Goal: Information Seeking & Learning: Learn about a topic

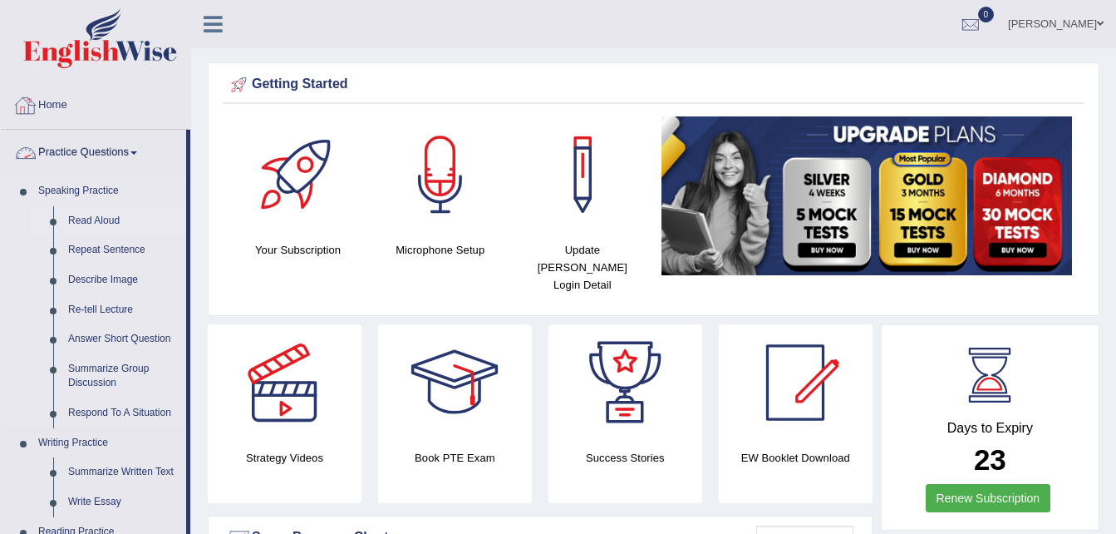
click at [109, 218] on link "Read Aloud" at bounding box center [123, 221] width 125 height 30
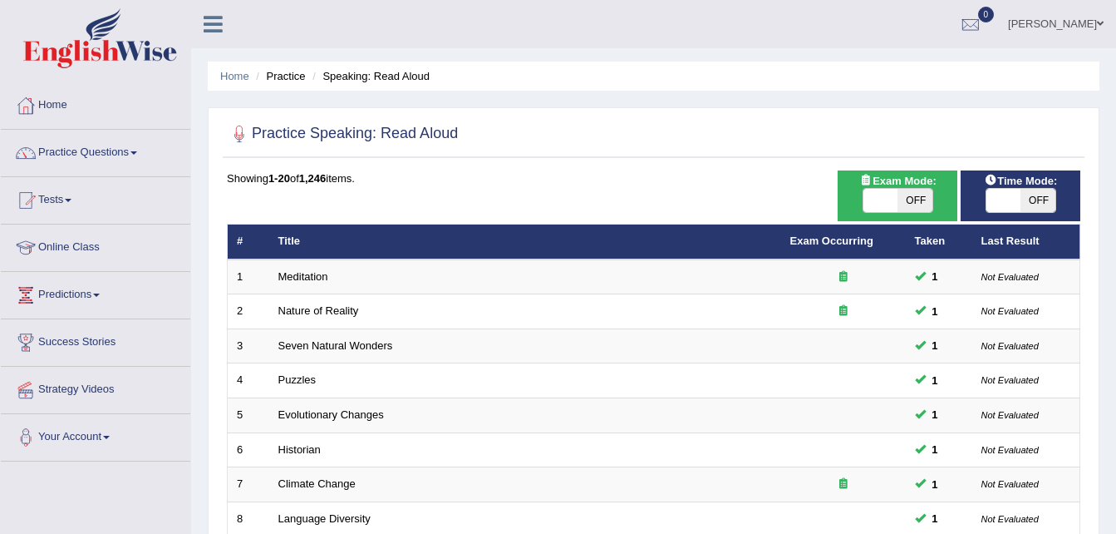
click at [998, 199] on span at bounding box center [1004, 200] width 35 height 23
click at [1013, 204] on span at bounding box center [1004, 200] width 35 height 23
checkbox input "true"
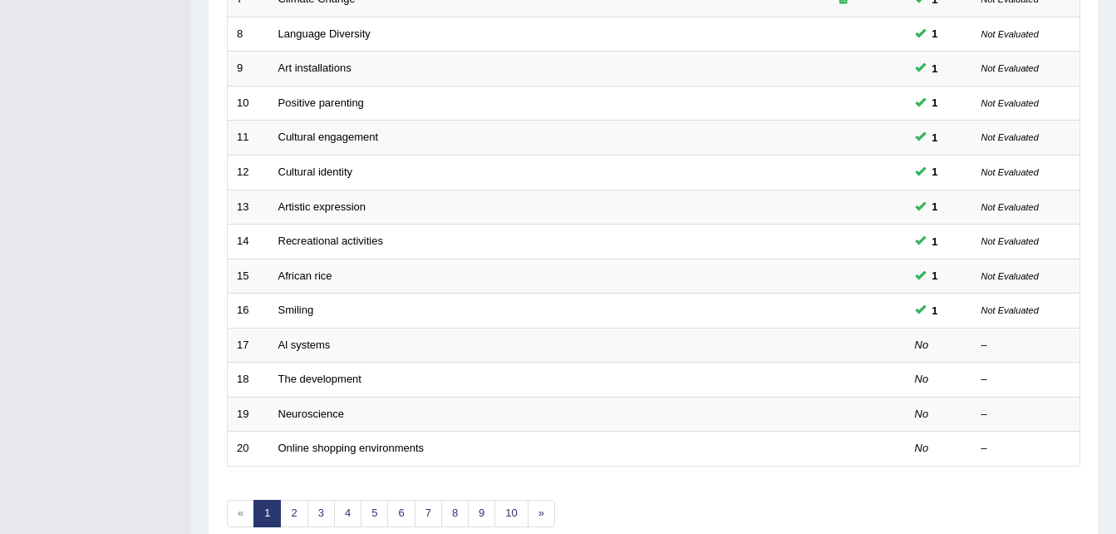
scroll to position [488, 0]
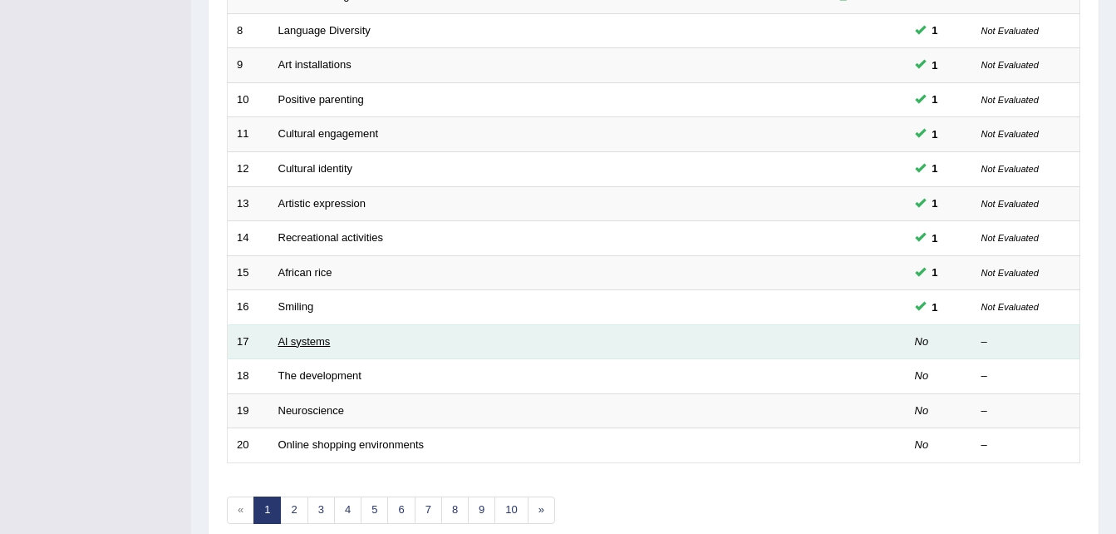
click at [325, 345] on link "Al systems" at bounding box center [304, 341] width 52 height 12
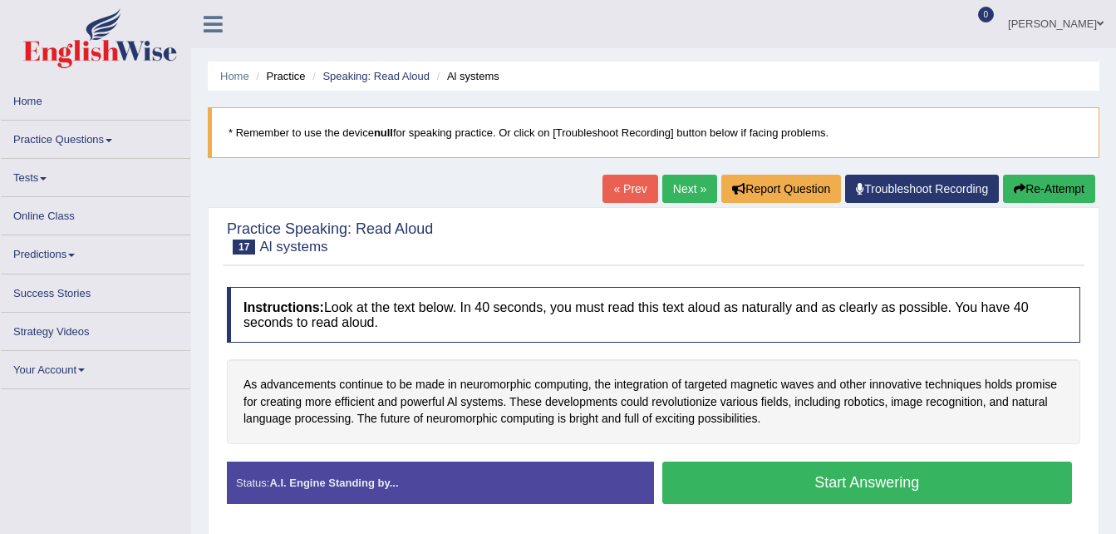
click at [36, 94] on link "Home" at bounding box center [95, 98] width 189 height 32
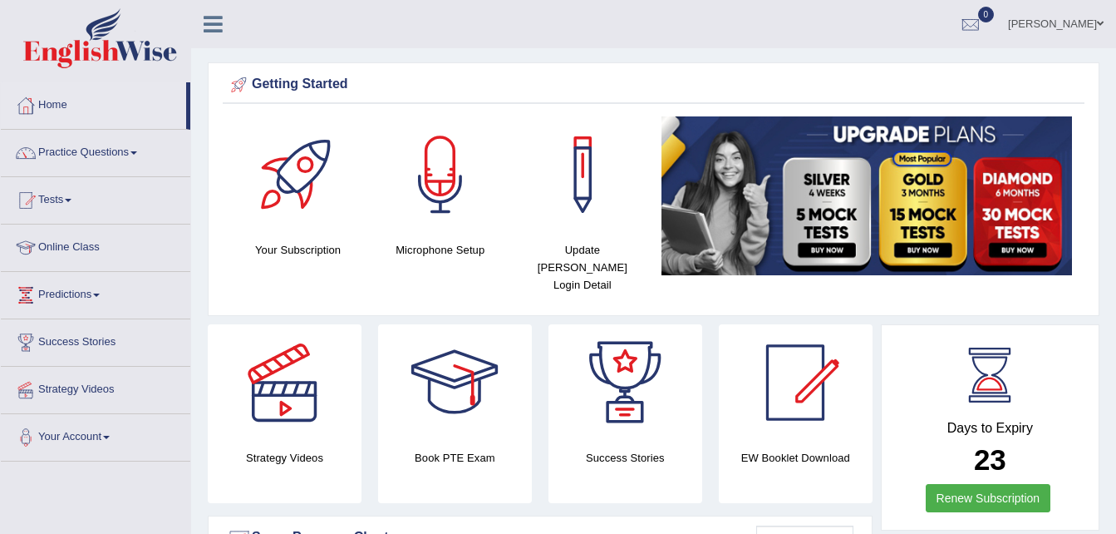
click at [139, 146] on link "Practice Questions" at bounding box center [95, 151] width 189 height 42
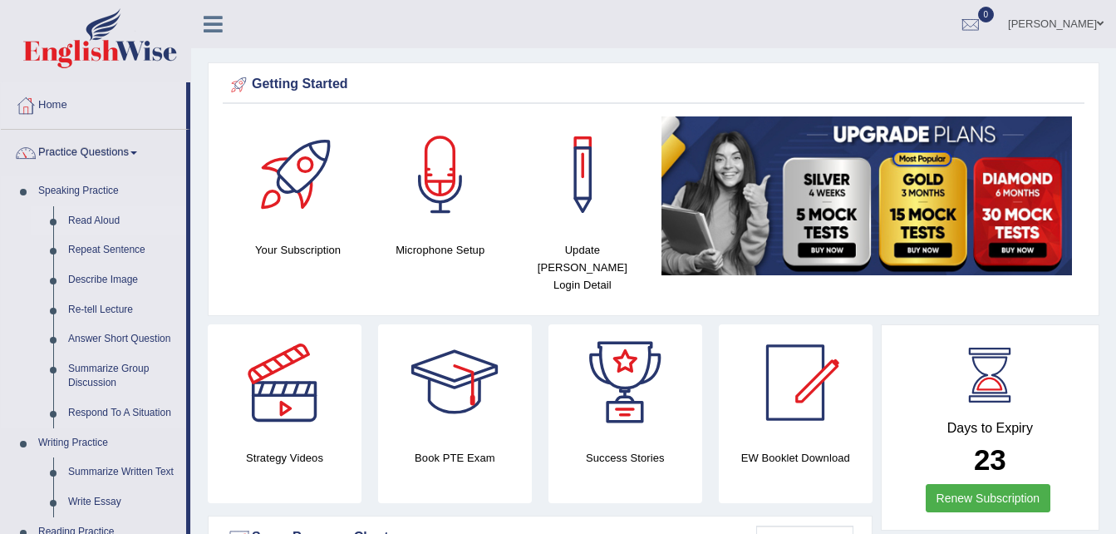
click at [105, 221] on link "Read Aloud" at bounding box center [123, 221] width 125 height 30
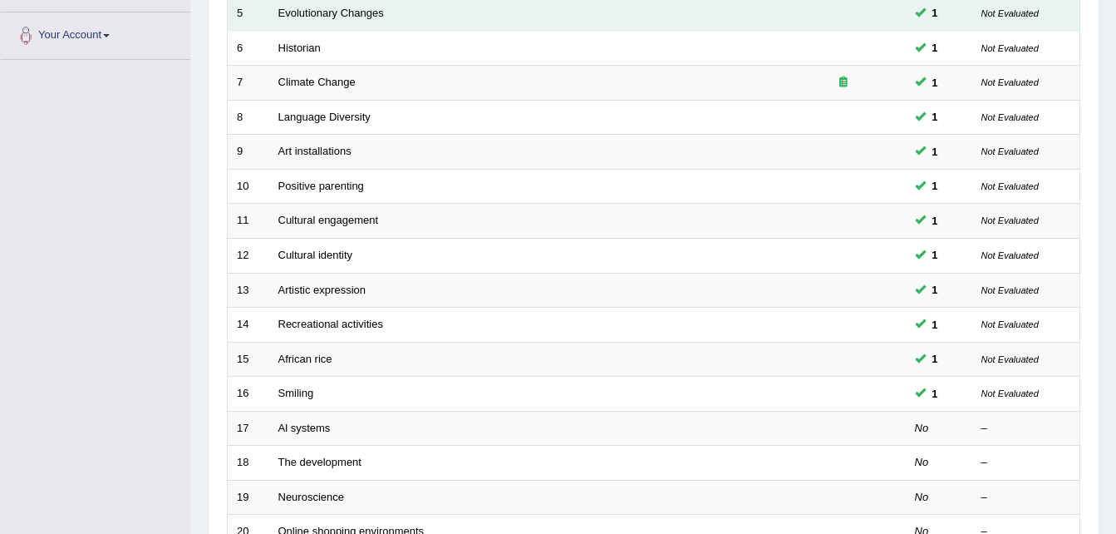
scroll to position [405, 0]
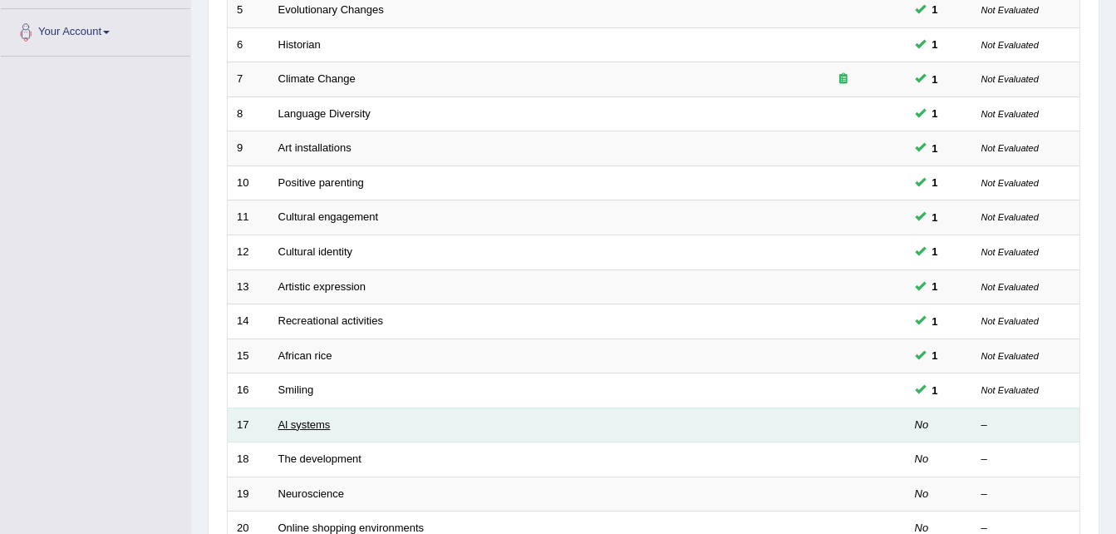
click at [321, 422] on link "Al systems" at bounding box center [304, 424] width 52 height 12
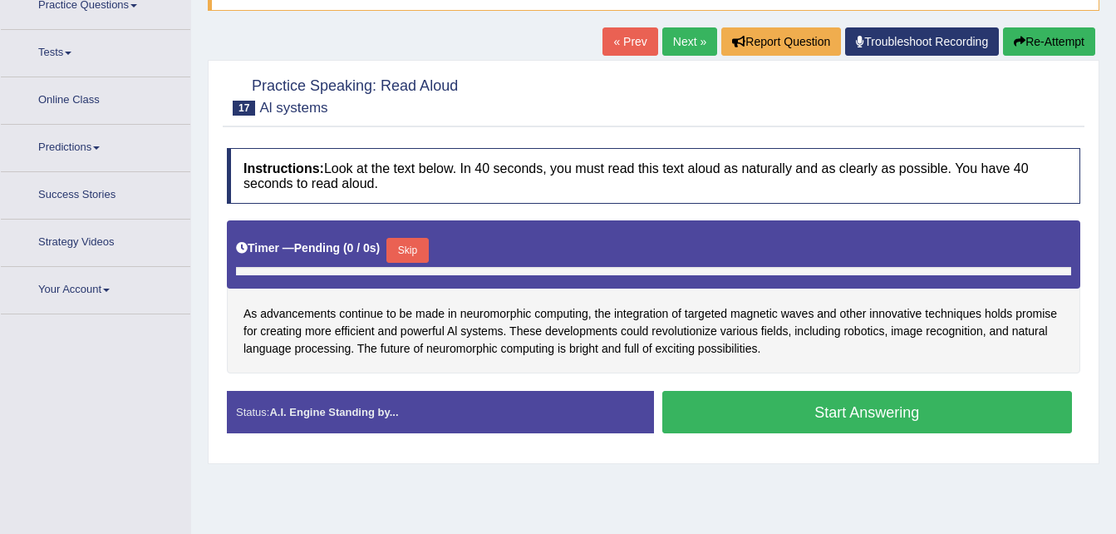
scroll to position [156, 0]
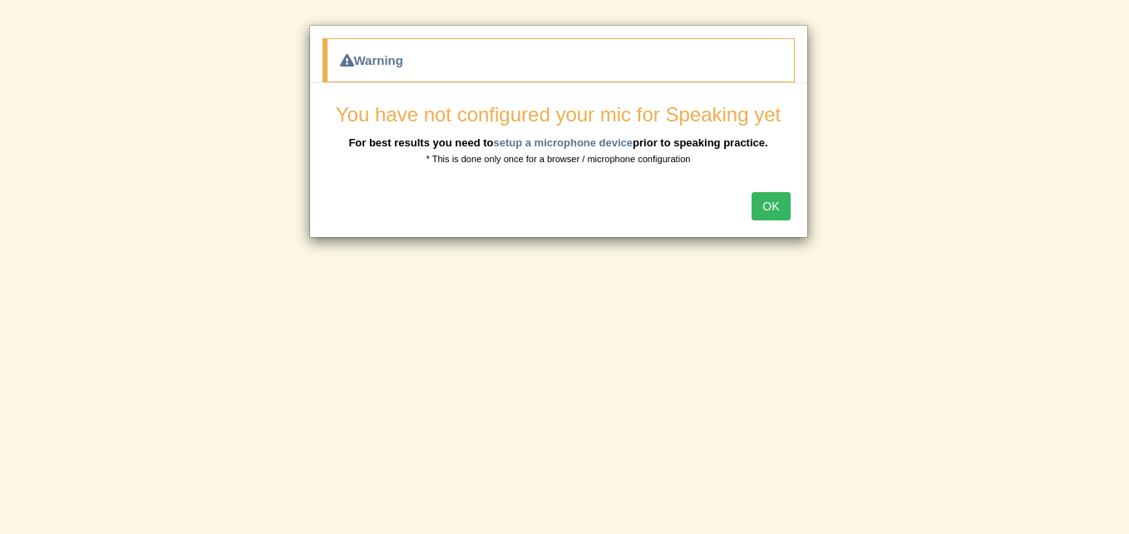
click at [778, 203] on button "OK" at bounding box center [770, 206] width 38 height 28
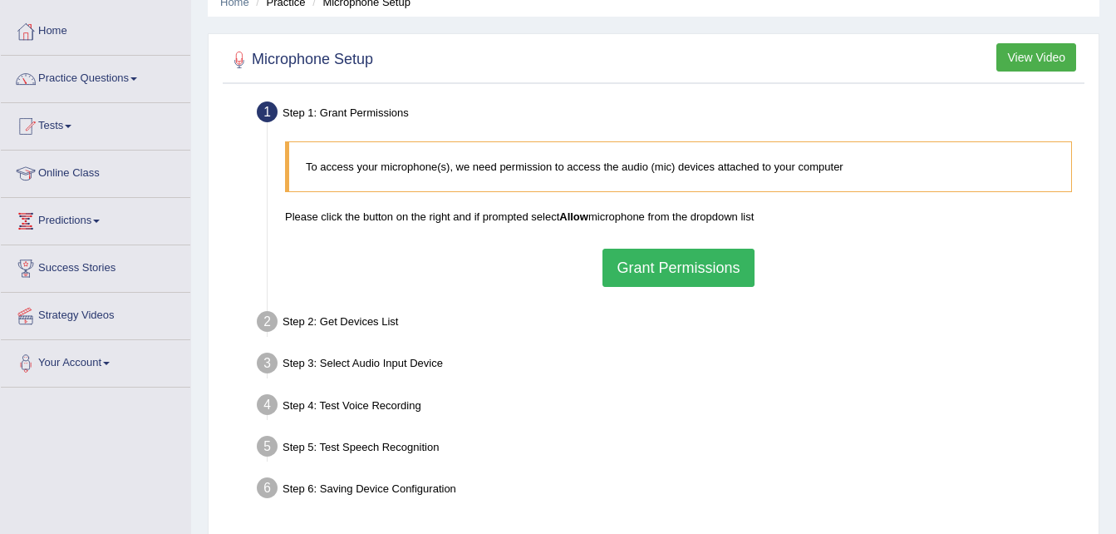
scroll to position [101, 0]
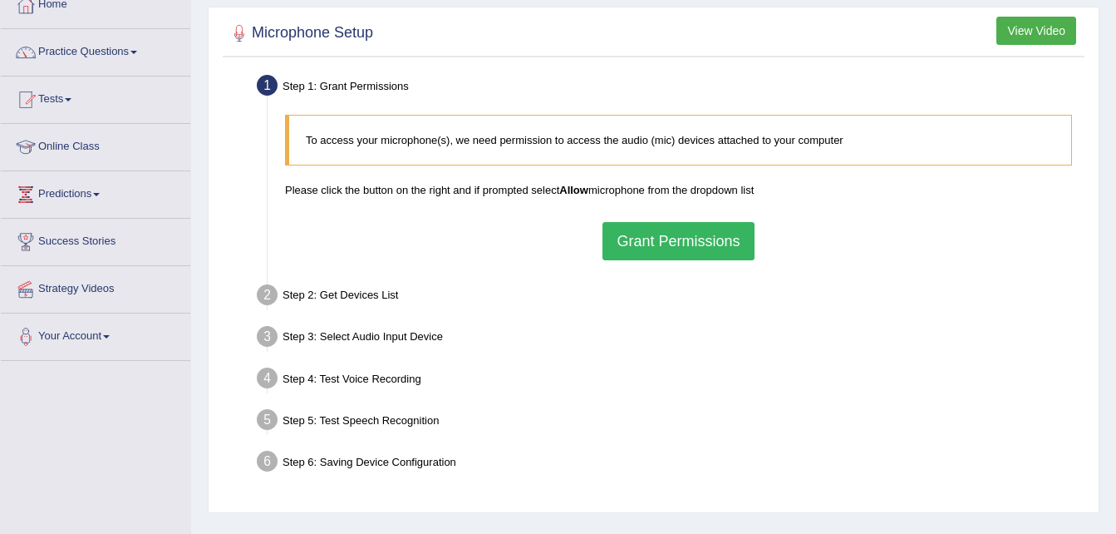
click at [673, 234] on button "Grant Permissions" at bounding box center [678, 241] width 151 height 38
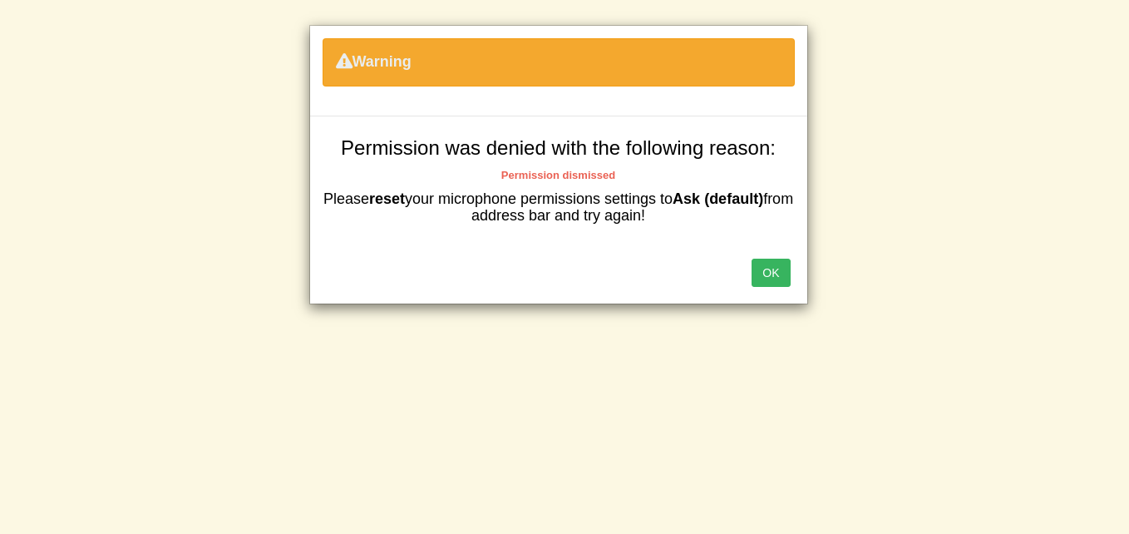
click at [765, 279] on button "OK" at bounding box center [770, 272] width 38 height 28
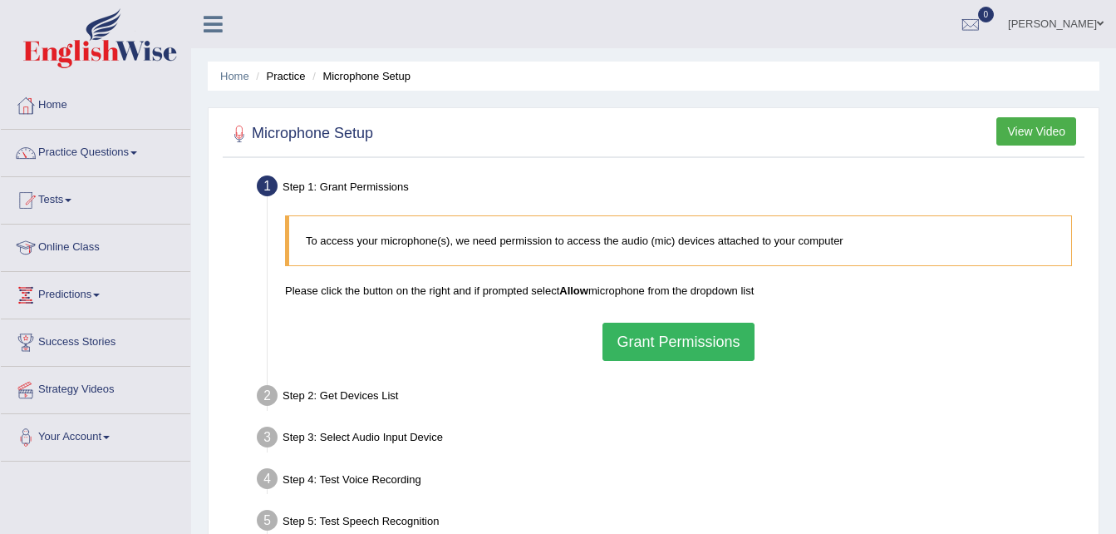
click at [1020, 132] on button "View Video" at bounding box center [1037, 131] width 80 height 28
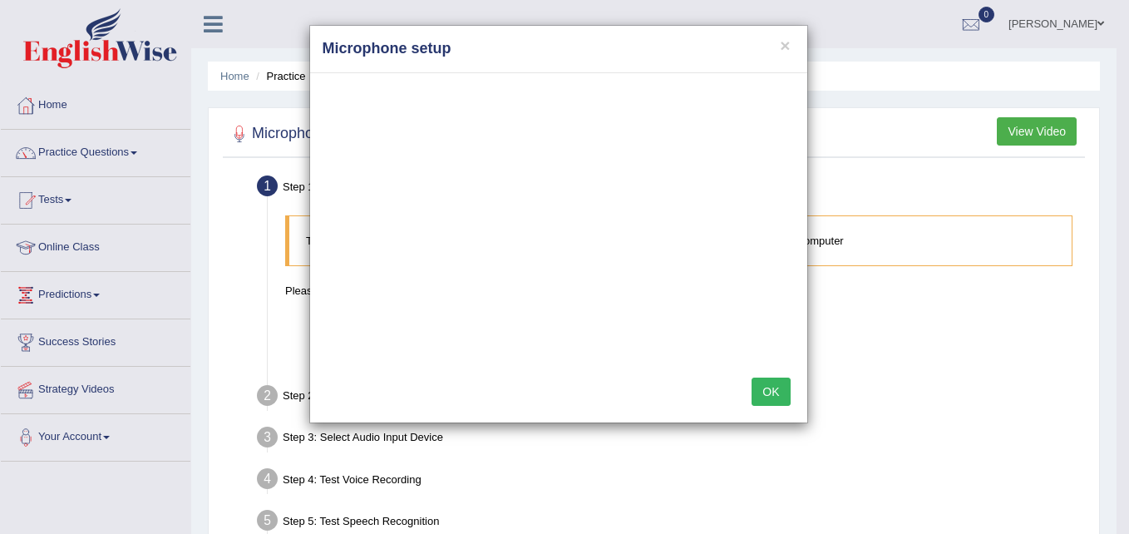
click at [110, 437] on div "× Microphone setup OK" at bounding box center [564, 267] width 1129 height 534
click at [771, 401] on button "OK" at bounding box center [770, 391] width 38 height 28
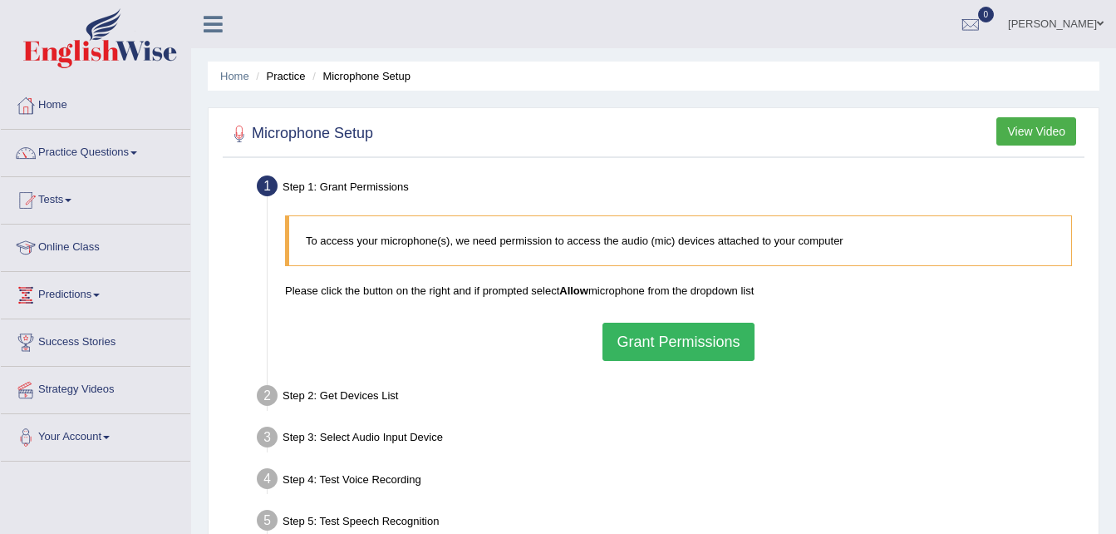
click at [724, 344] on button "Grant Permissions" at bounding box center [678, 341] width 151 height 38
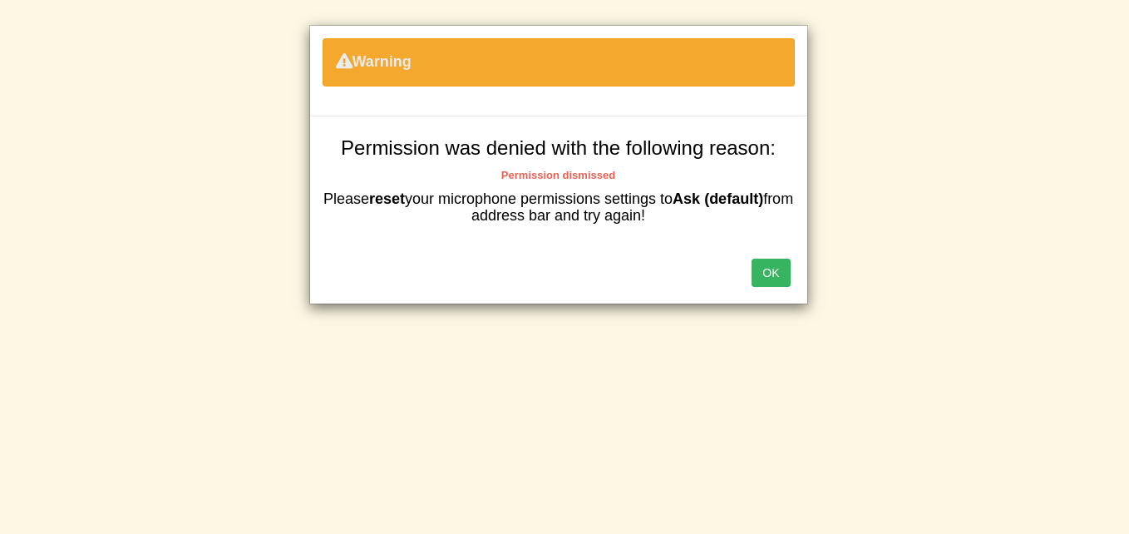
click at [765, 268] on button "OK" at bounding box center [770, 272] width 38 height 28
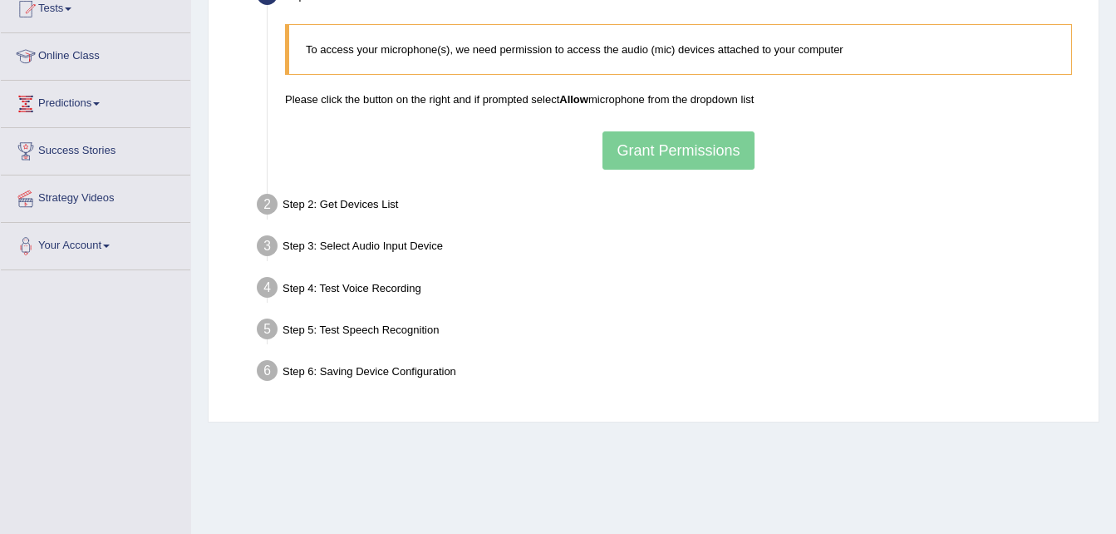
scroll to position [192, 0]
click at [113, 249] on link "Your Account" at bounding box center [95, 243] width 189 height 42
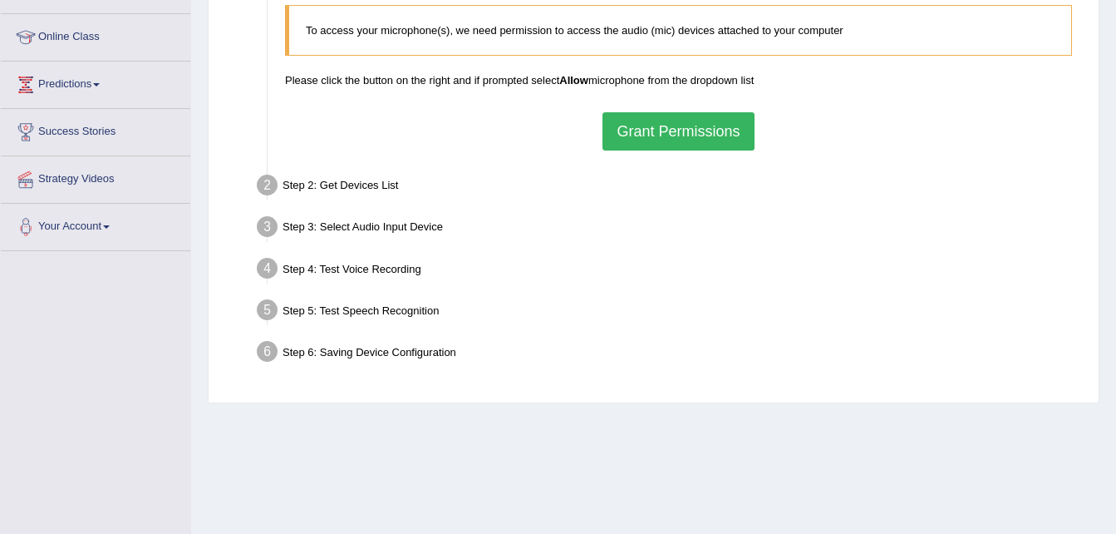
click at [693, 141] on button "Grant Permissions" at bounding box center [678, 131] width 151 height 38
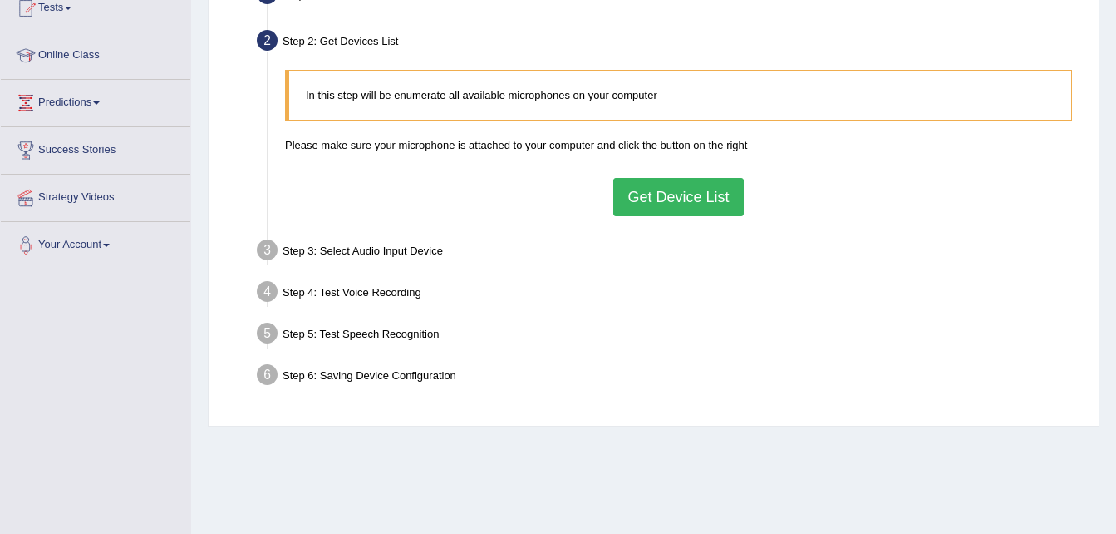
click at [647, 191] on button "Get Device List" at bounding box center [678, 197] width 130 height 38
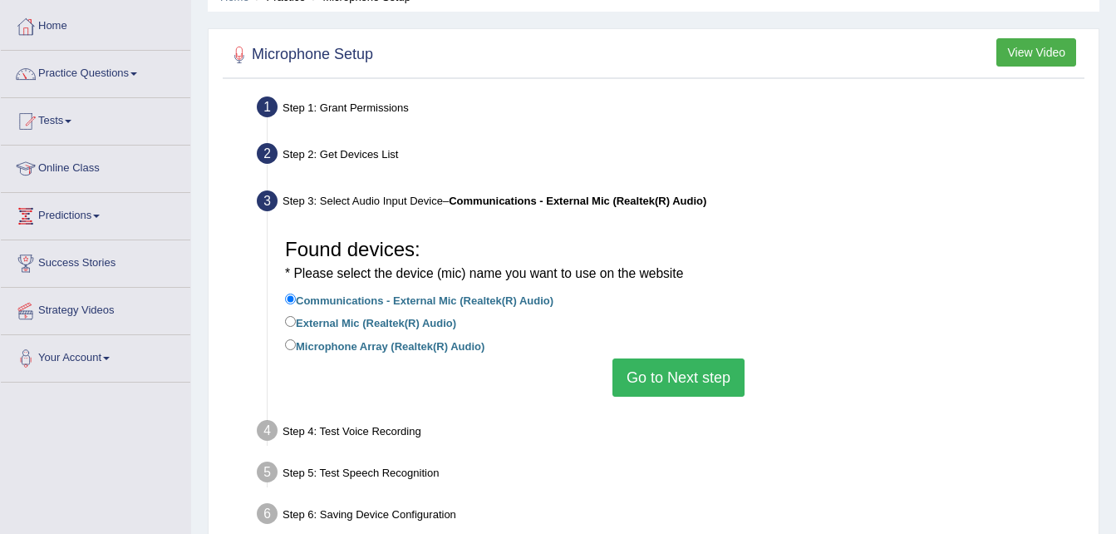
scroll to position [77, 0]
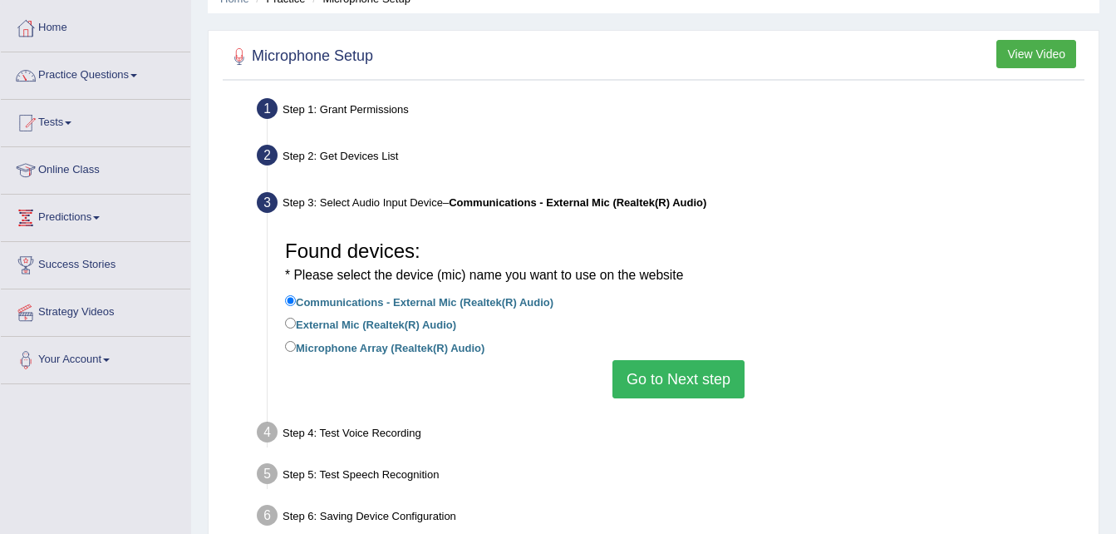
click at [1043, 50] on button "View Video" at bounding box center [1037, 54] width 80 height 28
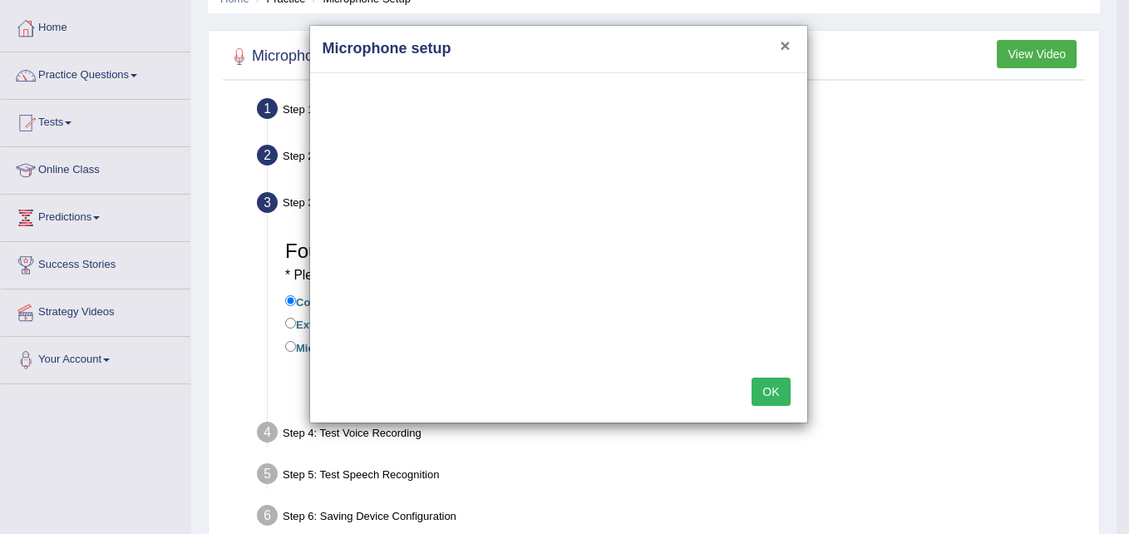
click at [782, 48] on button "×" at bounding box center [785, 45] width 10 height 17
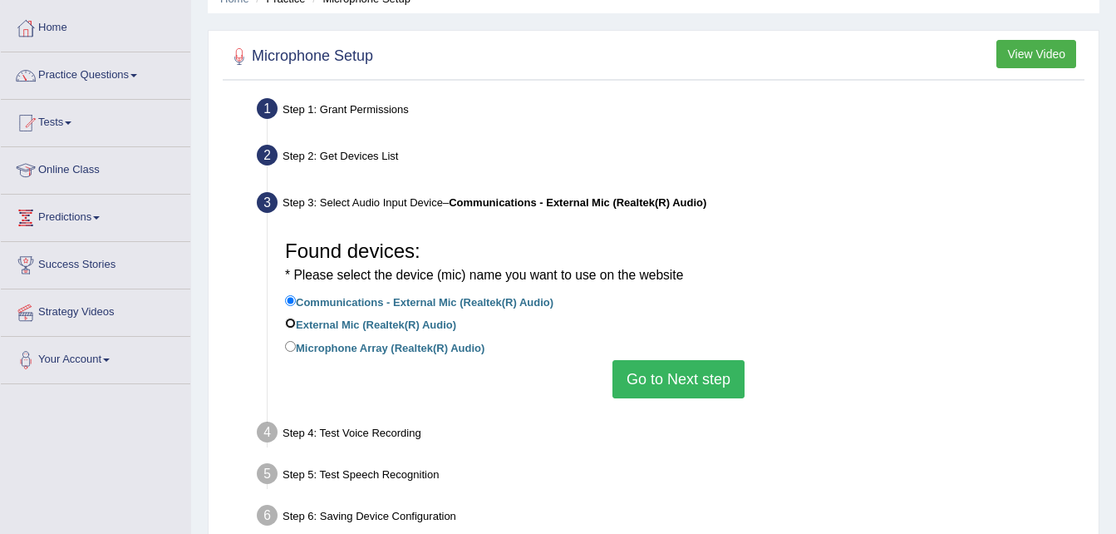
click at [291, 325] on input "External Mic (Realtek(R) Audio)" at bounding box center [290, 322] width 11 height 11
radio input "true"
click at [693, 370] on button "Go to Next step" at bounding box center [679, 379] width 132 height 38
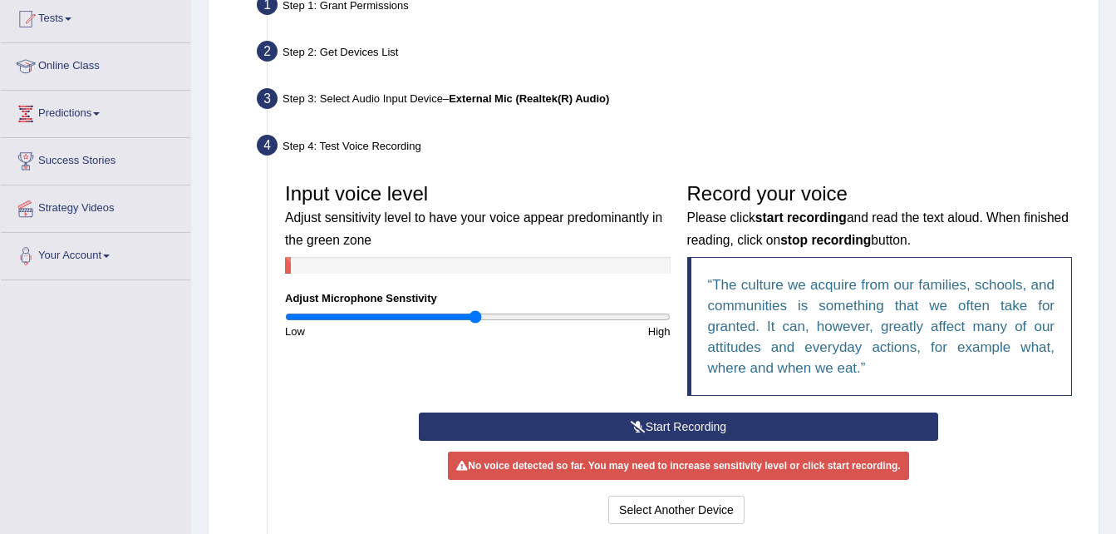
scroll to position [184, 0]
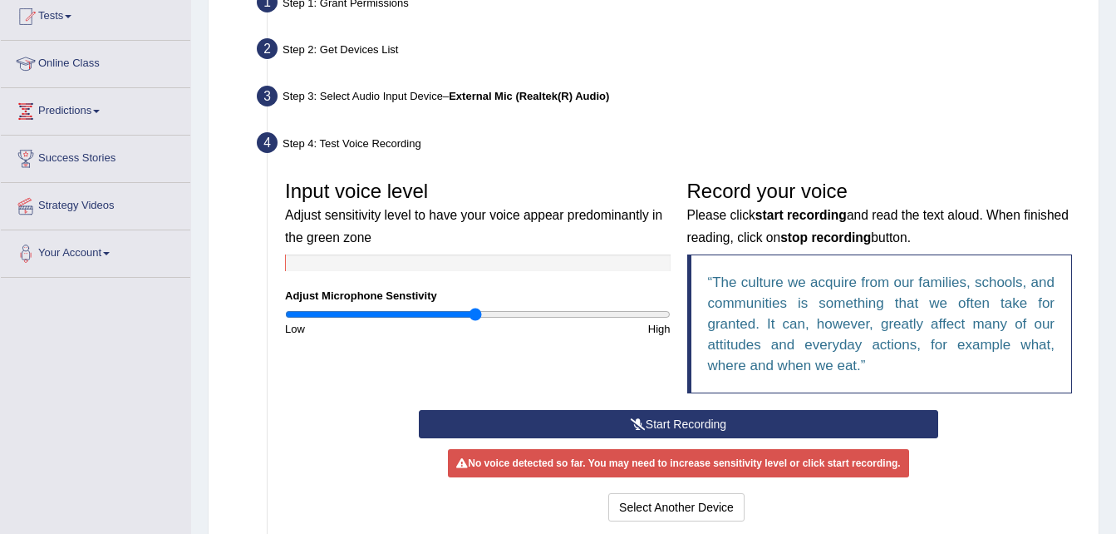
click at [682, 421] on button "Start Recording" at bounding box center [678, 424] width 519 height 28
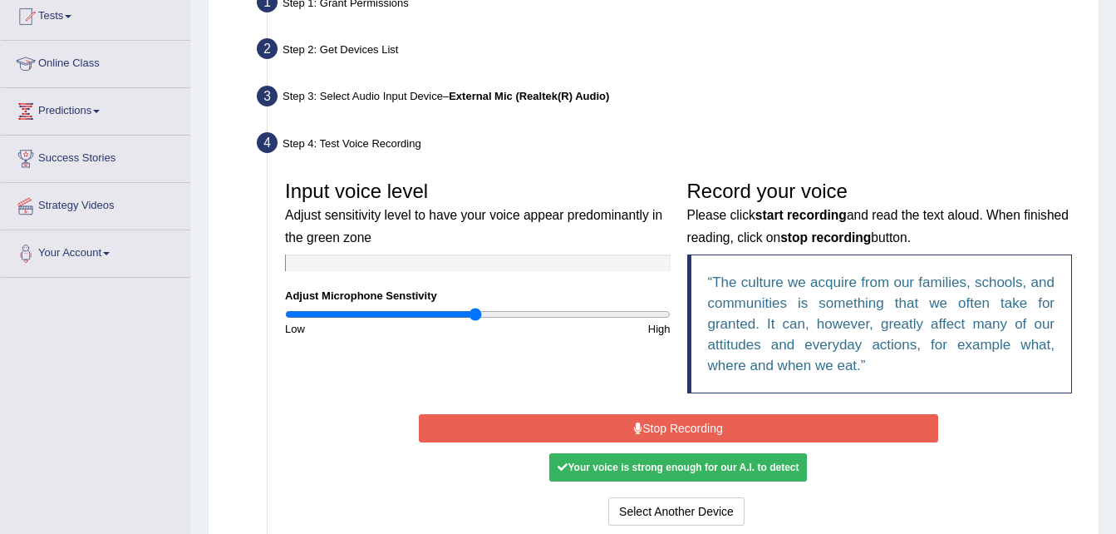
click at [682, 421] on button "Stop Recording" at bounding box center [678, 428] width 519 height 28
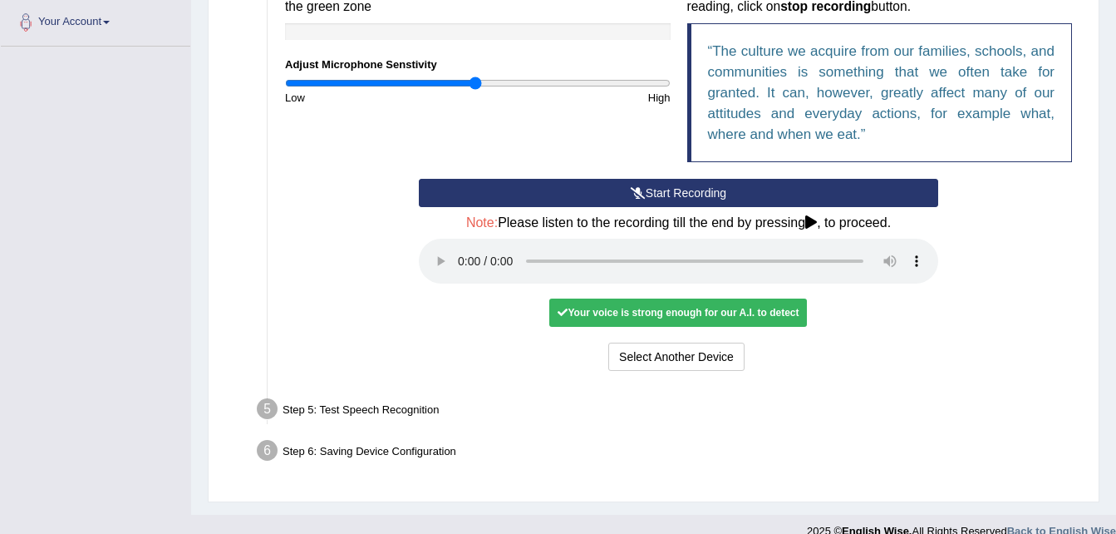
scroll to position [416, 0]
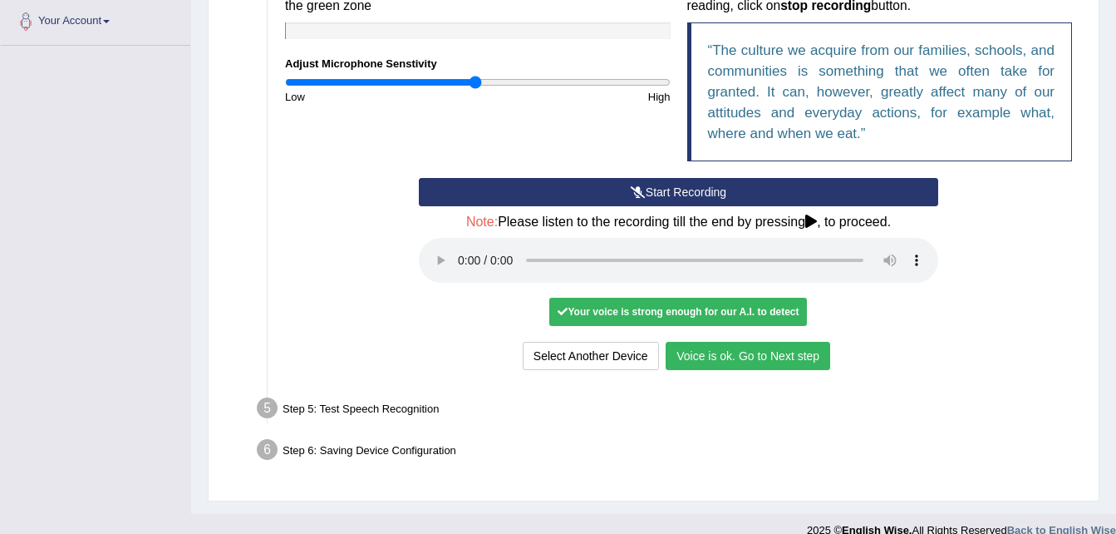
click at [748, 360] on button "Voice is ok. Go to Next step" at bounding box center [748, 356] width 165 height 28
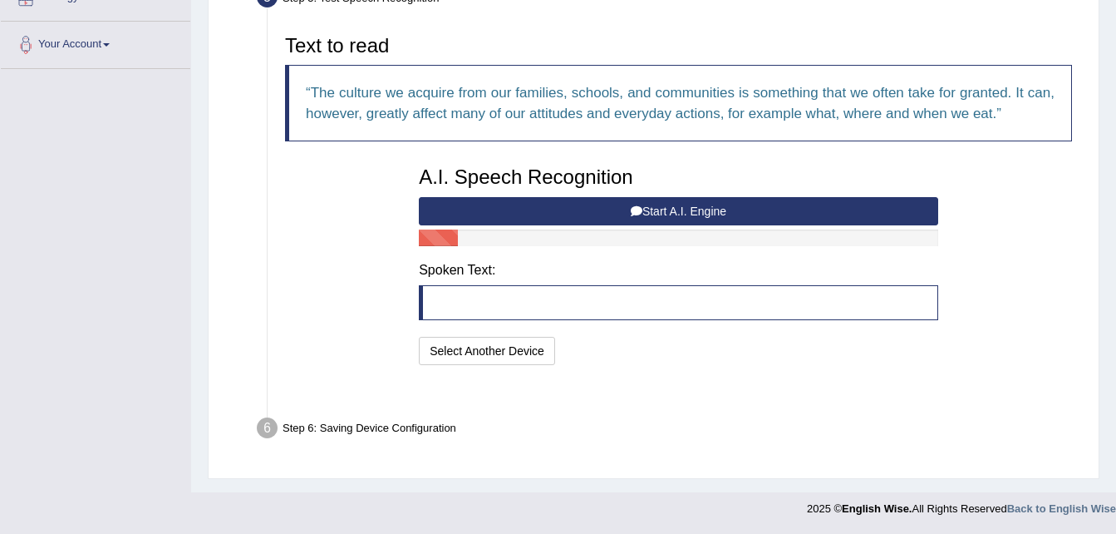
scroll to position [352, 0]
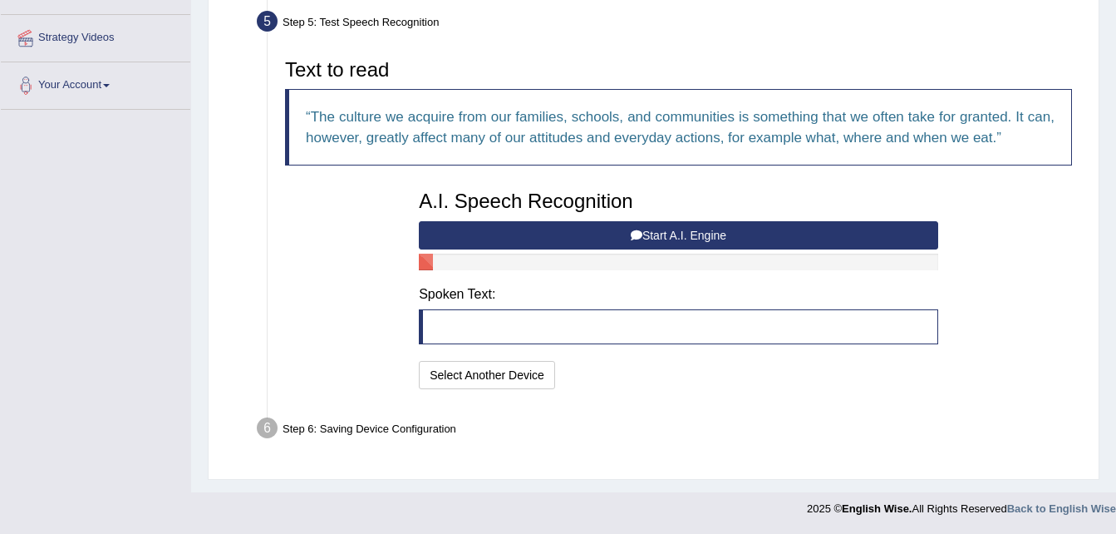
click at [654, 327] on blockquote at bounding box center [678, 326] width 519 height 35
click at [669, 234] on button "Start A.I. Engine" at bounding box center [678, 235] width 519 height 28
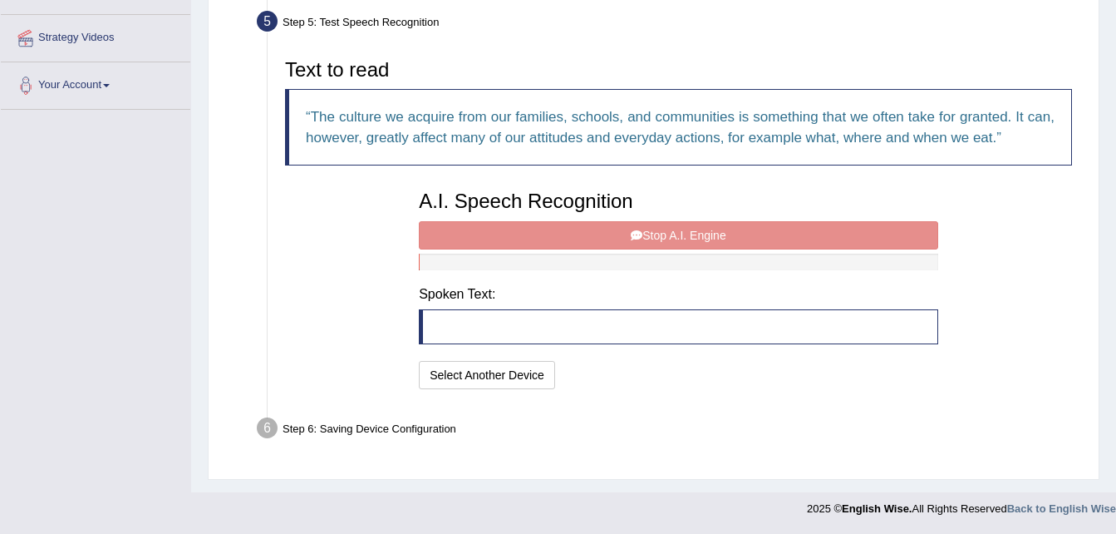
click at [669, 234] on div "A.I. Speech Recognition Start A.I. Engine Stop A.I. Engine Note: Please listen …" at bounding box center [679, 287] width 536 height 211
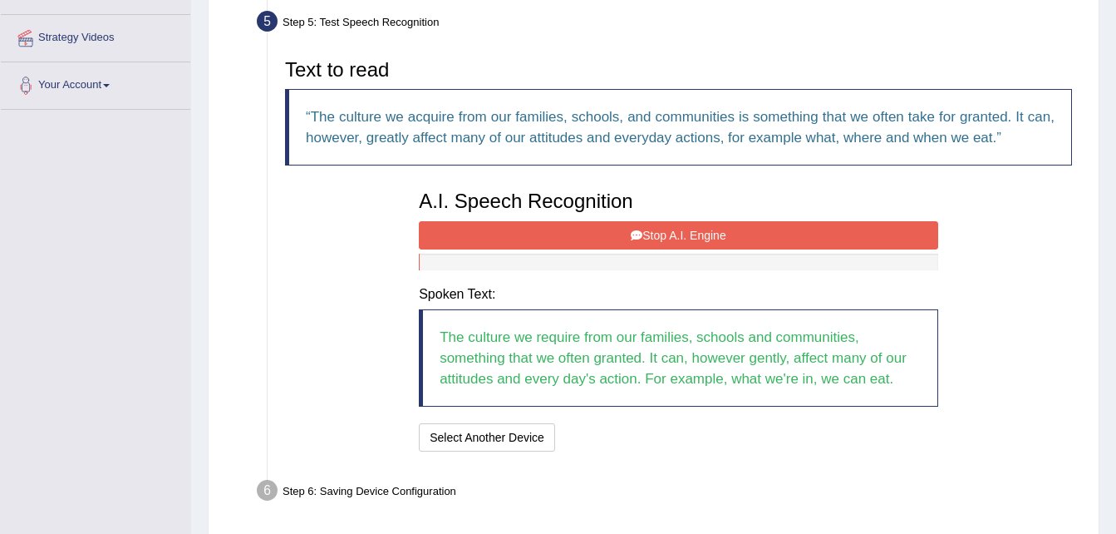
scroll to position [414, 0]
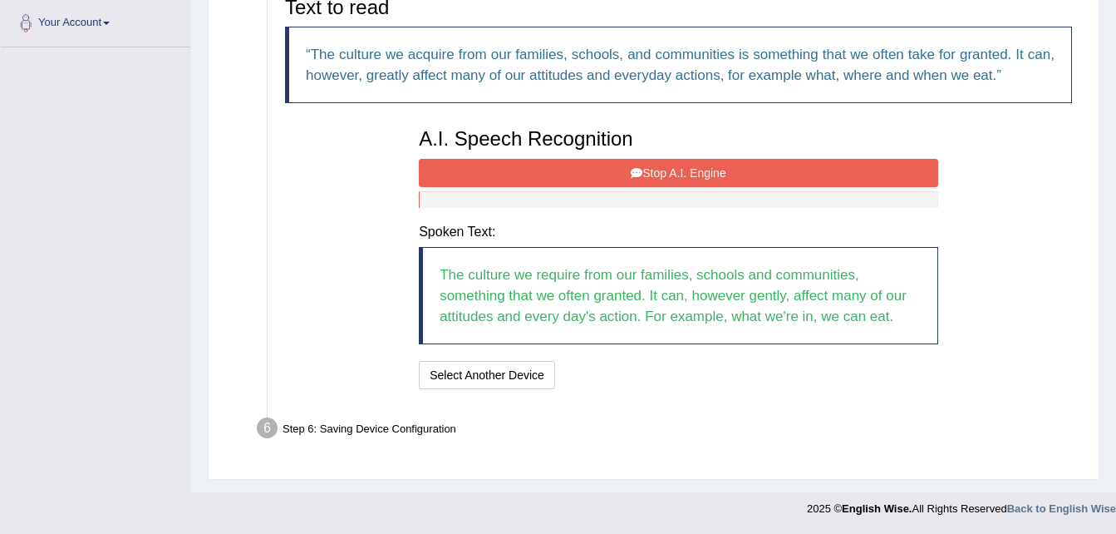
click at [859, 445] on div "Step 6: Saving Device Configuration" at bounding box center [670, 430] width 842 height 37
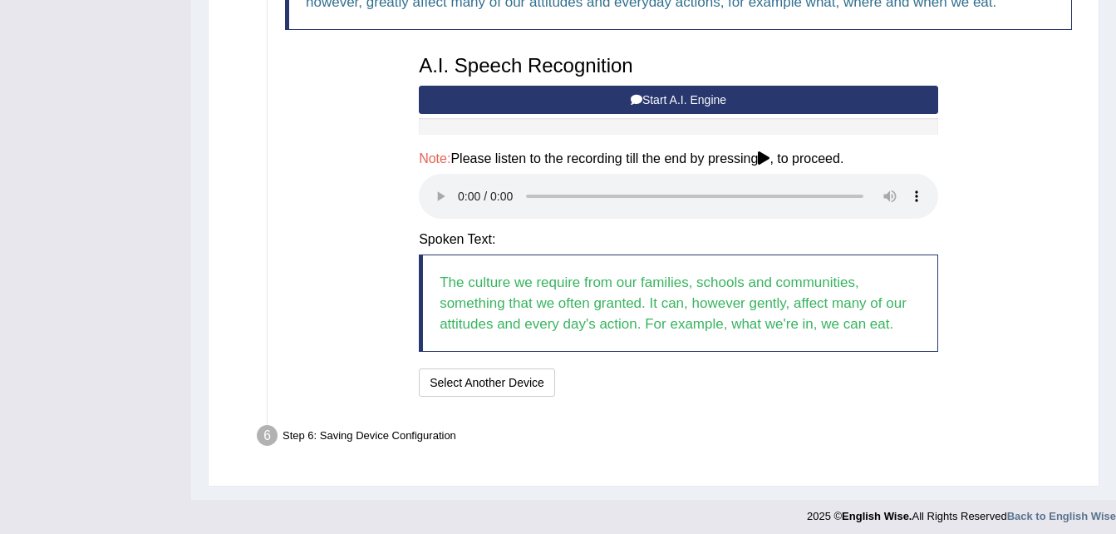
scroll to position [495, 0]
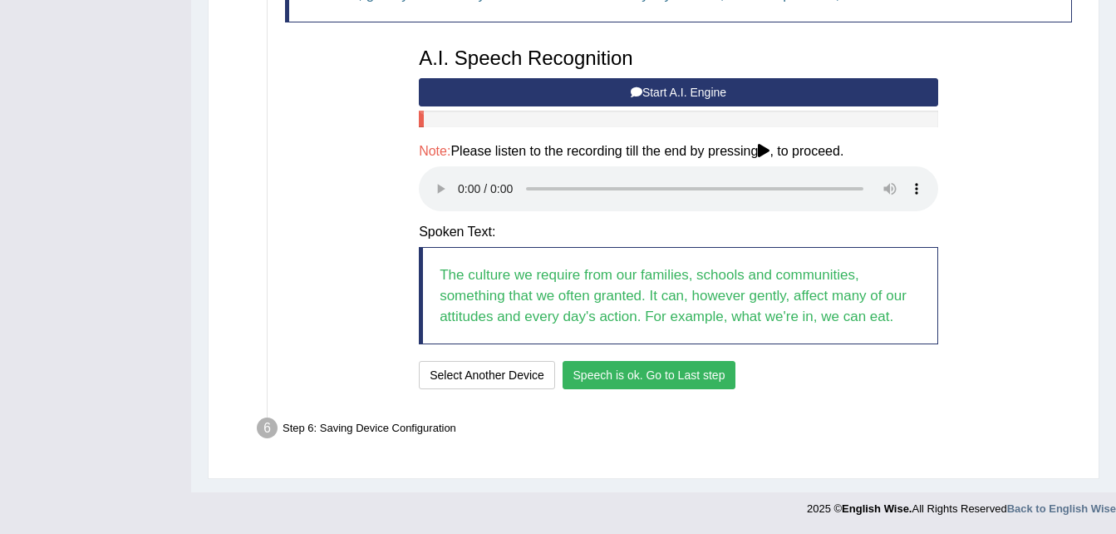
click at [662, 376] on button "Speech is ok. Go to Last step" at bounding box center [650, 375] width 174 height 28
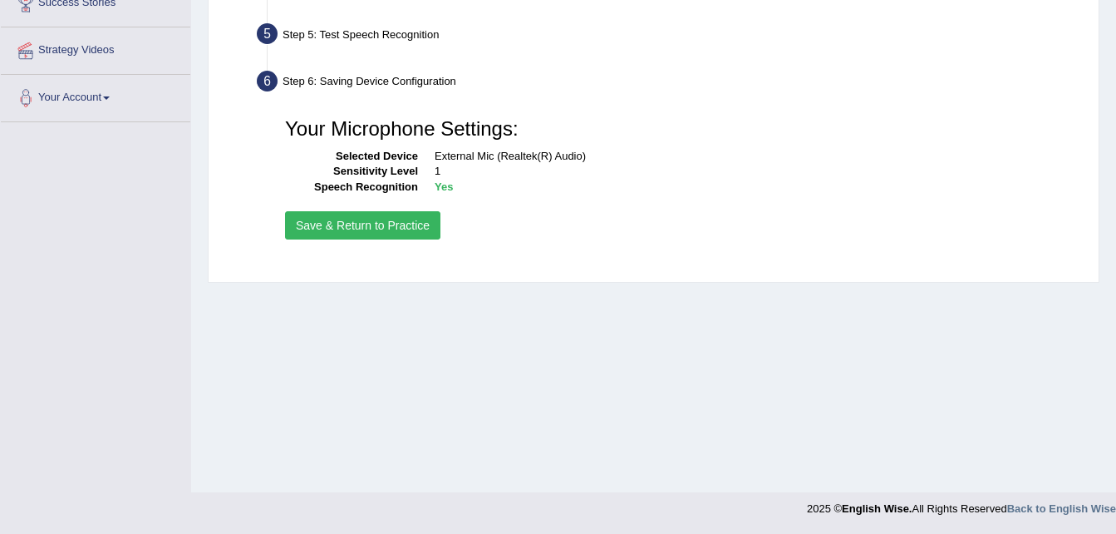
click at [396, 234] on button "Save & Return to Practice" at bounding box center [362, 225] width 155 height 28
click at [382, 228] on button "Save & Return to Practice" at bounding box center [362, 225] width 155 height 28
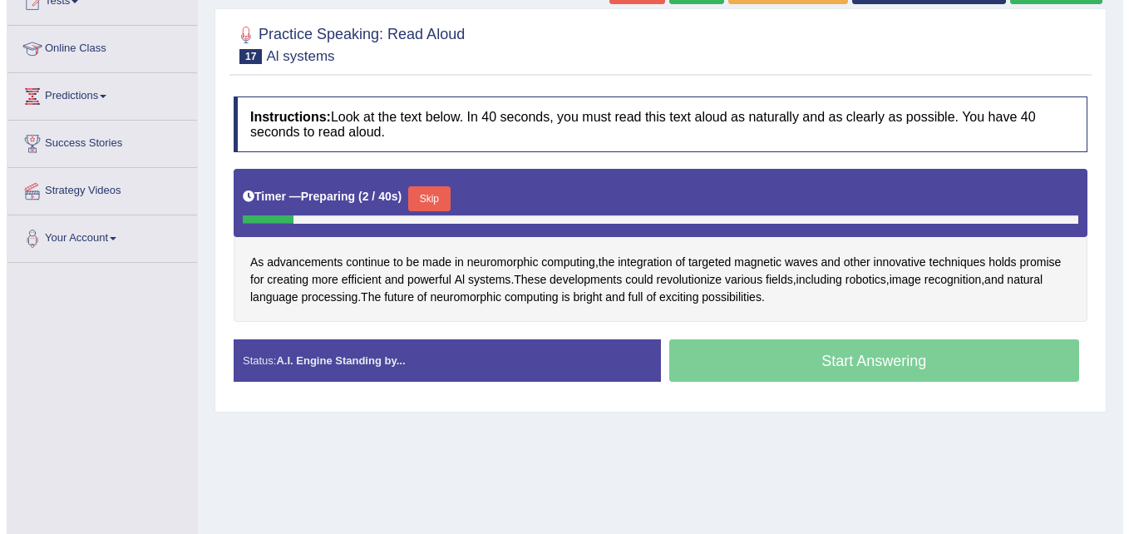
scroll to position [199, 0]
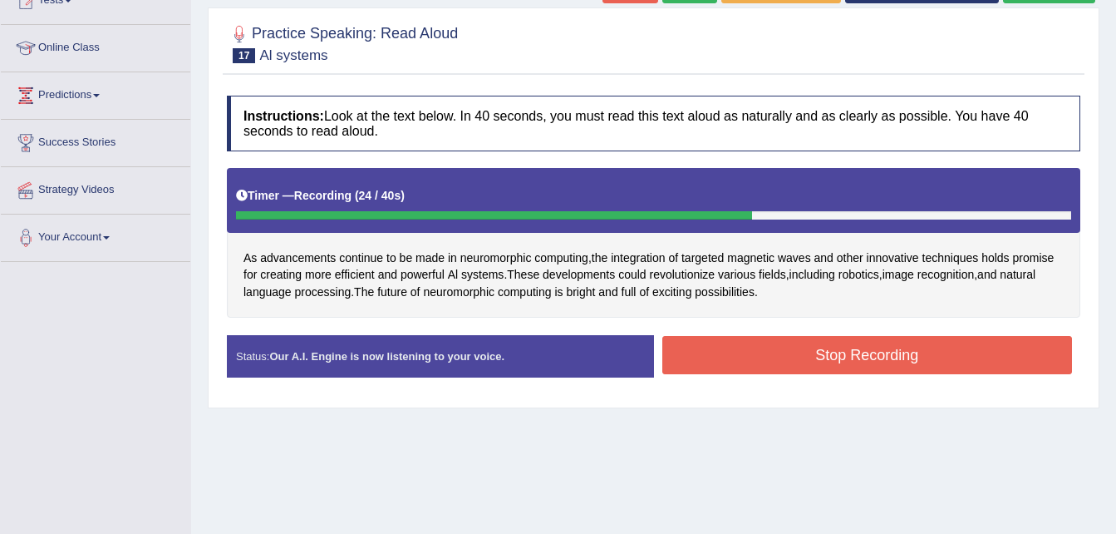
click at [809, 354] on button "Stop Recording" at bounding box center [867, 355] width 411 height 38
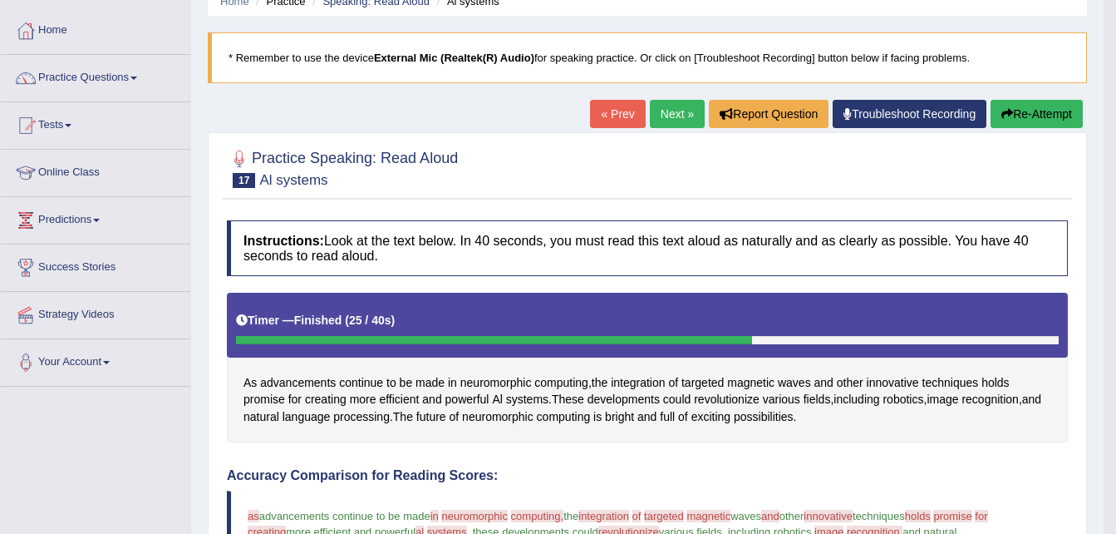
scroll to position [74, 0]
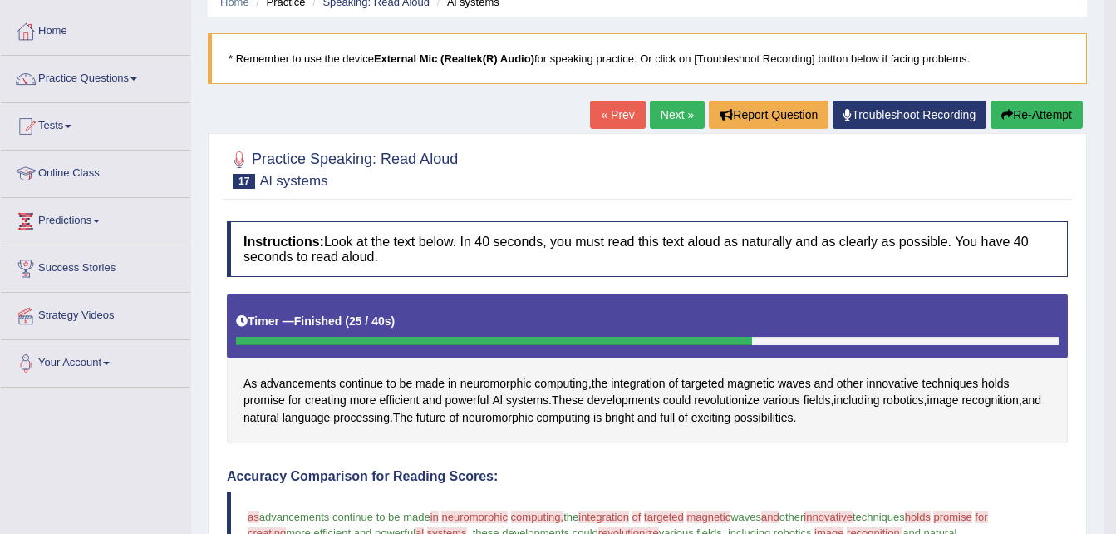
click at [670, 117] on link "Next »" at bounding box center [677, 115] width 55 height 28
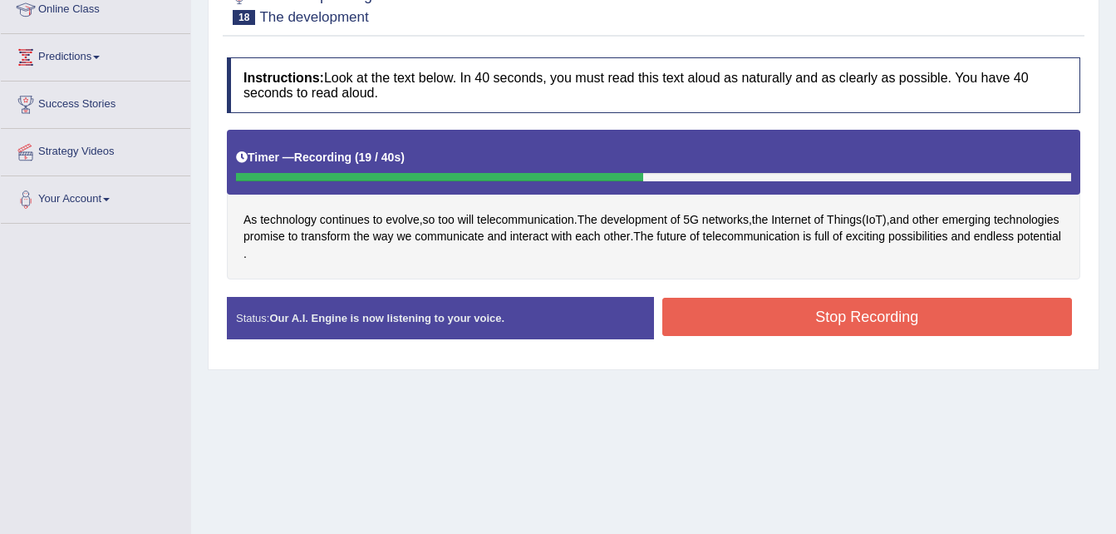
click at [859, 317] on button "Stop Recording" at bounding box center [867, 317] width 411 height 38
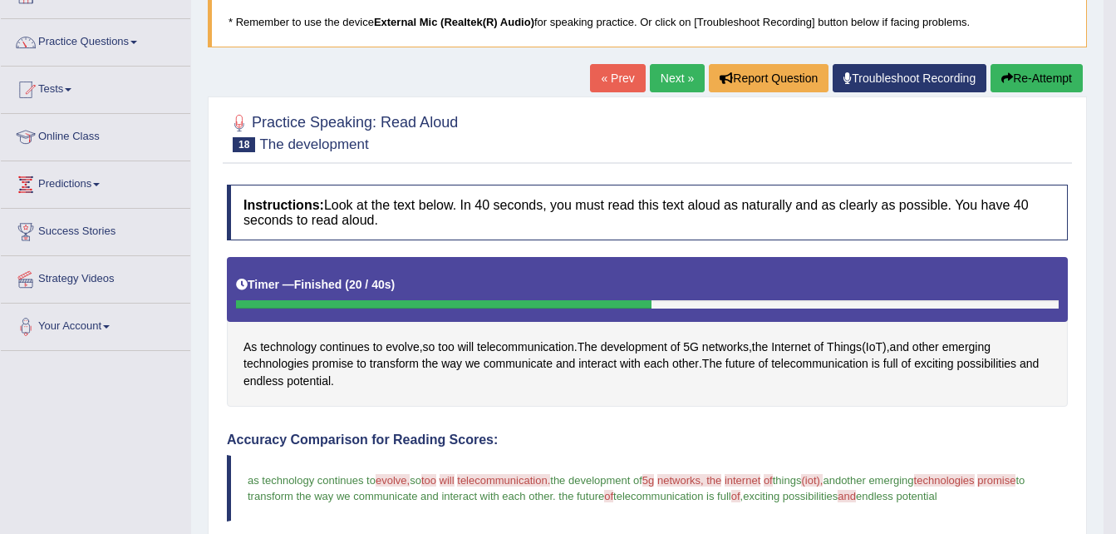
scroll to position [110, 0]
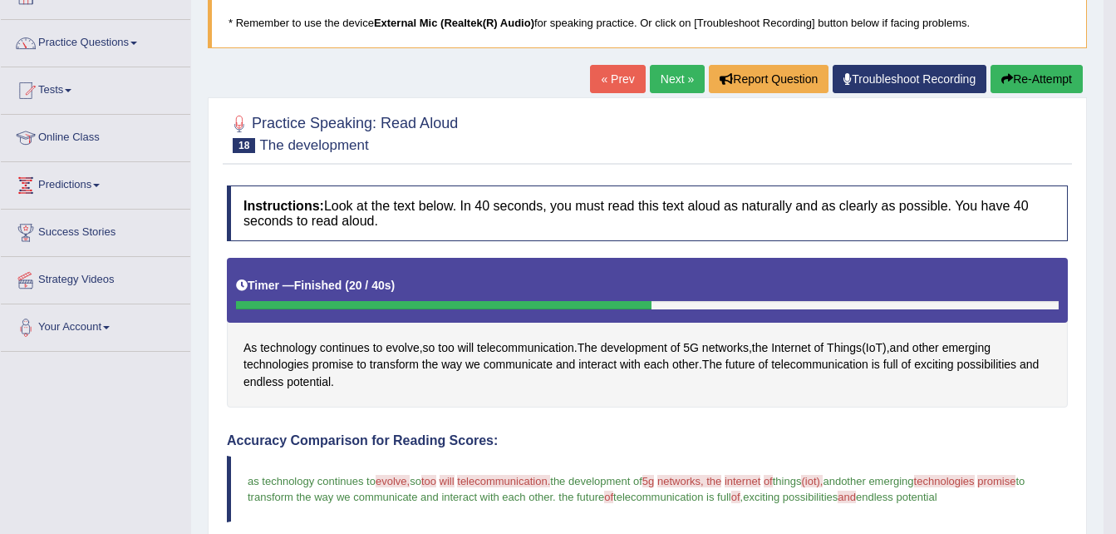
click at [678, 73] on link "Next »" at bounding box center [677, 79] width 55 height 28
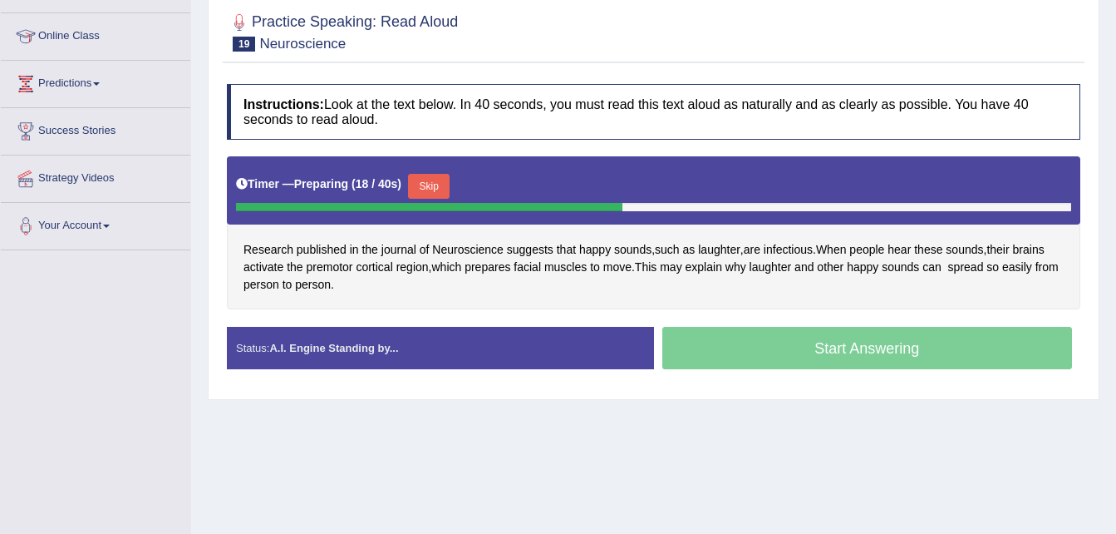
scroll to position [212, 0]
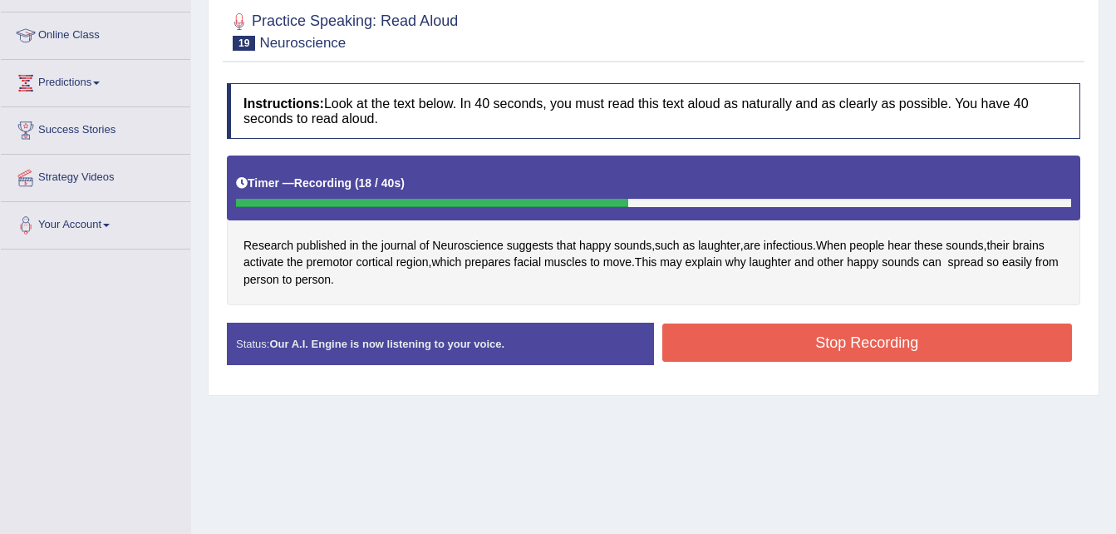
click at [851, 352] on button "Stop Recording" at bounding box center [867, 342] width 411 height 38
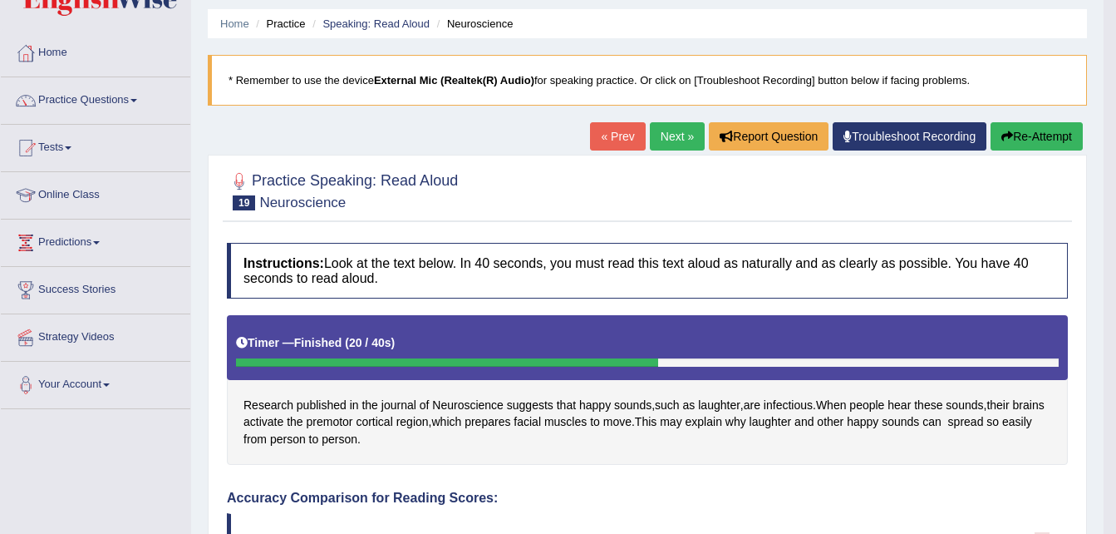
scroll to position [42, 0]
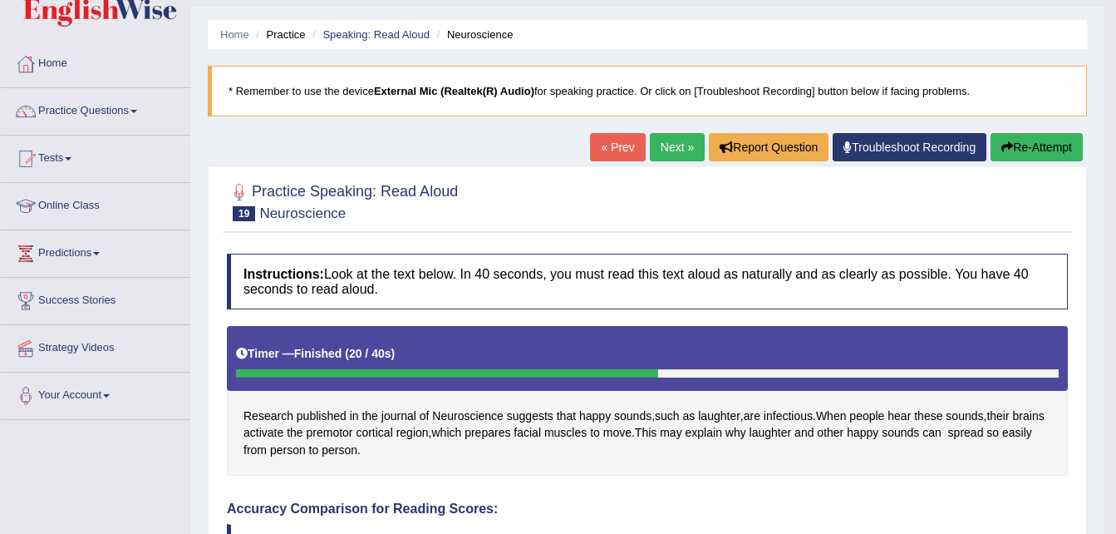
click at [662, 143] on link "Next »" at bounding box center [677, 147] width 55 height 28
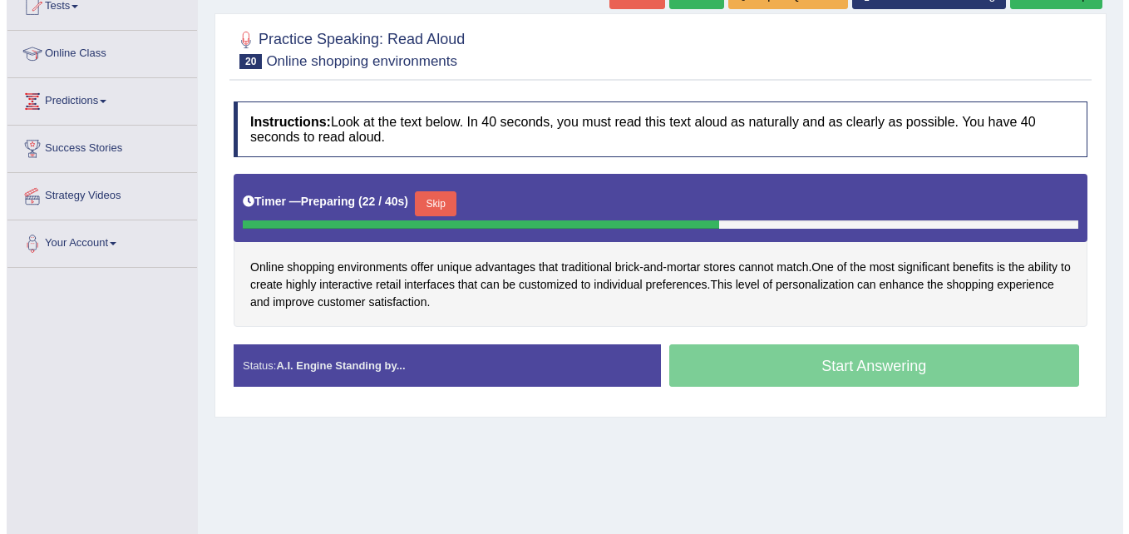
scroll to position [194, 0]
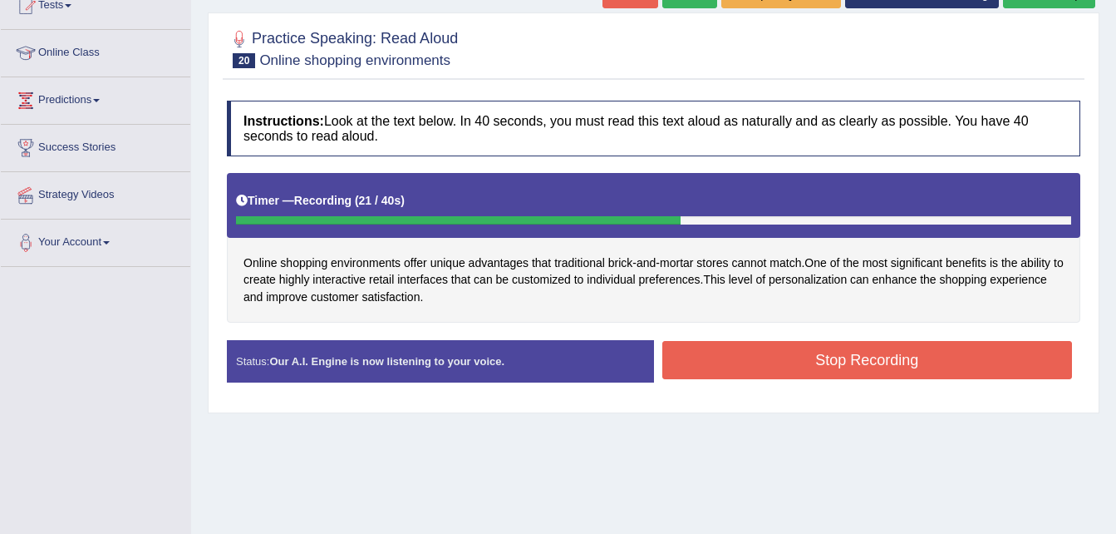
click at [864, 372] on button "Stop Recording" at bounding box center [867, 360] width 411 height 38
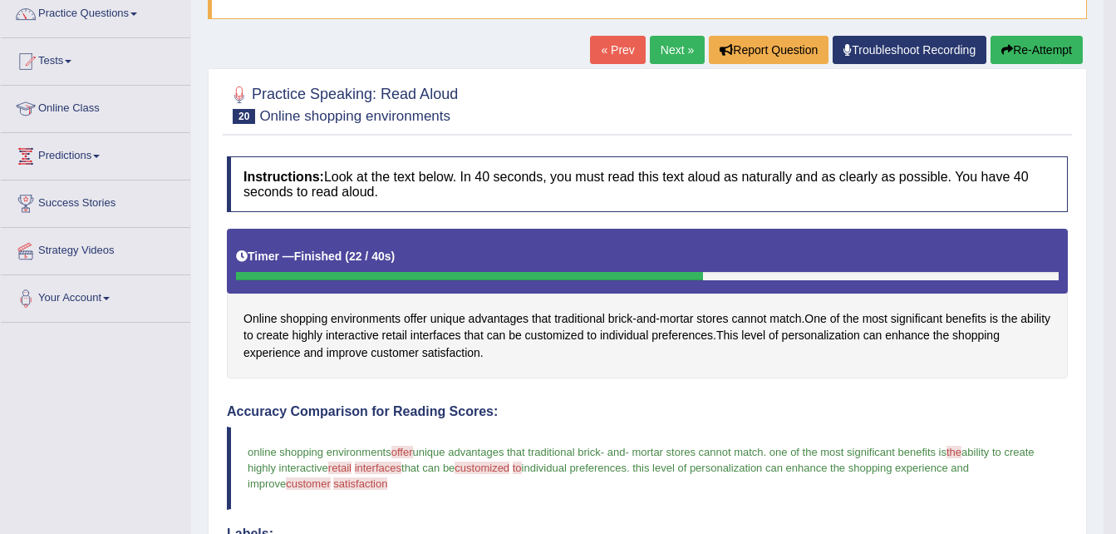
scroll to position [137, 0]
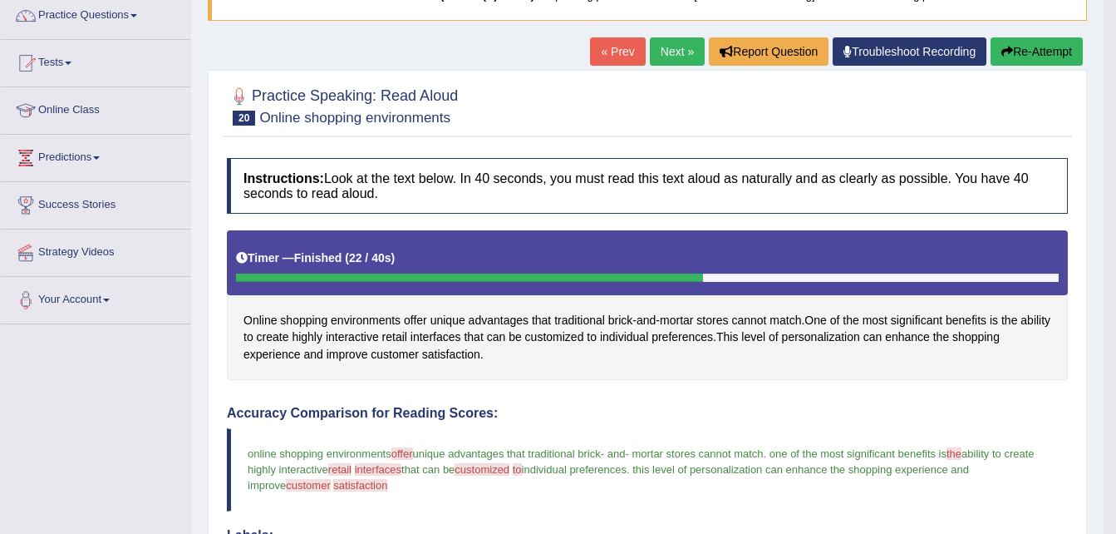
click at [670, 46] on link "Next »" at bounding box center [677, 51] width 55 height 28
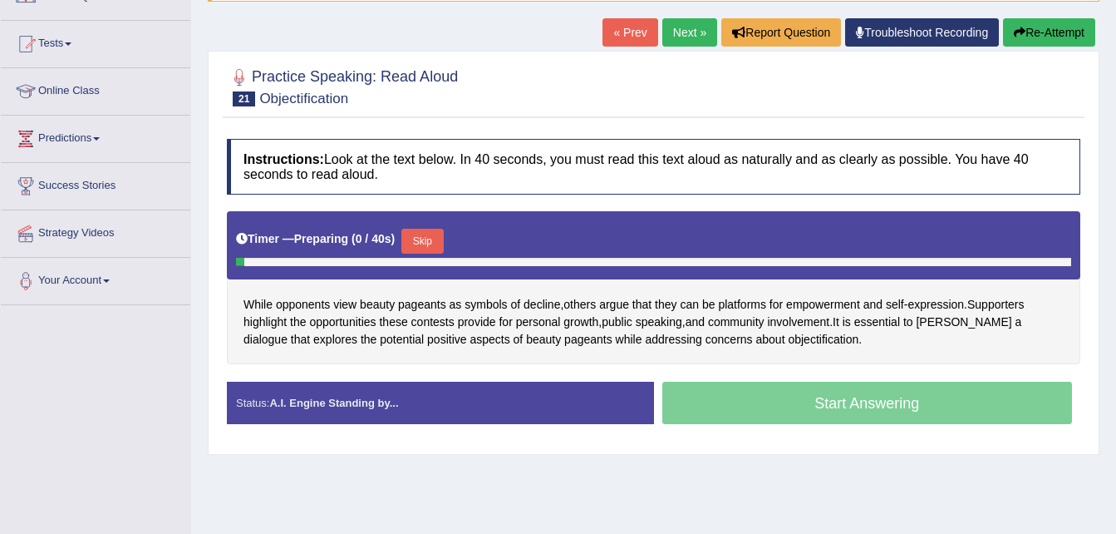
scroll to position [161, 0]
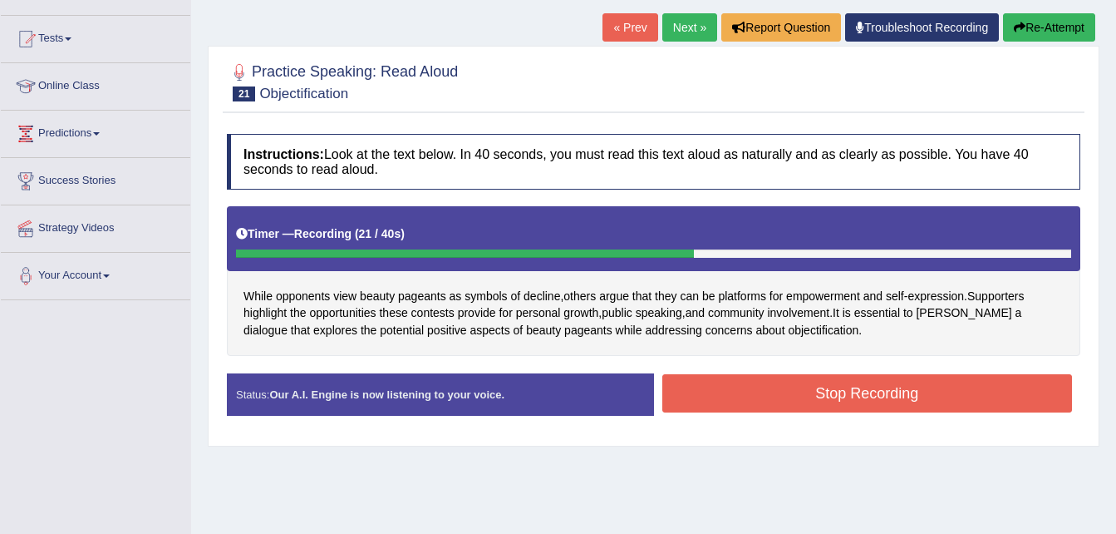
click at [885, 407] on button "Stop Recording" at bounding box center [867, 393] width 411 height 38
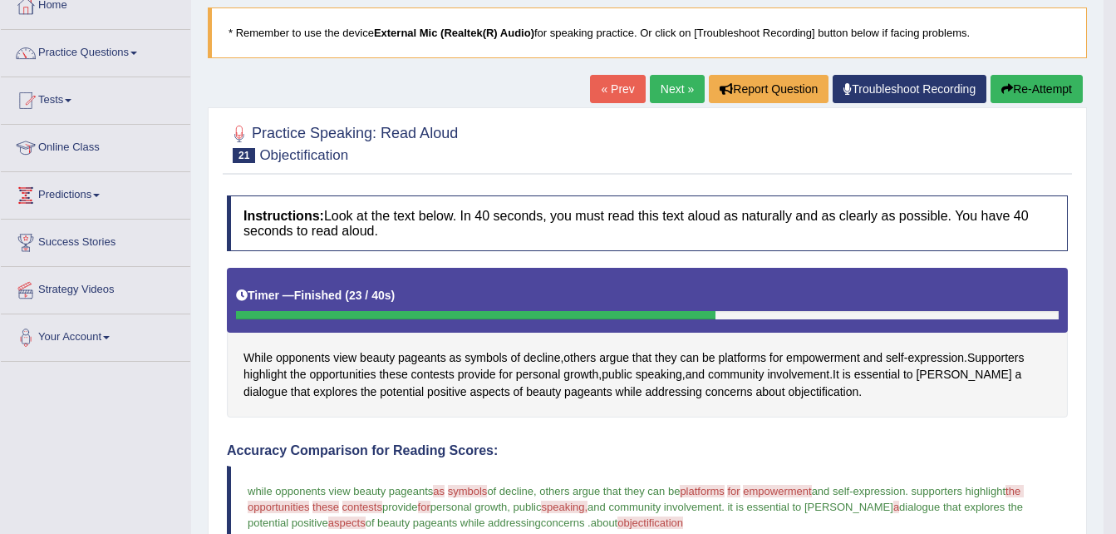
scroll to position [96, 0]
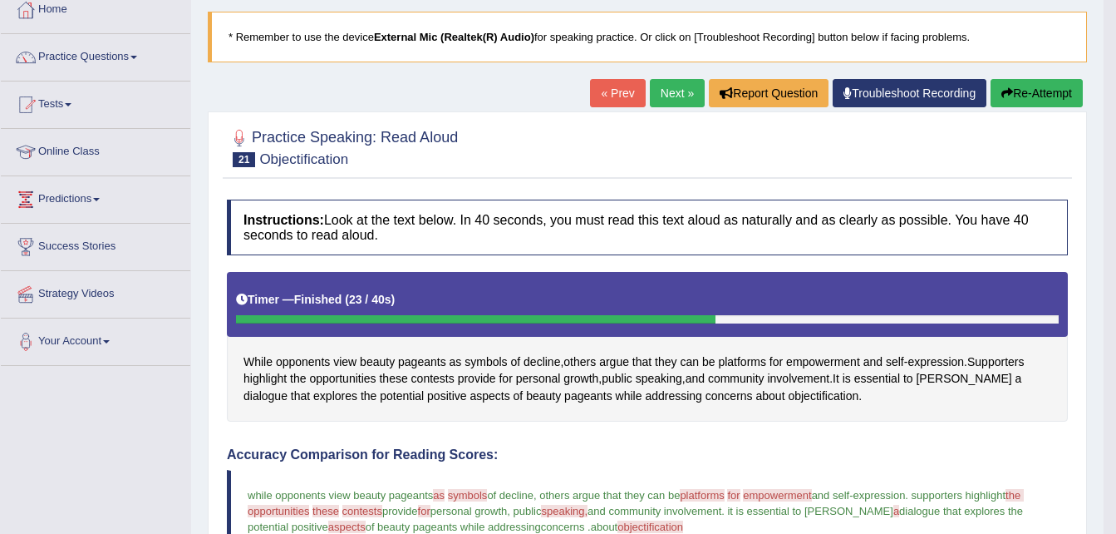
click at [668, 89] on link "Next »" at bounding box center [677, 93] width 55 height 28
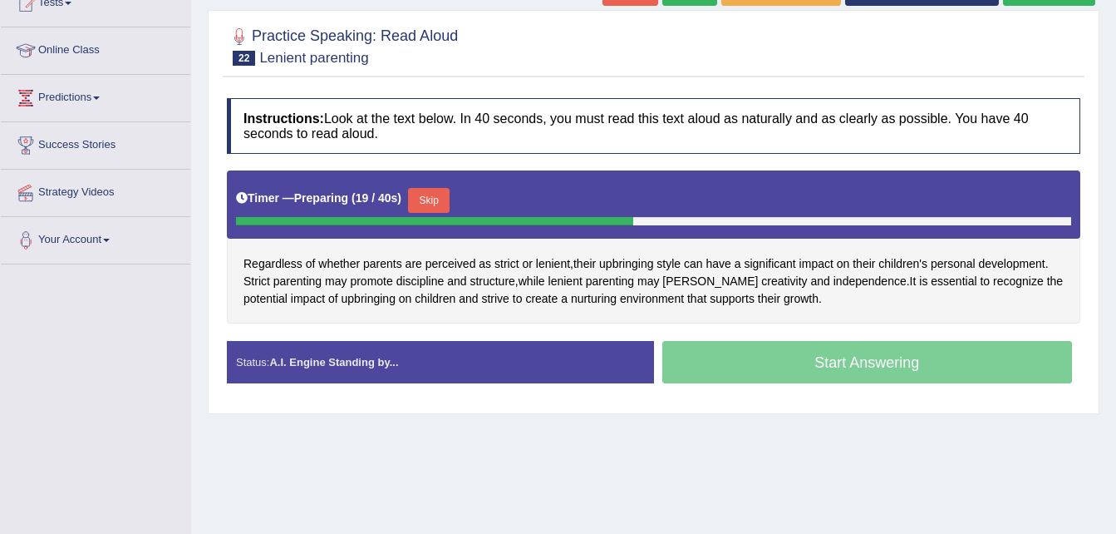
scroll to position [198, 0]
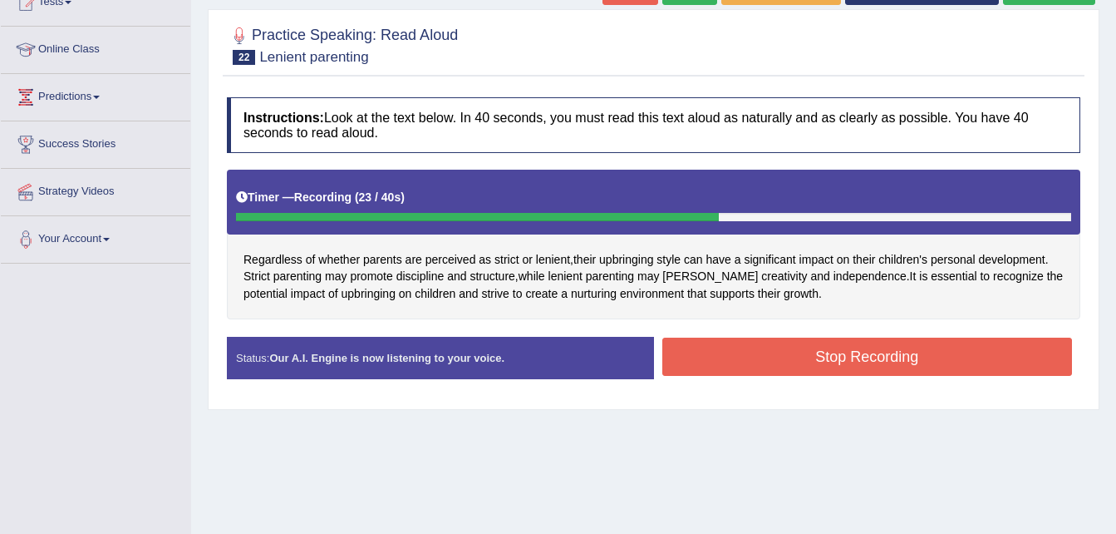
click at [953, 372] on button "Stop Recording" at bounding box center [867, 356] width 411 height 38
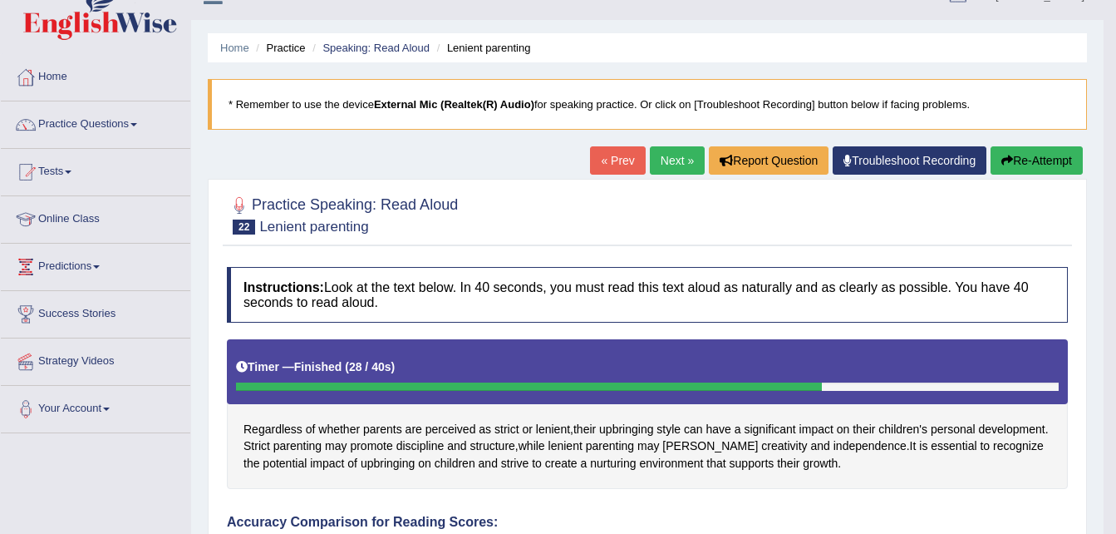
scroll to position [27, 0]
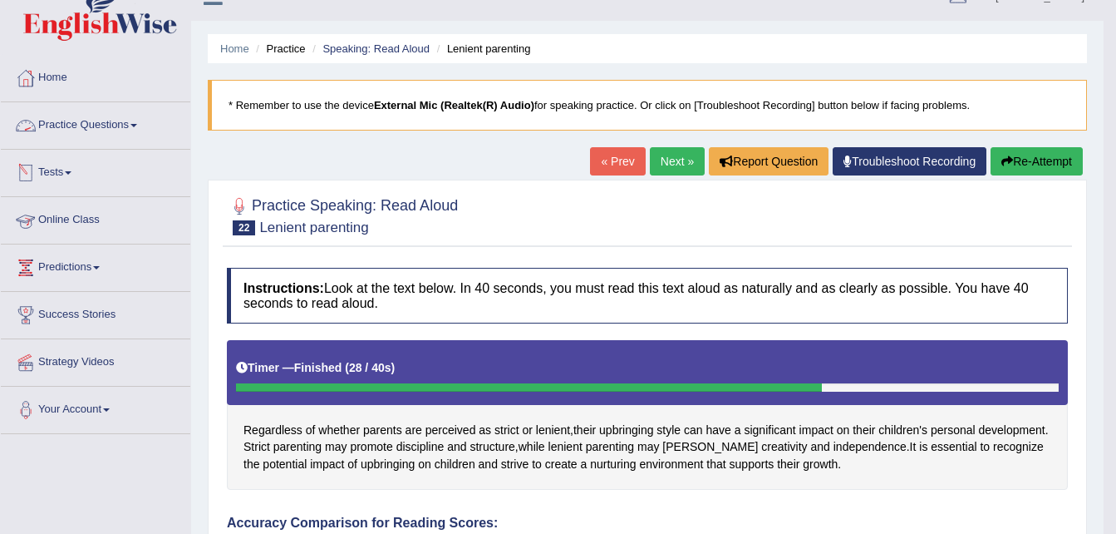
click at [135, 122] on link "Practice Questions" at bounding box center [95, 123] width 189 height 42
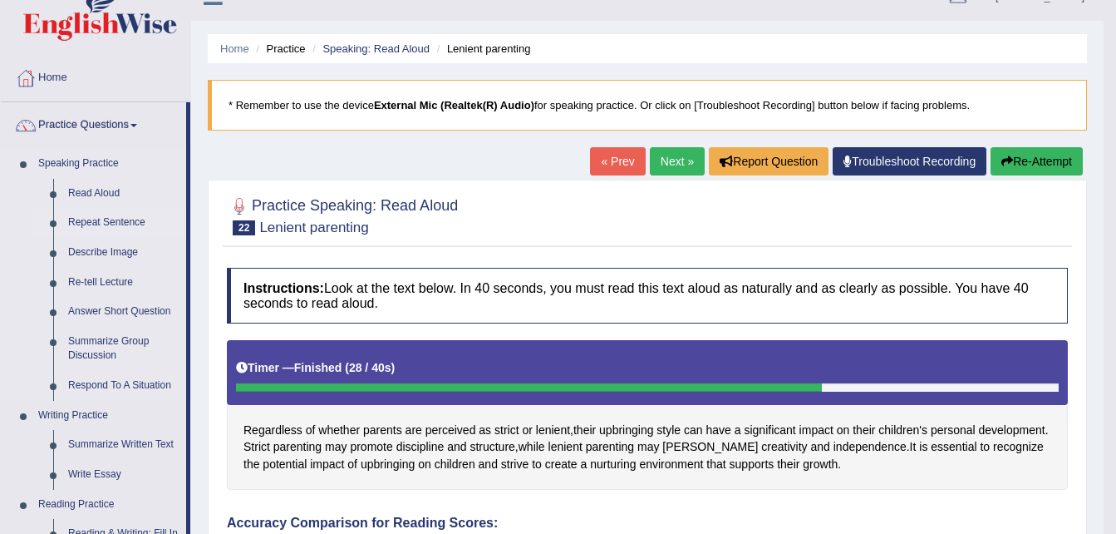
click at [119, 224] on link "Repeat Sentence" at bounding box center [123, 223] width 125 height 30
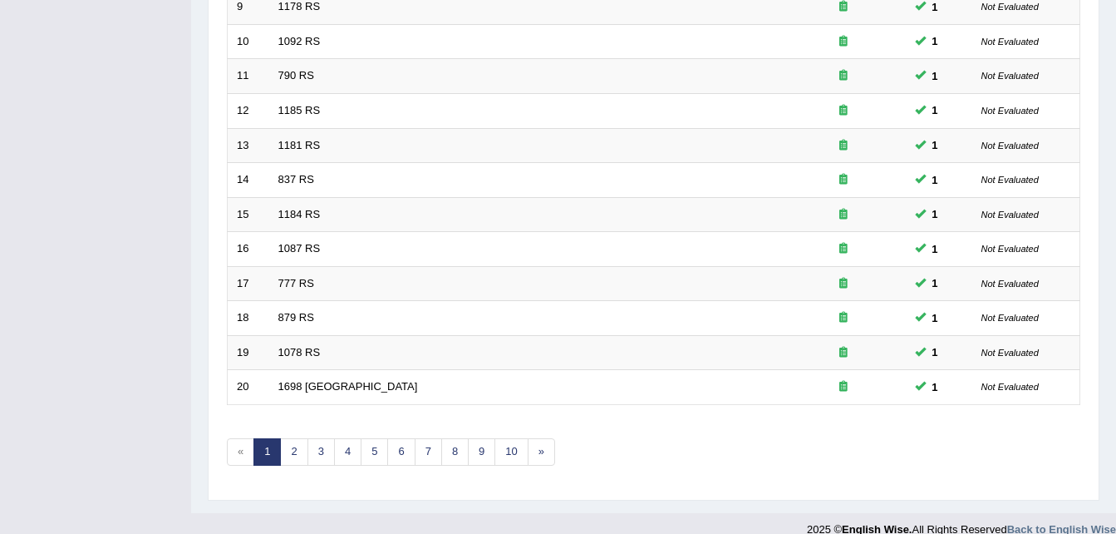
scroll to position [567, 0]
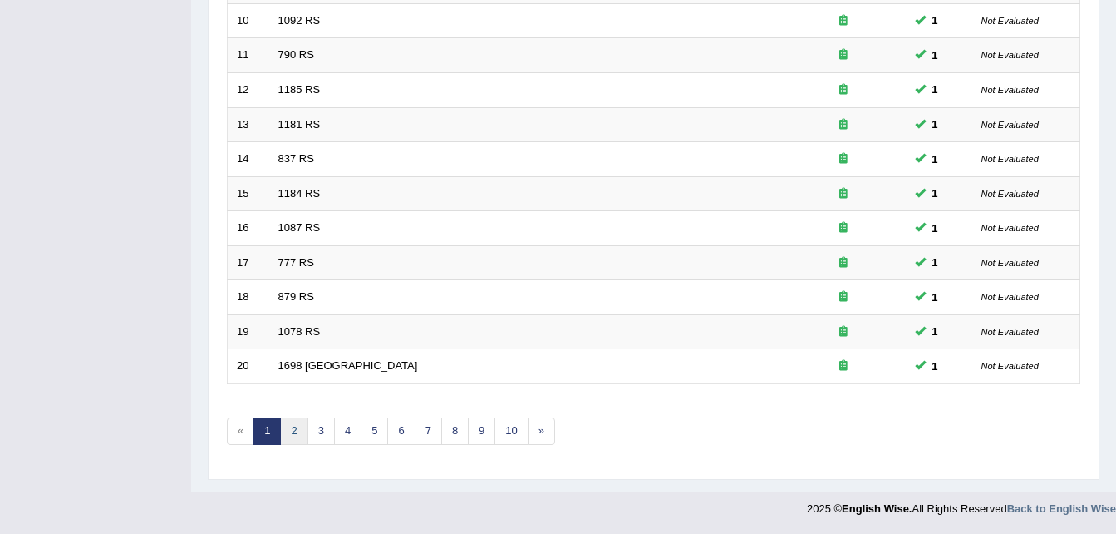
click at [289, 430] on link "2" at bounding box center [293, 430] width 27 height 27
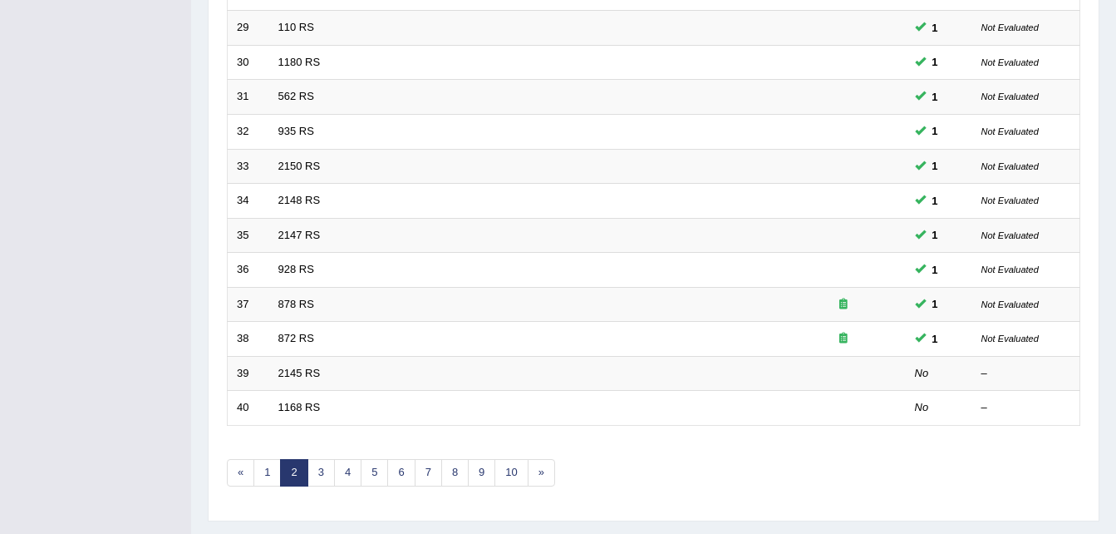
scroll to position [526, 0]
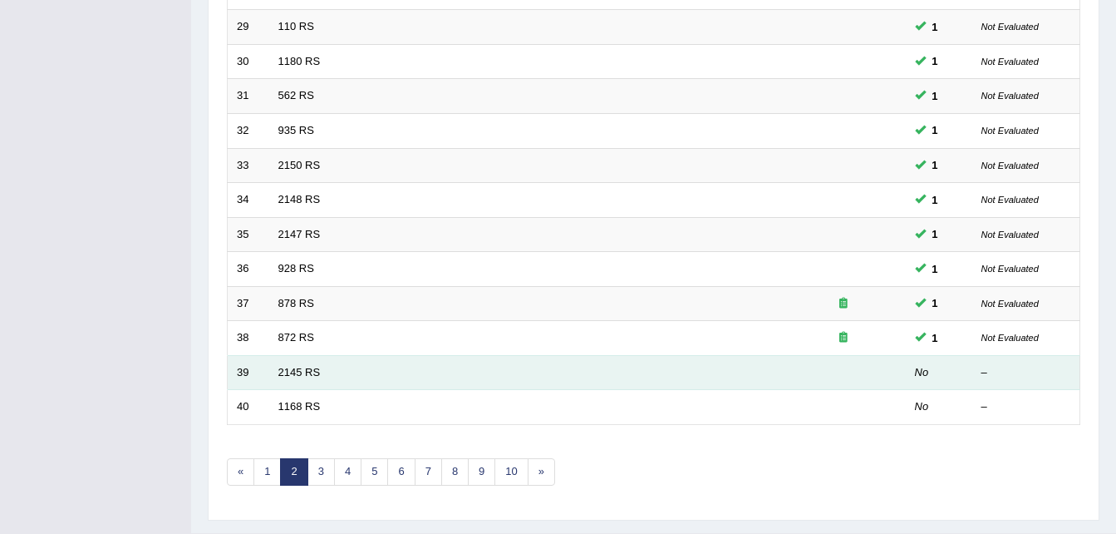
click at [324, 375] on td "2145 RS" at bounding box center [525, 372] width 512 height 35
click at [298, 371] on link "2145 RS" at bounding box center [299, 372] width 42 height 12
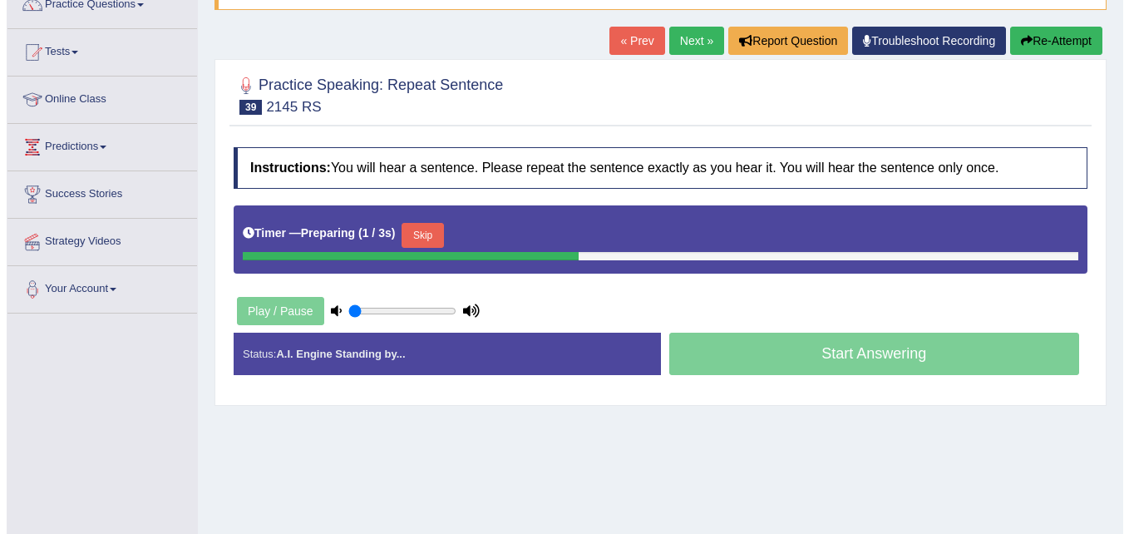
scroll to position [150, 0]
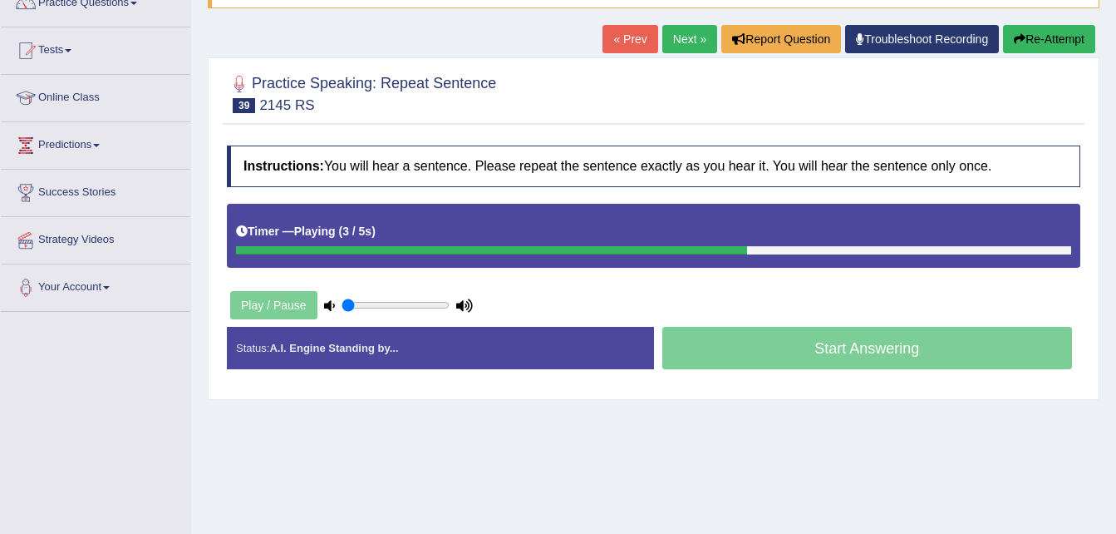
click at [463, 310] on icon at bounding box center [464, 305] width 17 height 11
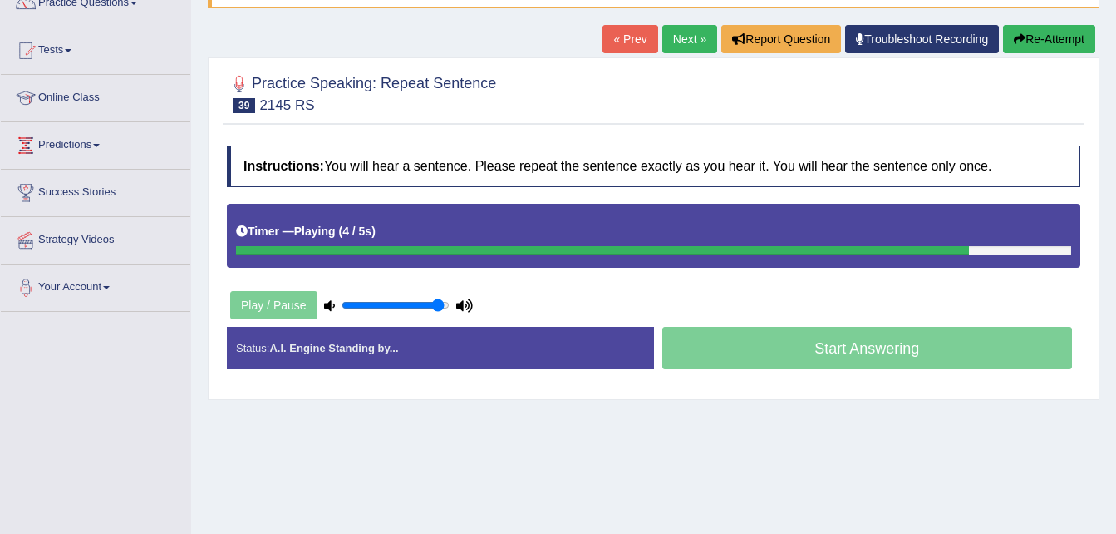
type input "0.95"
click at [439, 304] on input "range" at bounding box center [396, 304] width 108 height 13
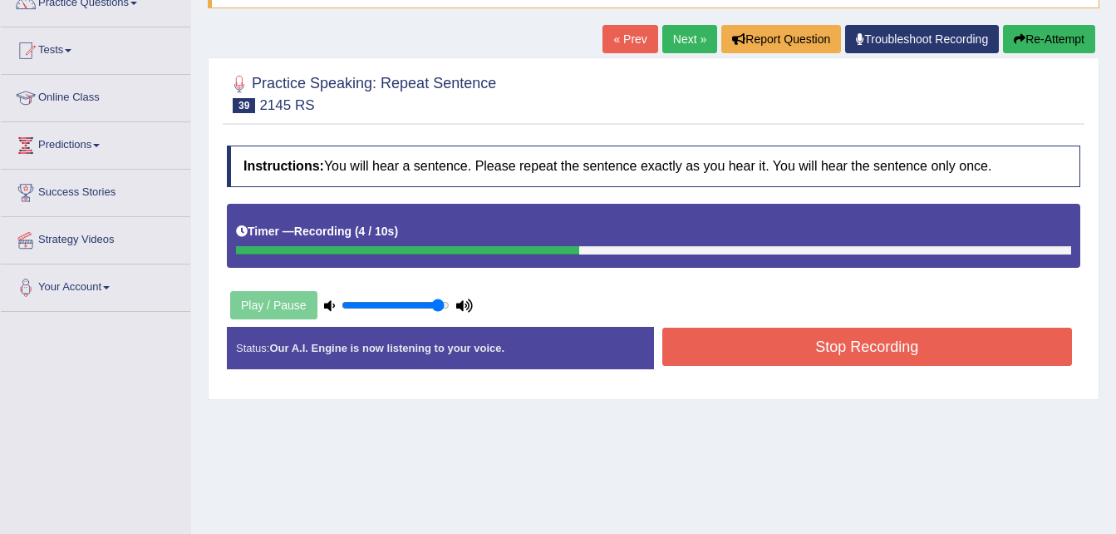
click at [884, 346] on button "Stop Recording" at bounding box center [867, 346] width 411 height 38
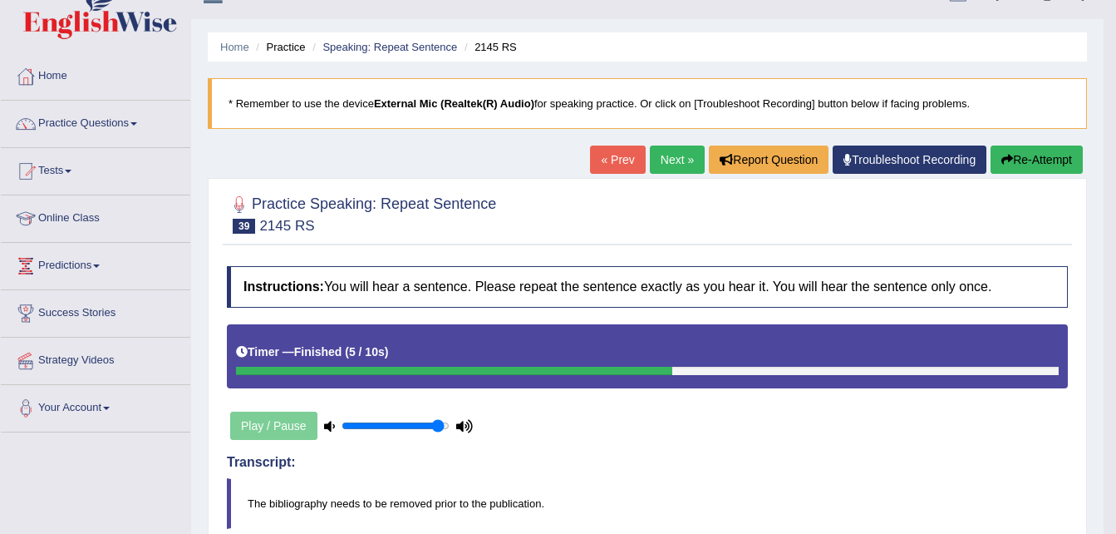
scroll to position [20, 0]
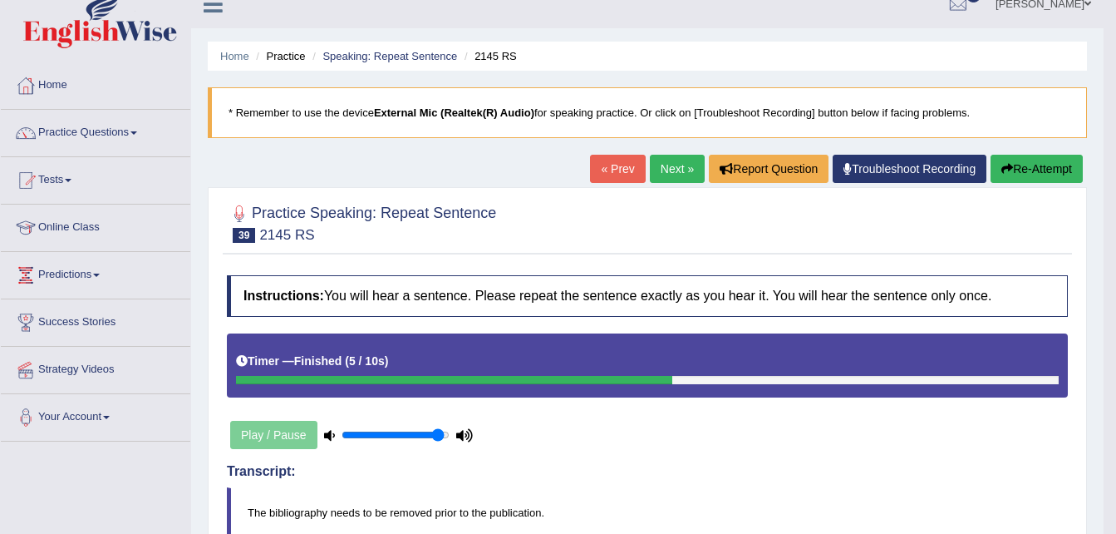
click at [666, 178] on link "Next »" at bounding box center [677, 169] width 55 height 28
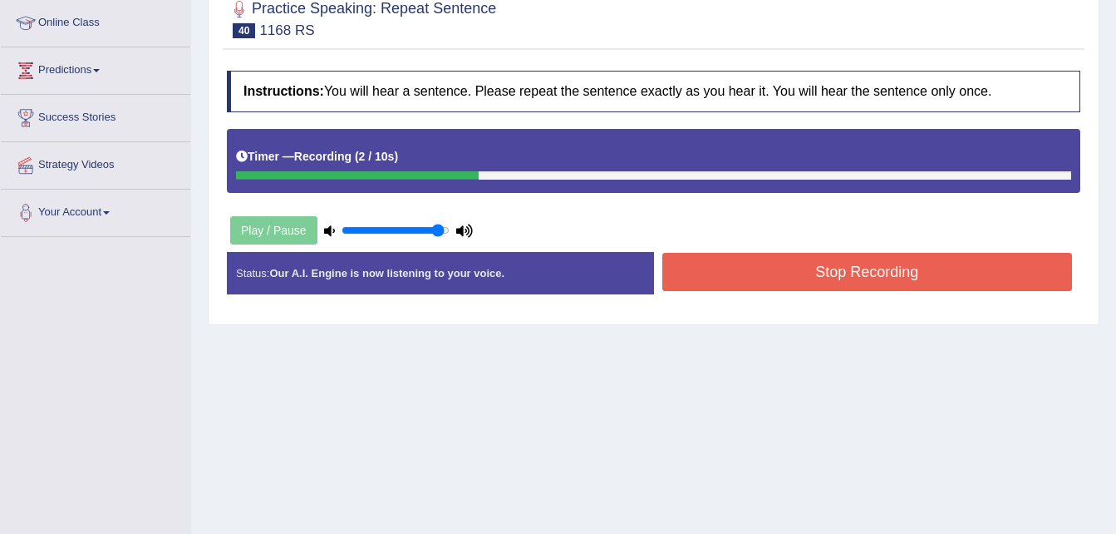
click at [893, 281] on button "Stop Recording" at bounding box center [867, 272] width 411 height 38
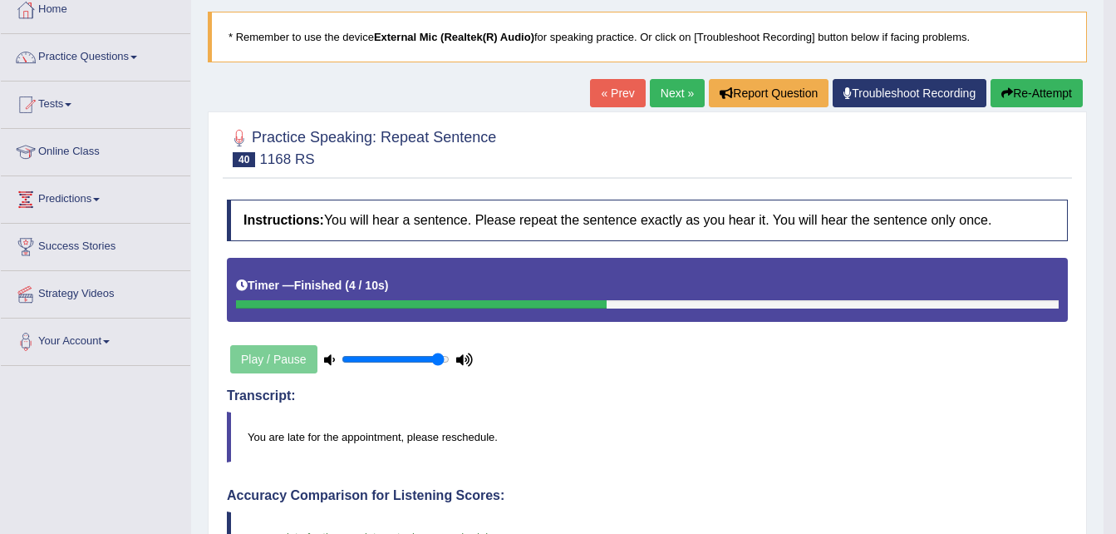
scroll to position [94, 0]
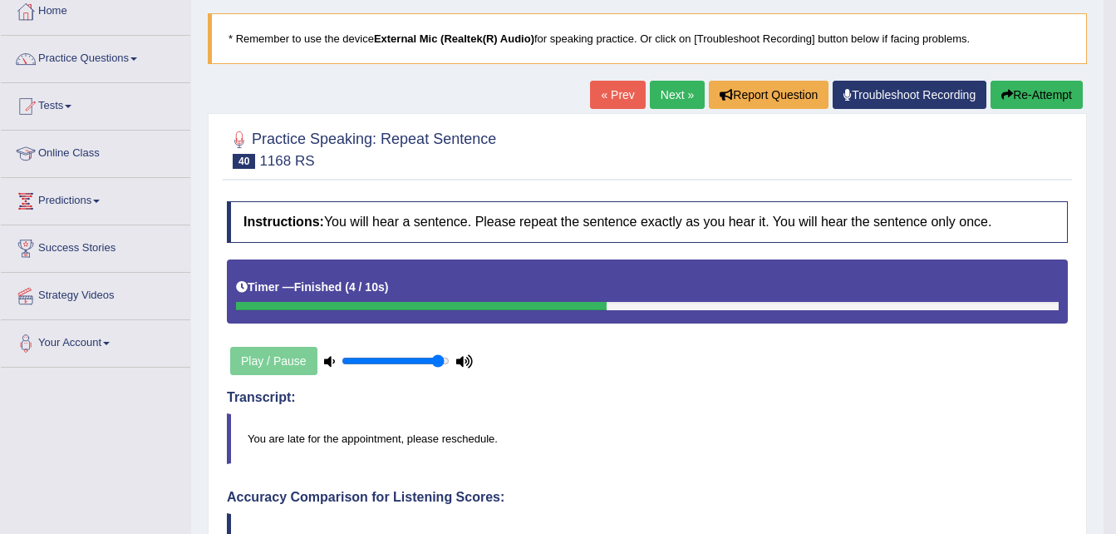
click at [667, 106] on link "Next »" at bounding box center [677, 95] width 55 height 28
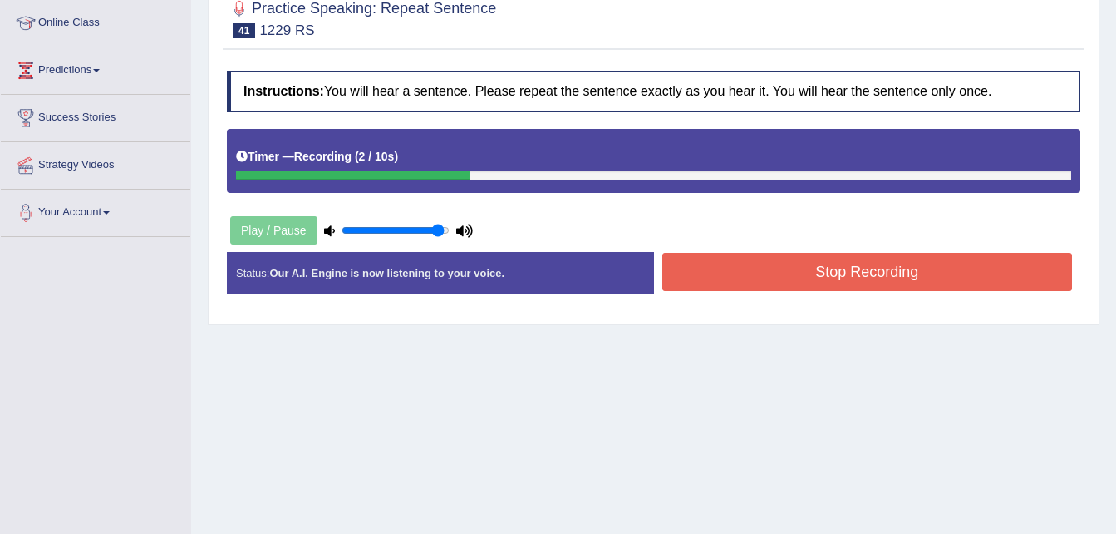
click at [872, 267] on button "Stop Recording" at bounding box center [867, 272] width 411 height 38
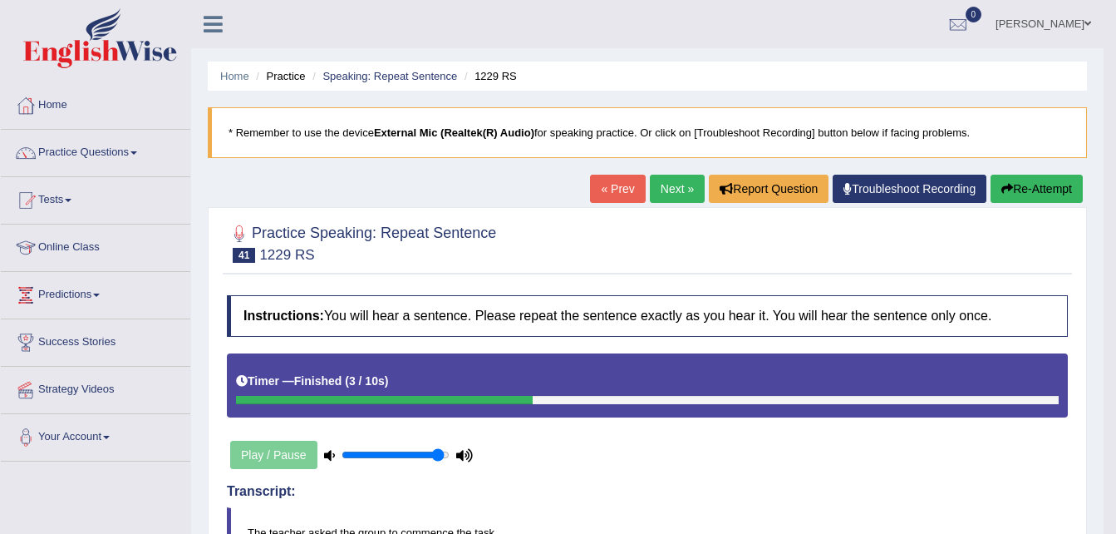
click at [673, 192] on link "Next »" at bounding box center [677, 189] width 55 height 28
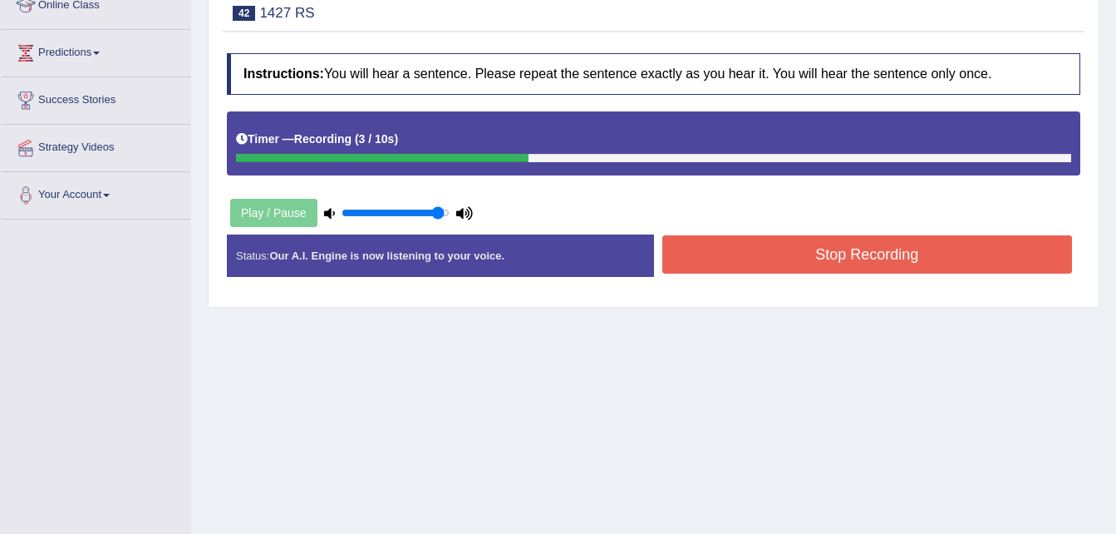
click at [855, 256] on button "Stop Recording" at bounding box center [867, 254] width 411 height 38
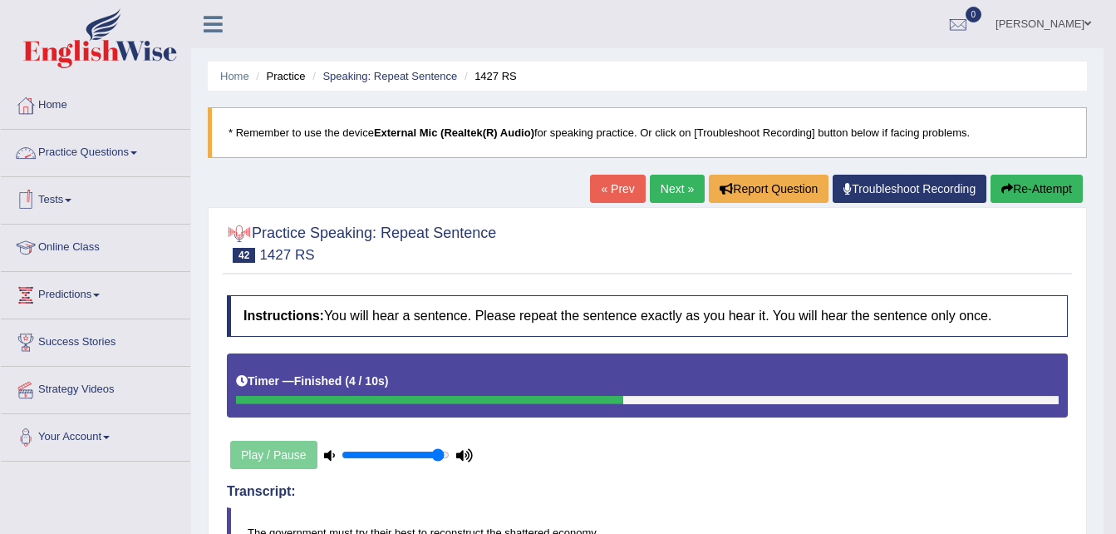
click at [139, 148] on link "Practice Questions" at bounding box center [95, 151] width 189 height 42
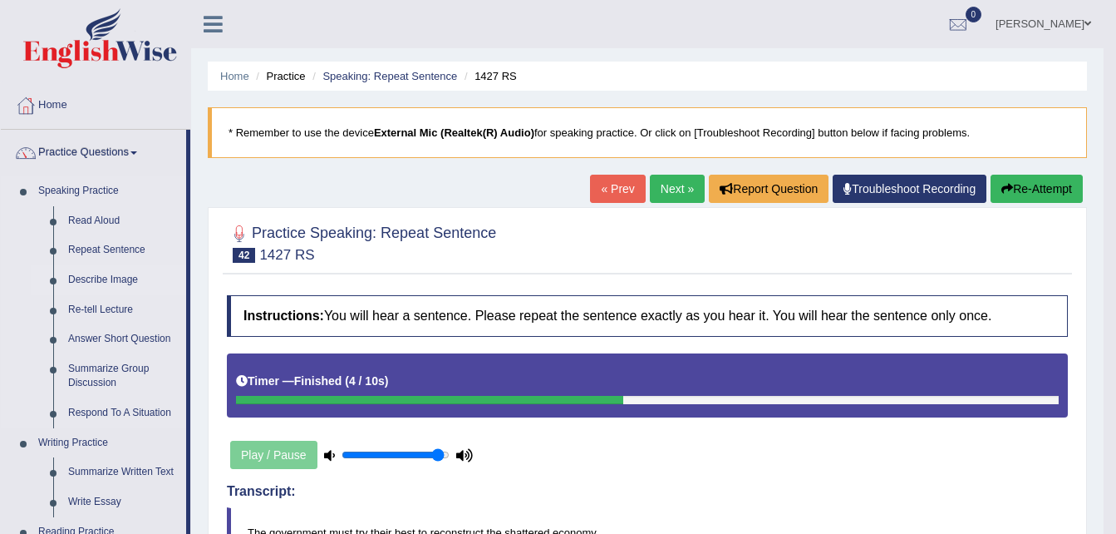
click at [117, 282] on link "Describe Image" at bounding box center [123, 280] width 125 height 30
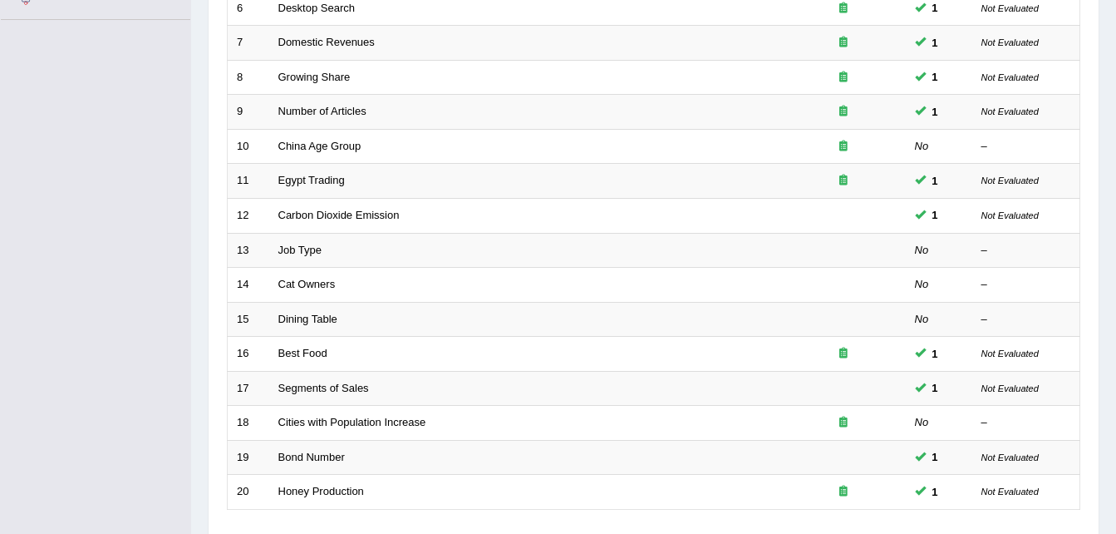
scroll to position [444, 0]
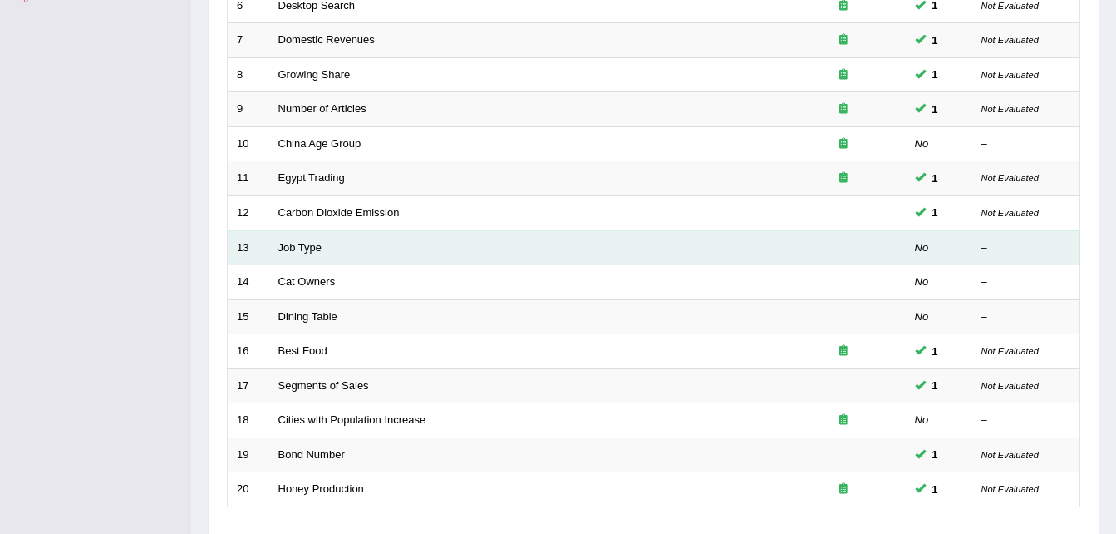
click at [322, 254] on td "Job Type" at bounding box center [525, 247] width 512 height 35
click at [311, 249] on link "Job Type" at bounding box center [300, 247] width 44 height 12
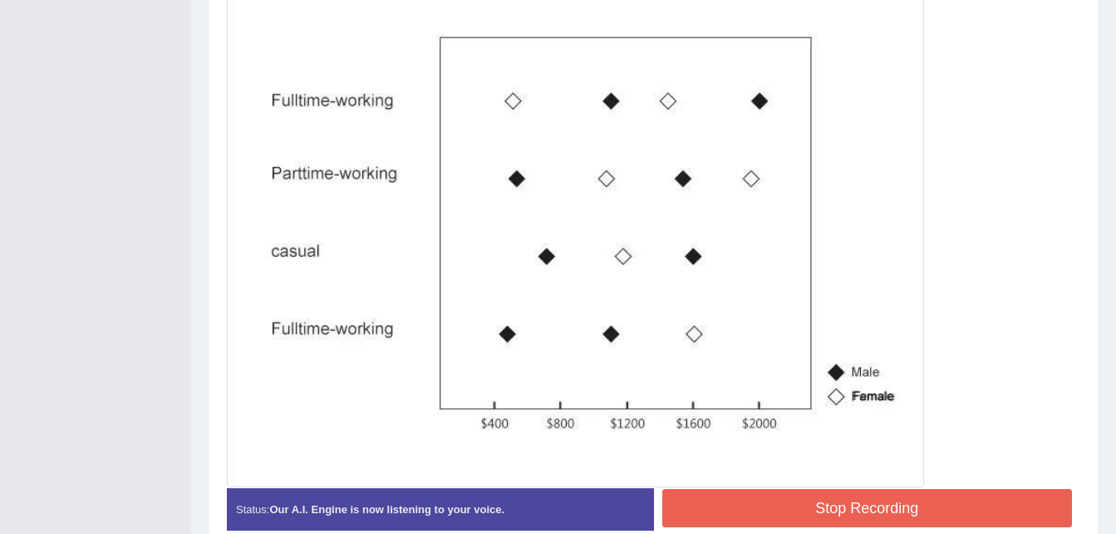
scroll to position [573, 0]
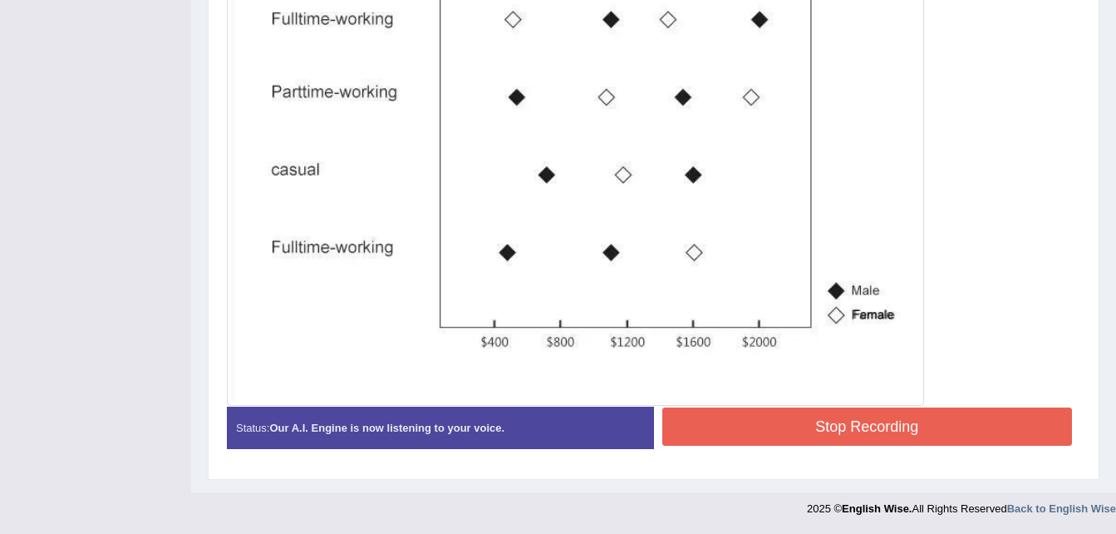
click at [919, 413] on button "Stop Recording" at bounding box center [867, 426] width 411 height 38
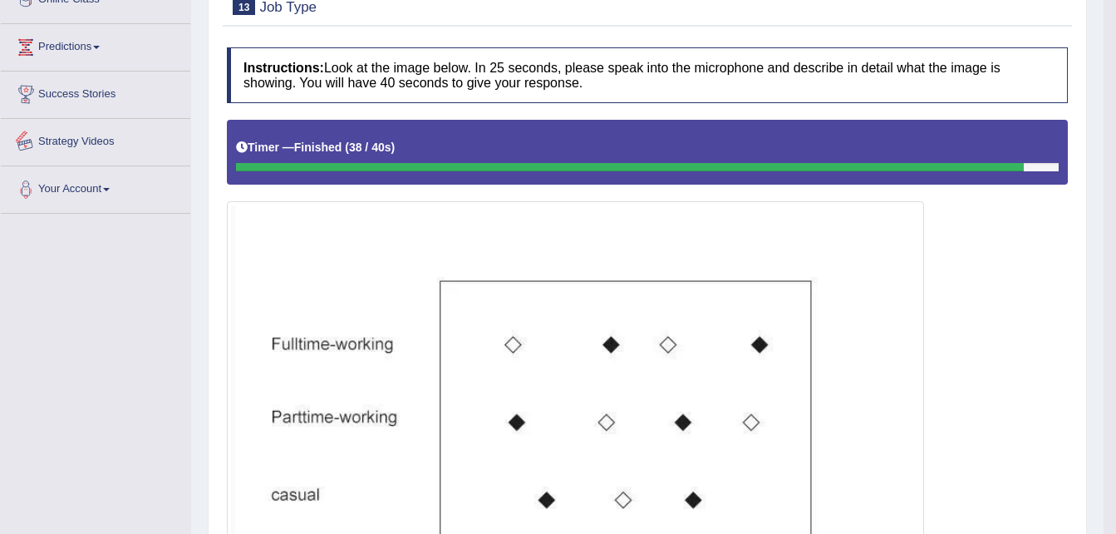
scroll to position [0, 0]
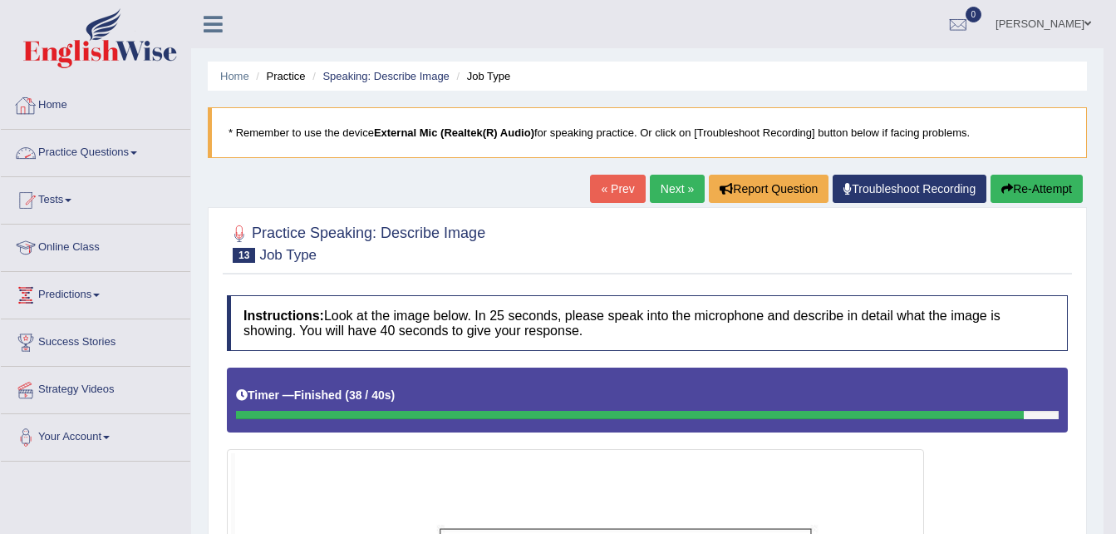
click at [137, 153] on span at bounding box center [133, 152] width 7 height 3
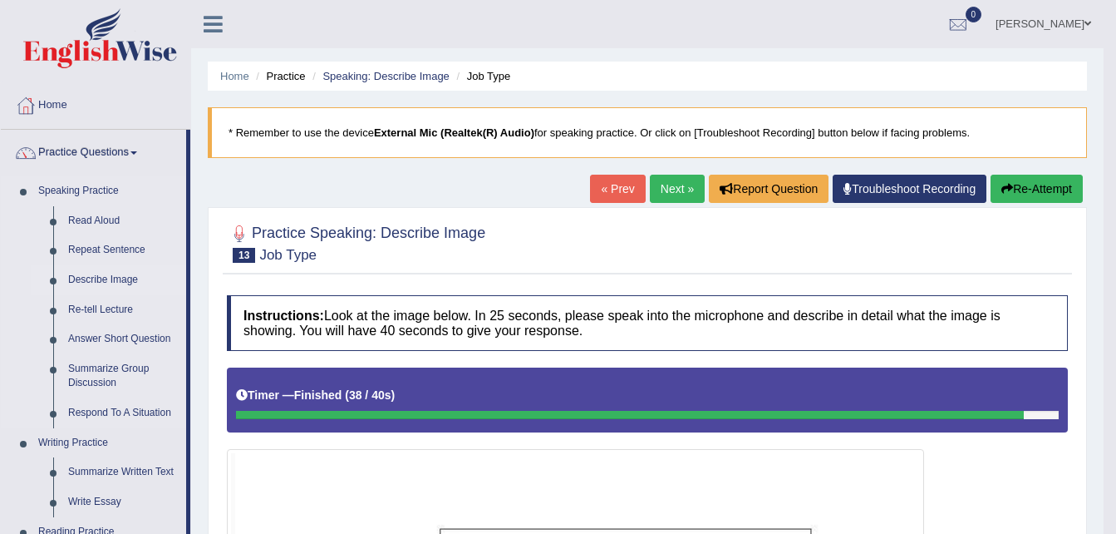
click at [125, 279] on link "Describe Image" at bounding box center [123, 280] width 125 height 30
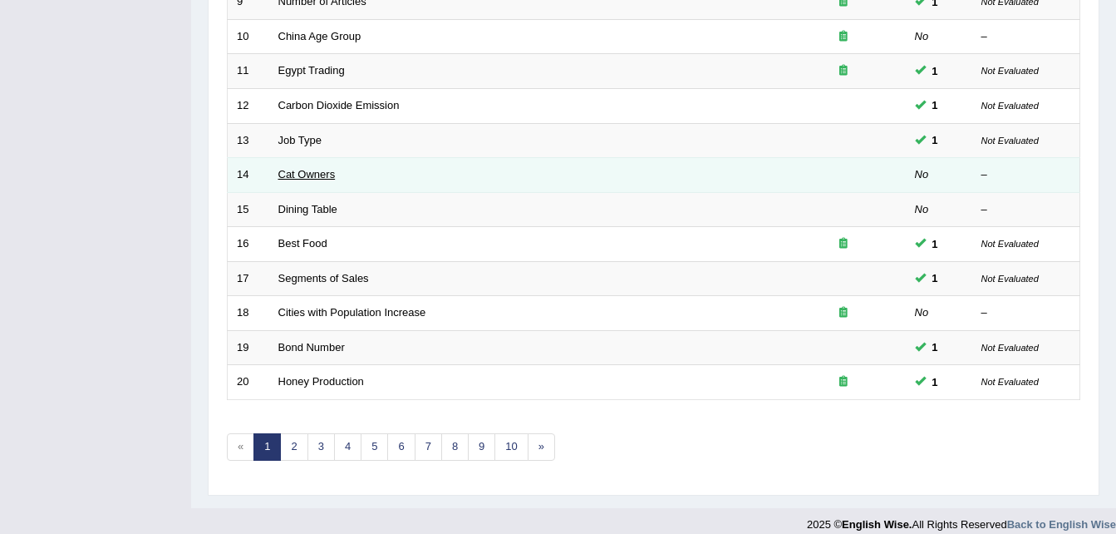
click at [321, 178] on link "Cat Owners" at bounding box center [306, 174] width 57 height 12
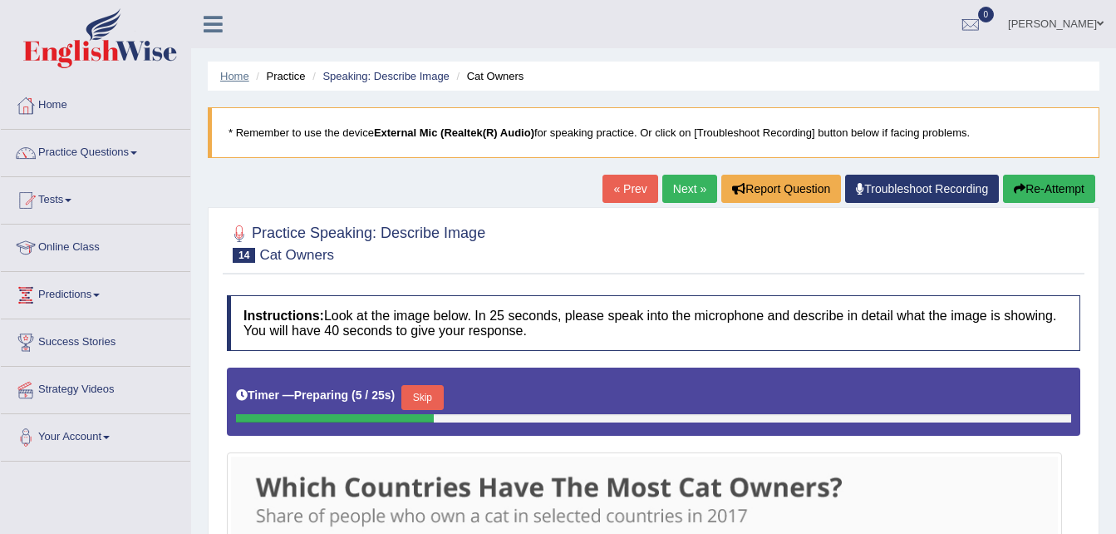
click at [242, 74] on link "Home" at bounding box center [234, 76] width 29 height 12
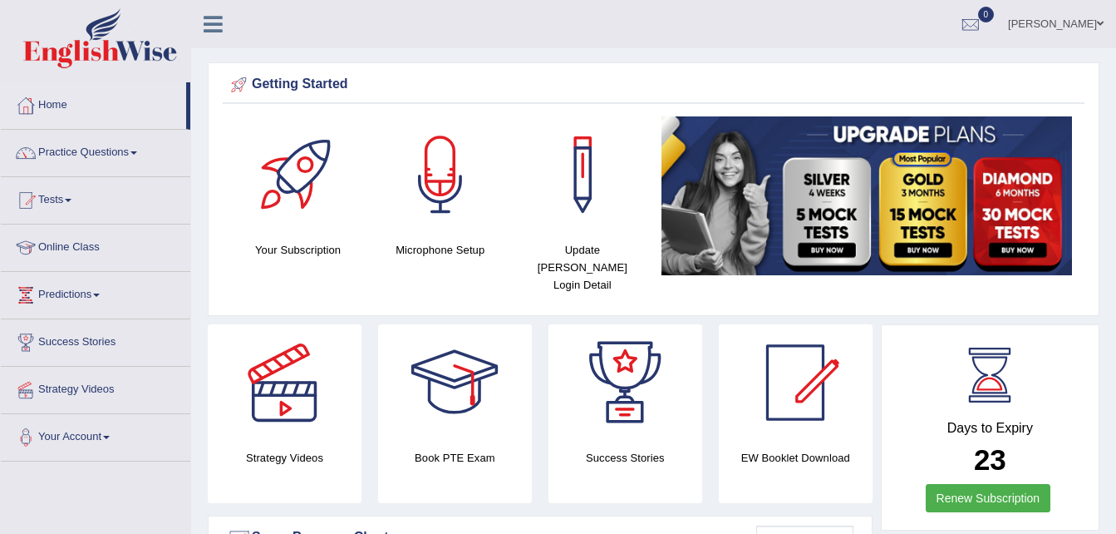
click at [141, 148] on link "Practice Questions" at bounding box center [95, 151] width 189 height 42
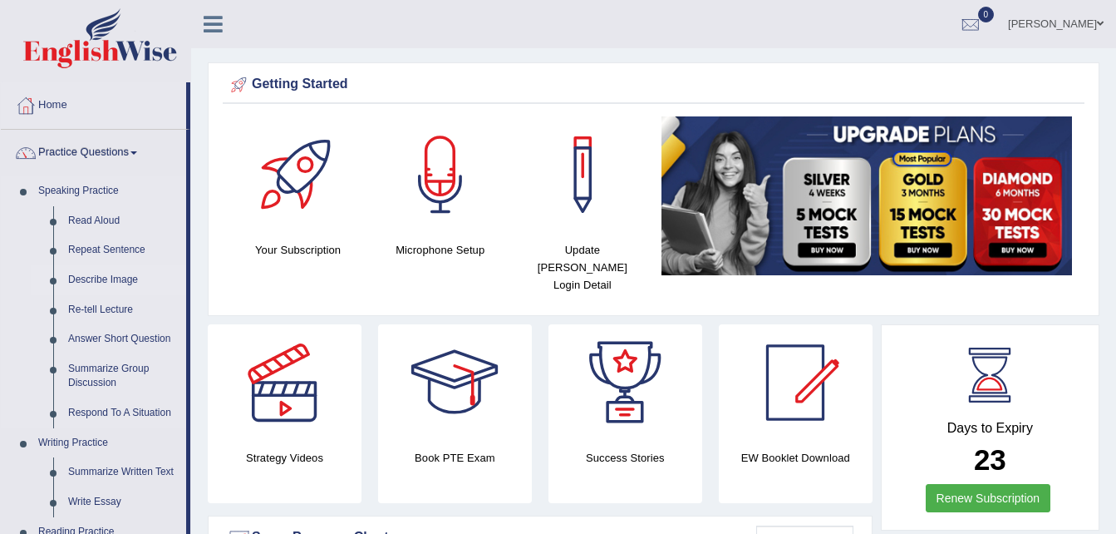
click at [116, 283] on link "Describe Image" at bounding box center [123, 280] width 125 height 30
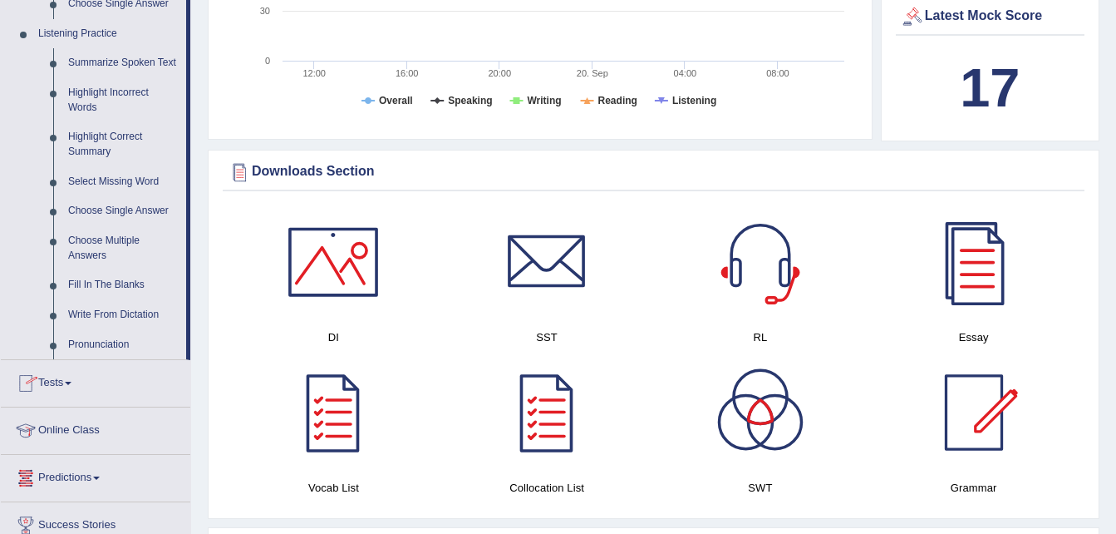
scroll to position [891, 0]
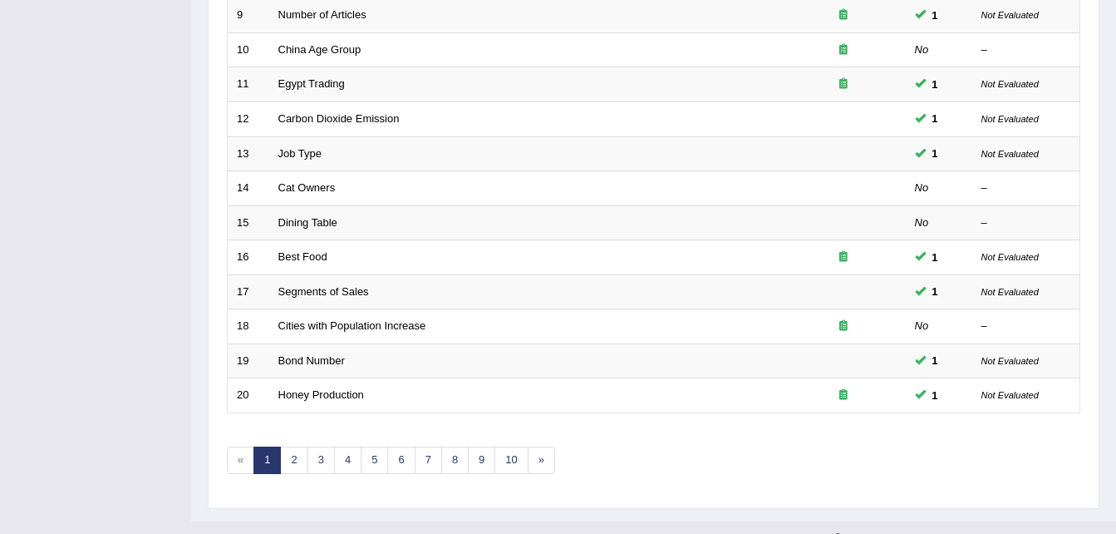
scroll to position [567, 0]
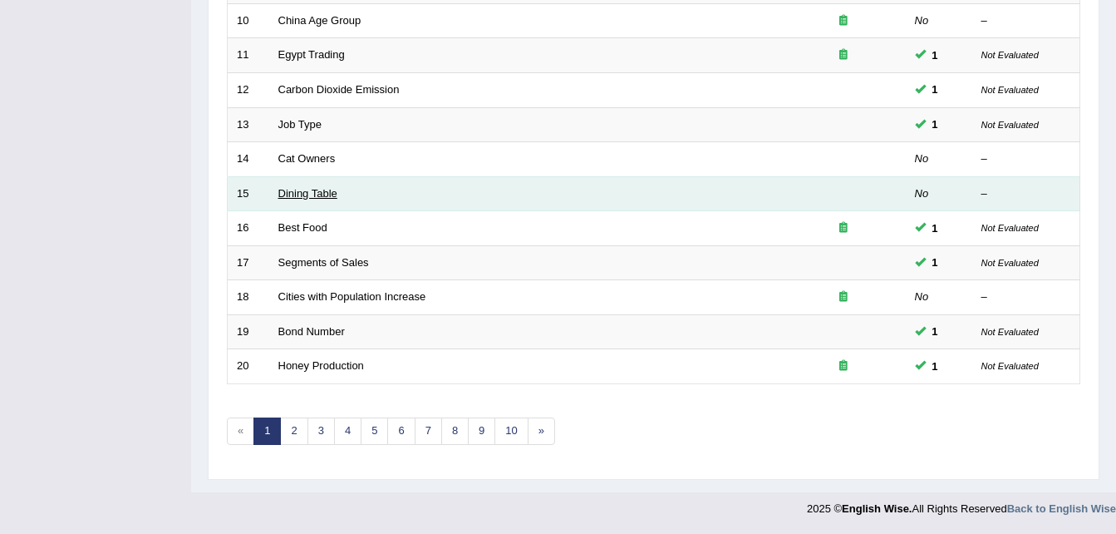
click at [336, 197] on link "Dining Table" at bounding box center [307, 193] width 59 height 12
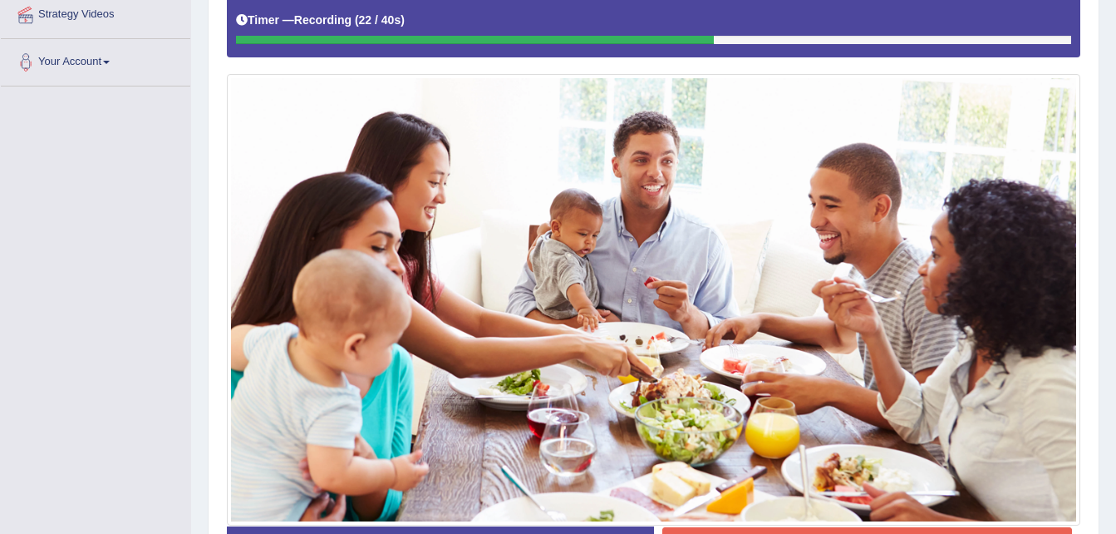
scroll to position [495, 0]
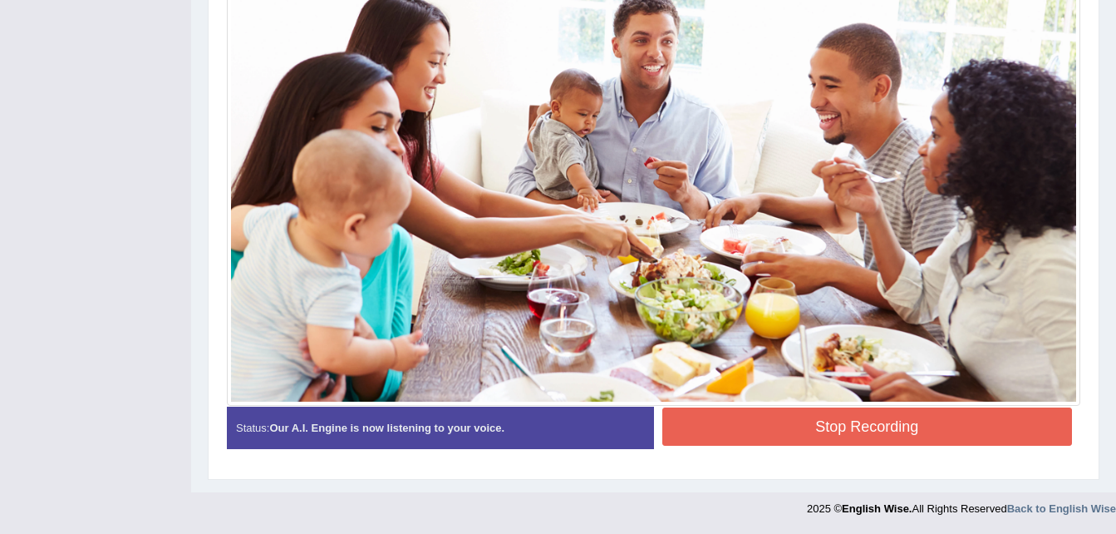
click at [855, 431] on button "Stop Recording" at bounding box center [867, 426] width 411 height 38
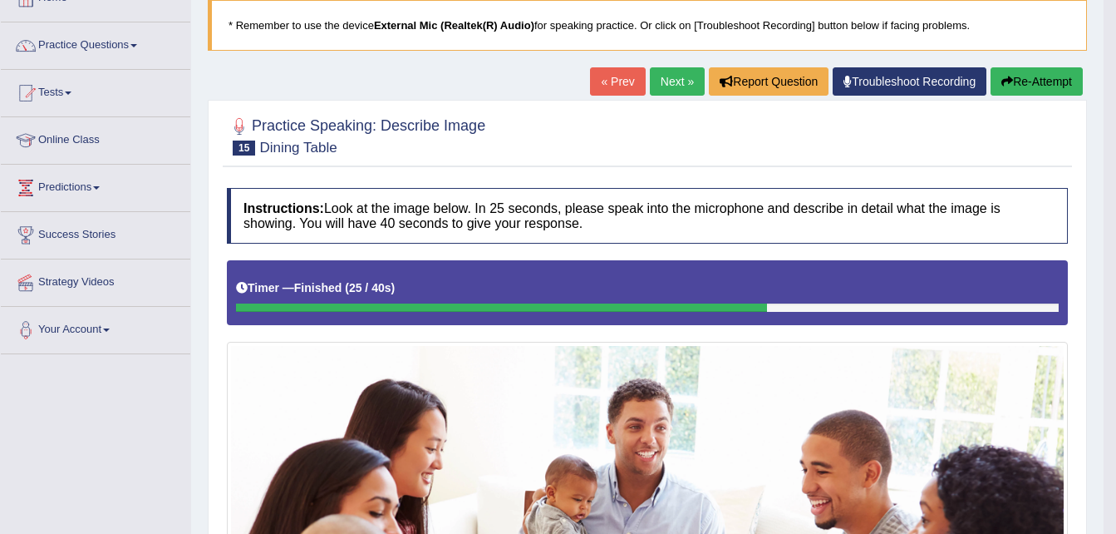
scroll to position [0, 0]
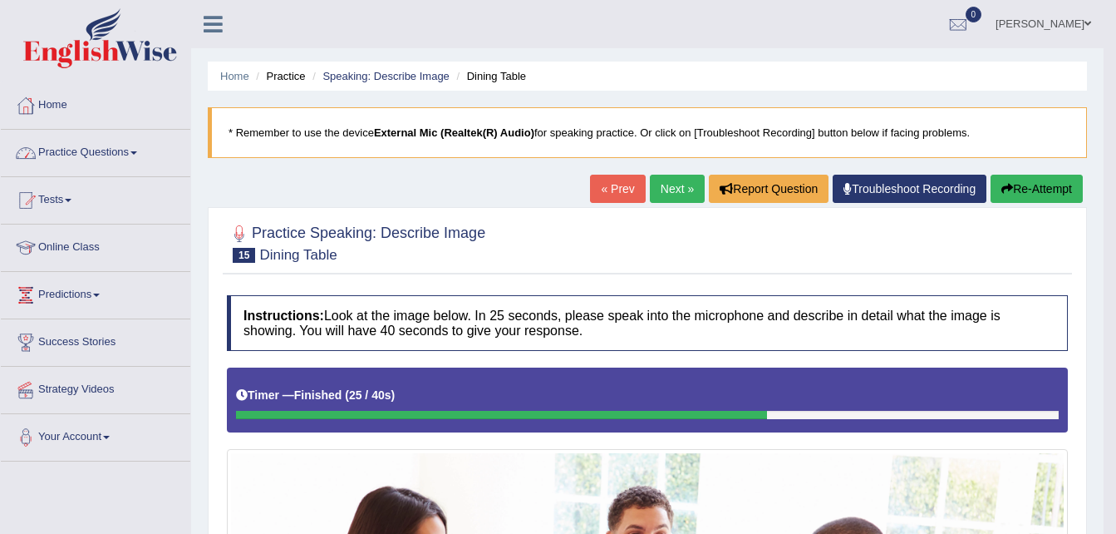
click at [143, 153] on link "Practice Questions" at bounding box center [95, 151] width 189 height 42
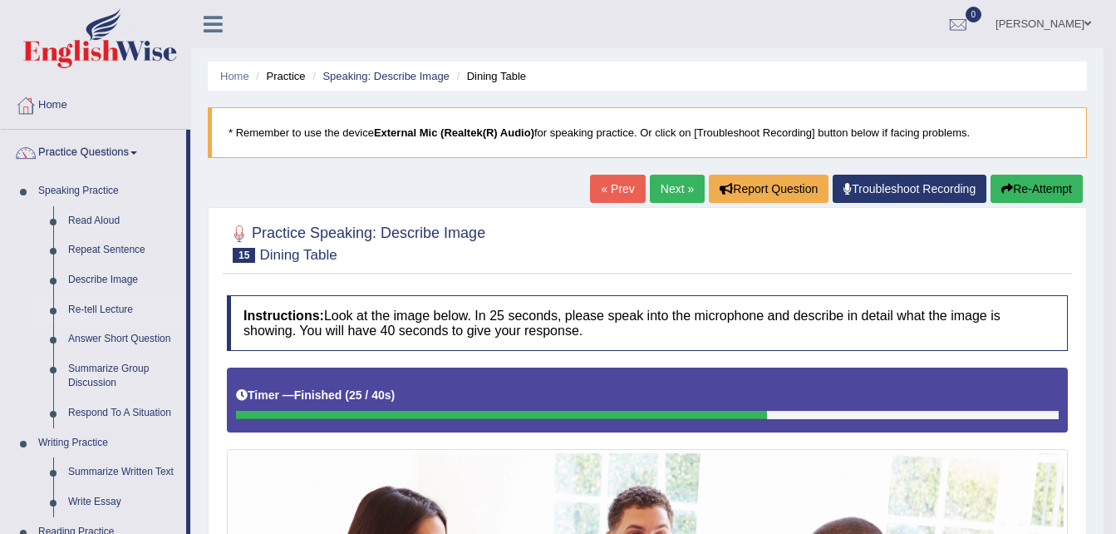
click at [113, 308] on link "Re-tell Lecture" at bounding box center [123, 310] width 125 height 30
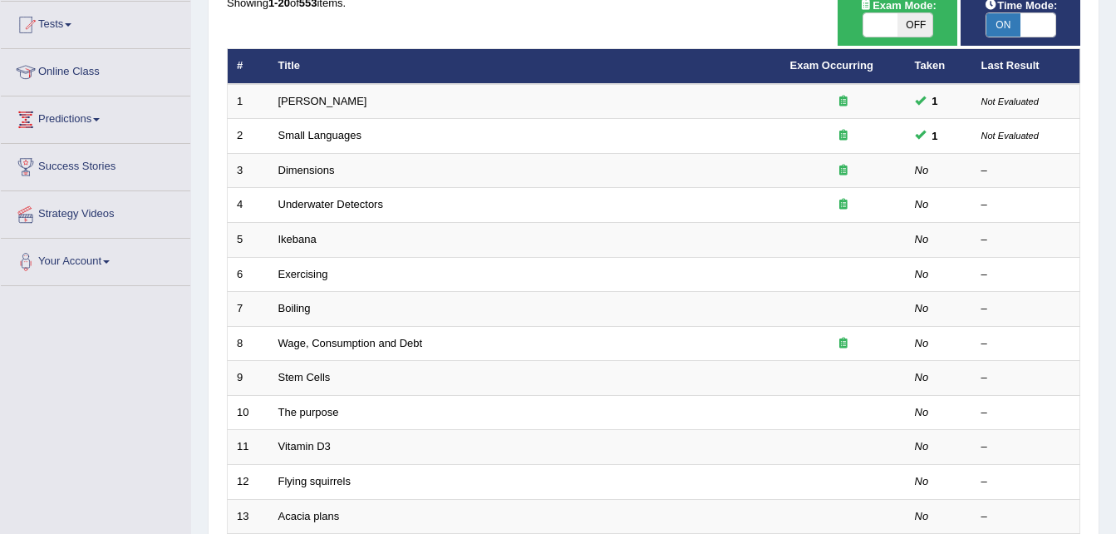
scroll to position [167, 0]
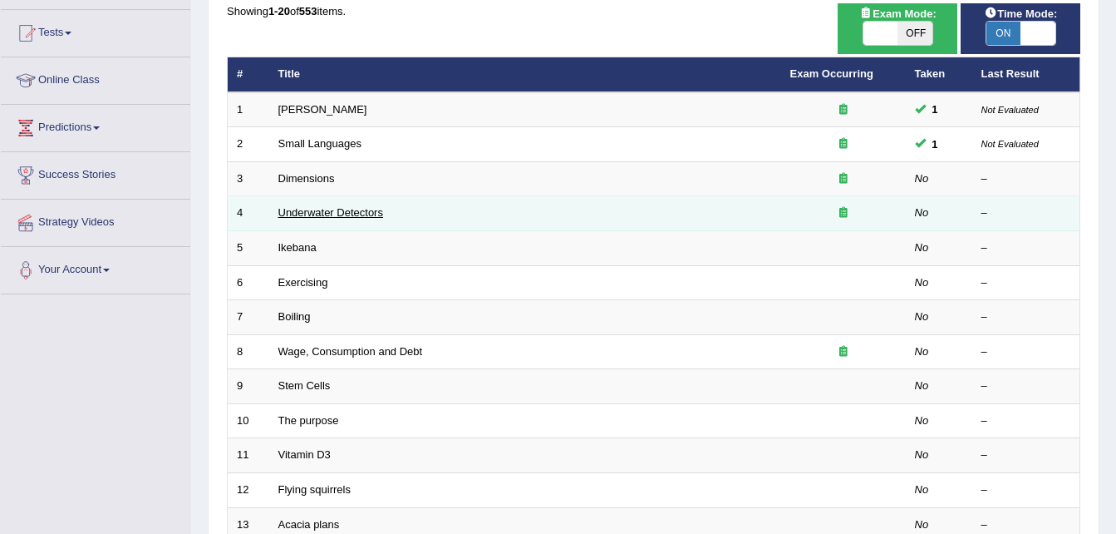
click at [376, 214] on link "Underwater Detectors" at bounding box center [330, 212] width 105 height 12
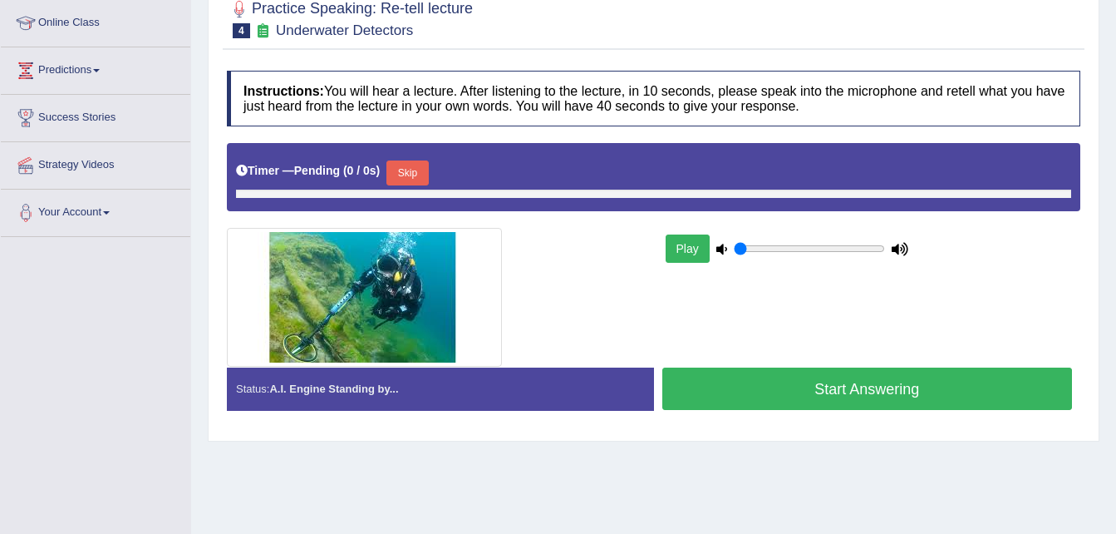
type input "0.95"
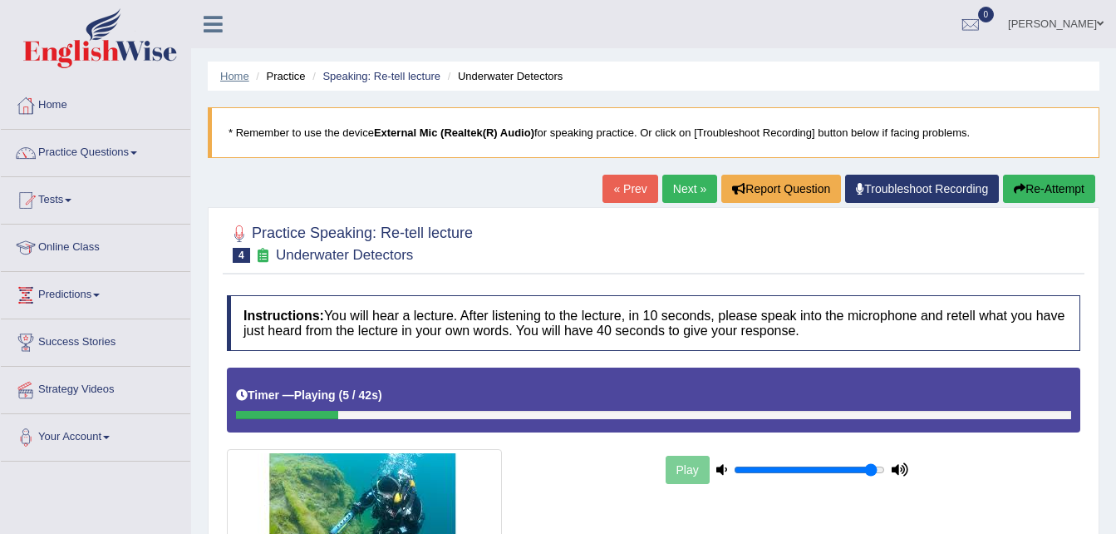
click at [240, 73] on link "Home" at bounding box center [234, 76] width 29 height 12
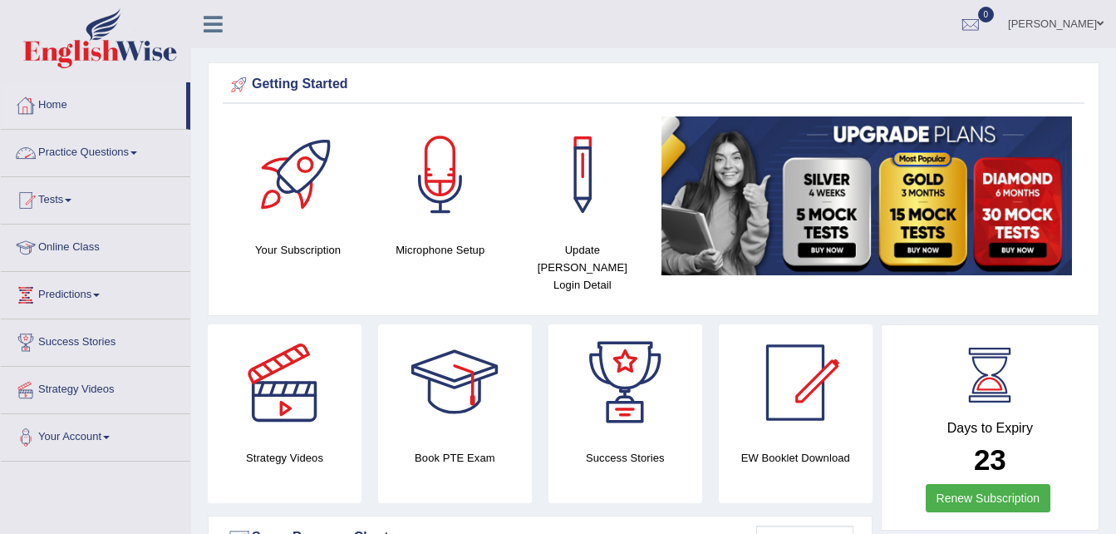
click at [144, 154] on link "Practice Questions" at bounding box center [95, 151] width 189 height 42
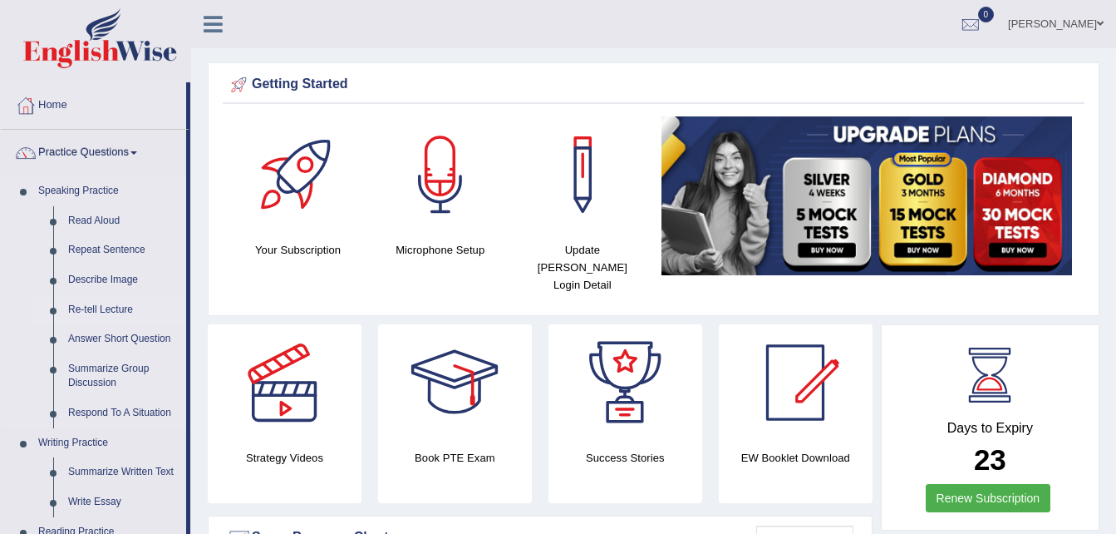
click at [101, 308] on link "Re-tell Lecture" at bounding box center [123, 310] width 125 height 30
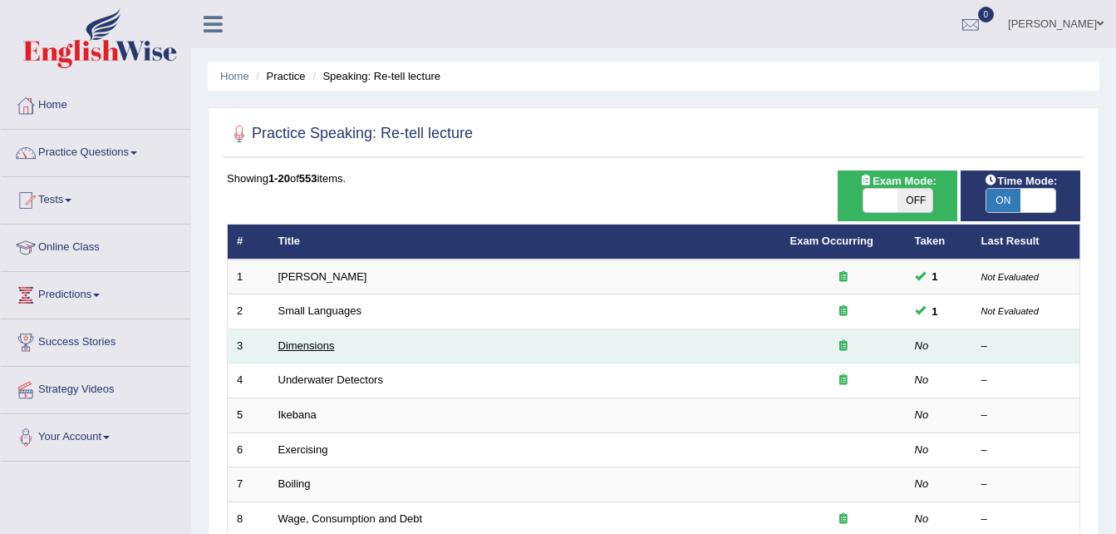
click at [308, 339] on link "Dimensions" at bounding box center [306, 345] width 57 height 12
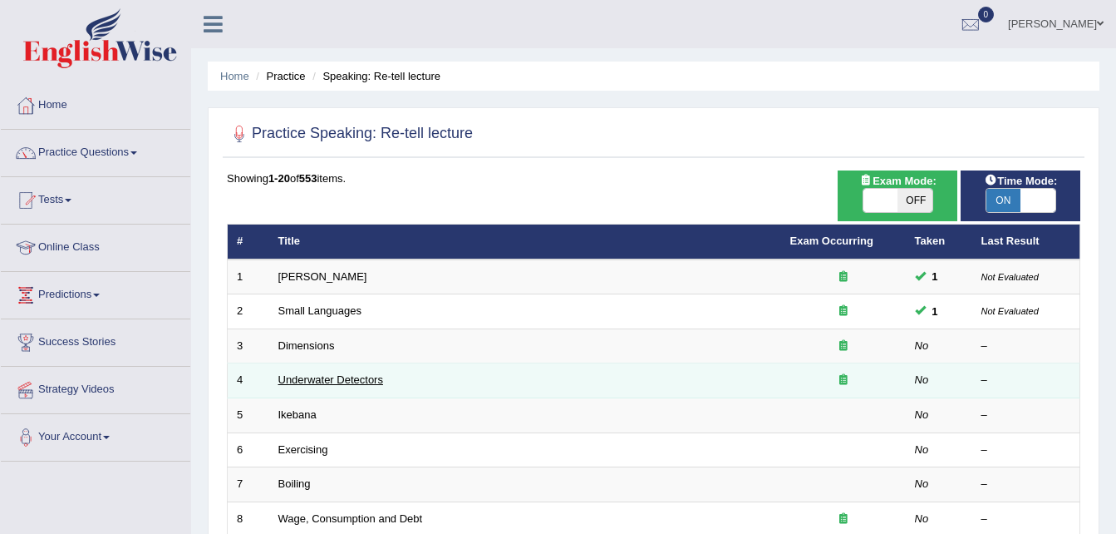
click at [350, 382] on link "Underwater Detectors" at bounding box center [330, 379] width 105 height 12
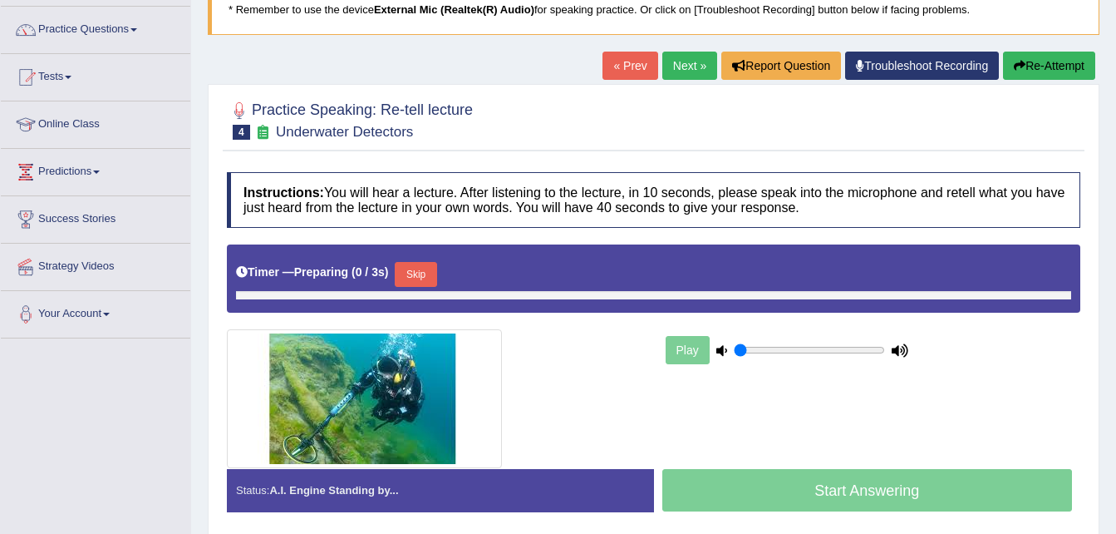
type input "0.95"
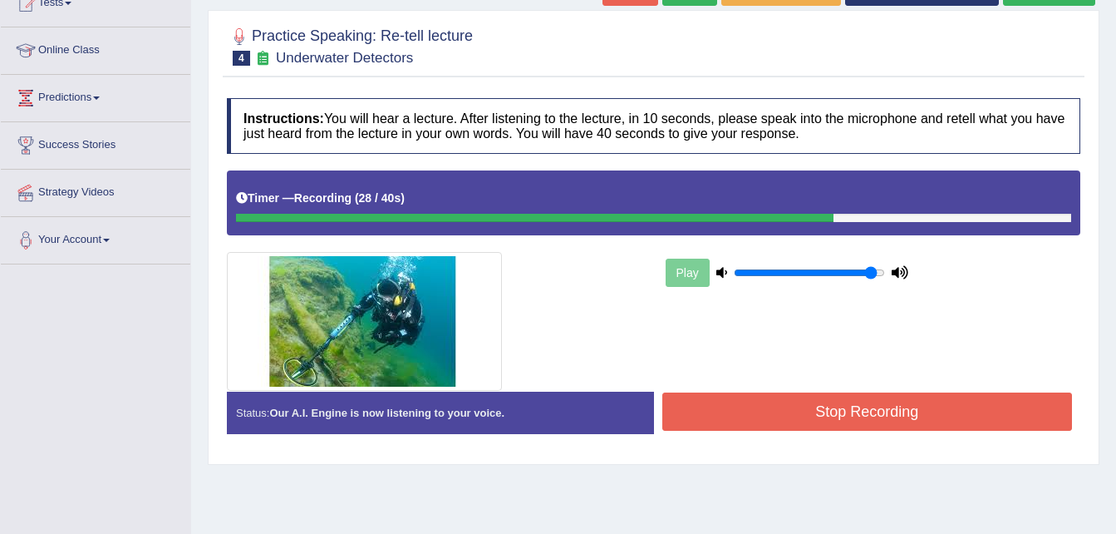
click at [891, 420] on button "Stop Recording" at bounding box center [867, 411] width 411 height 38
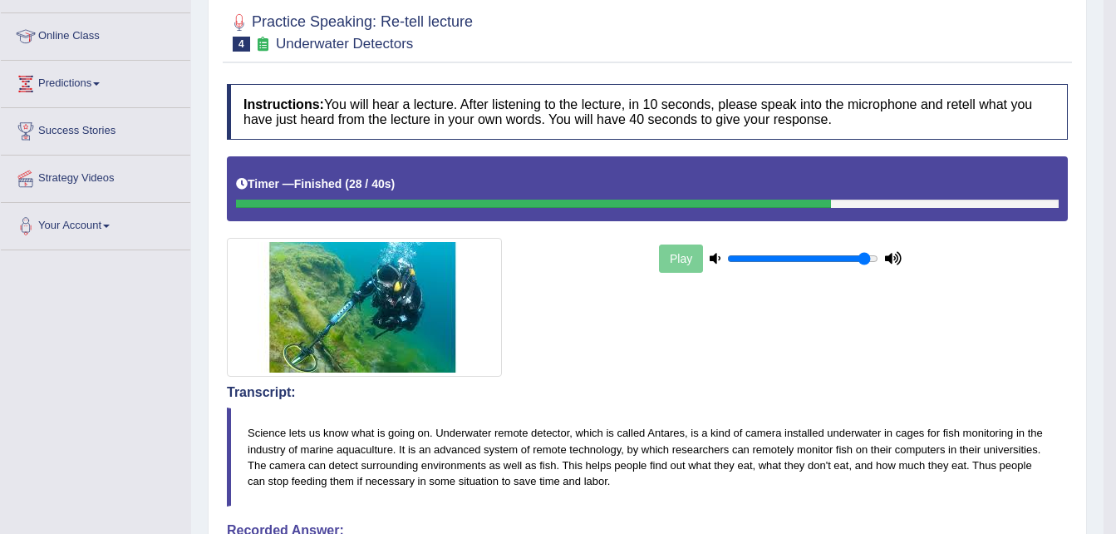
scroll to position [0, 0]
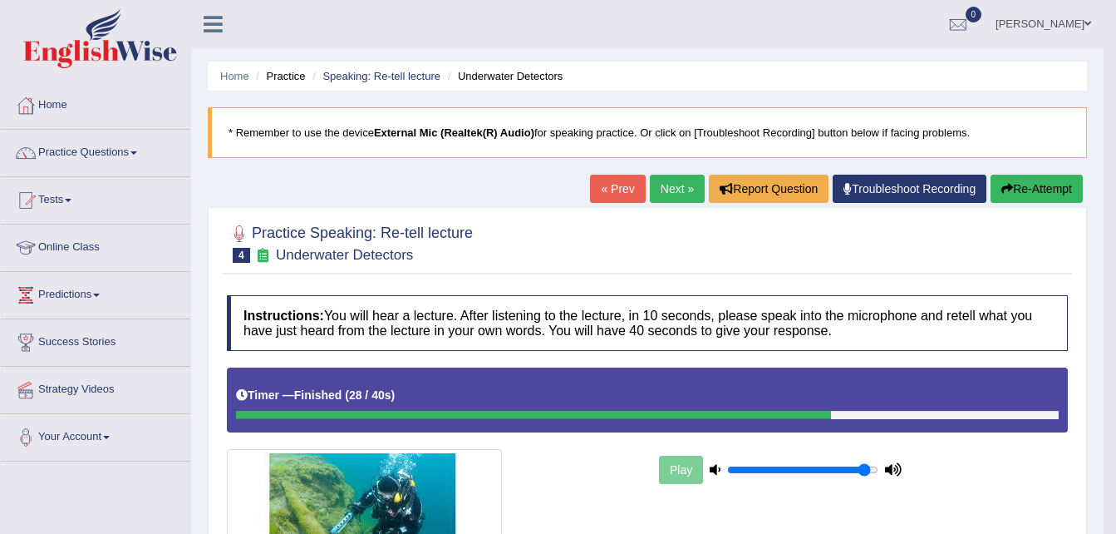
click at [662, 189] on link "Next »" at bounding box center [677, 189] width 55 height 28
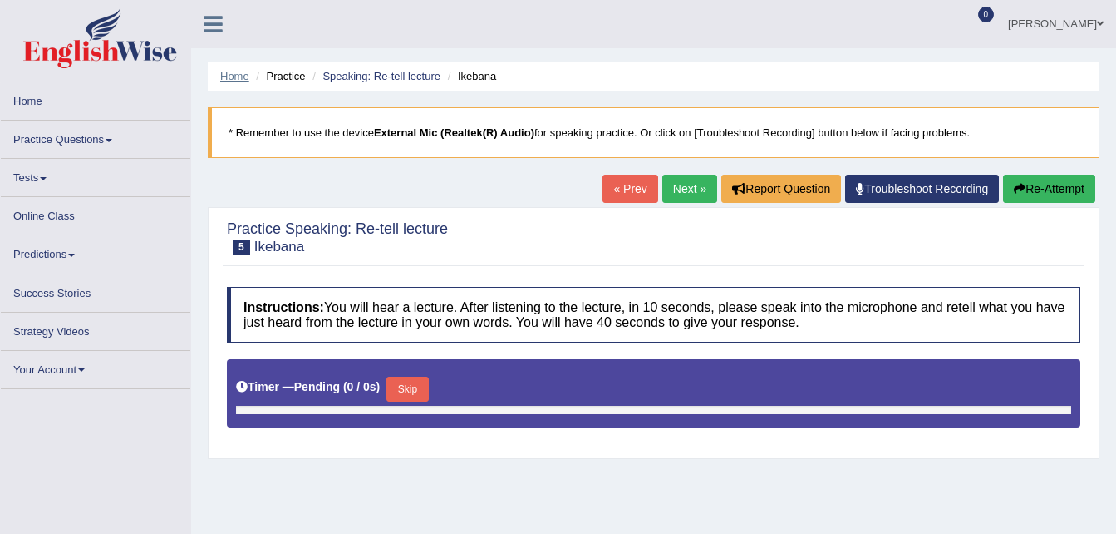
click at [240, 74] on link "Home" at bounding box center [234, 76] width 29 height 12
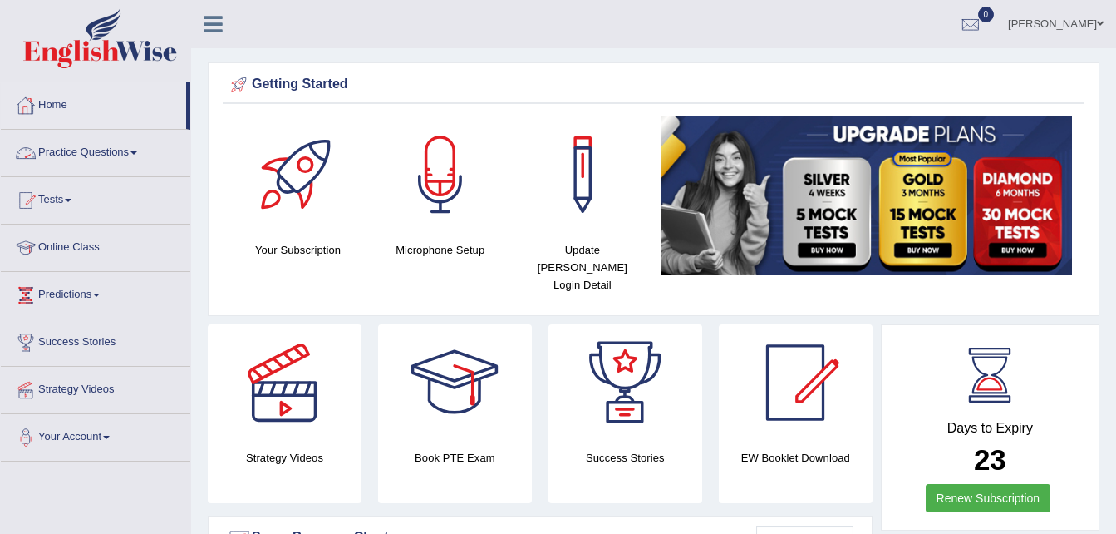
click at [140, 155] on link "Practice Questions" at bounding box center [95, 151] width 189 height 42
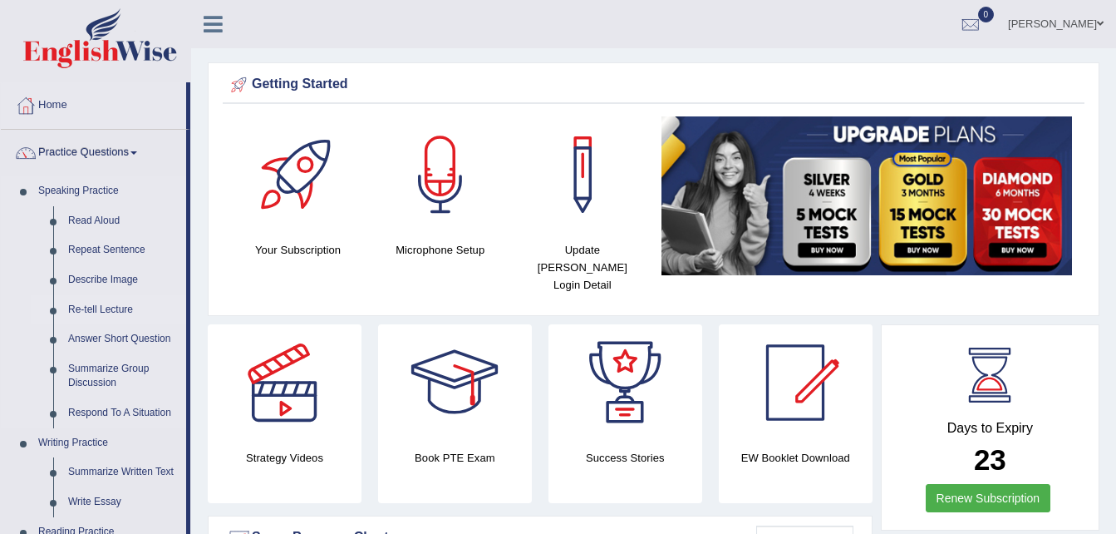
click at [120, 313] on link "Re-tell Lecture" at bounding box center [123, 310] width 125 height 30
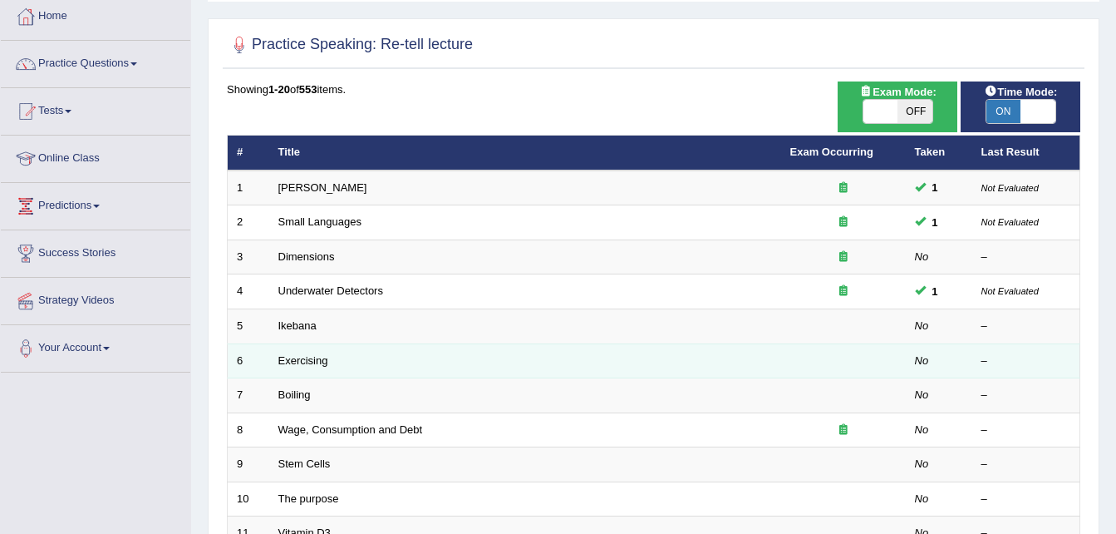
scroll to position [91, 0]
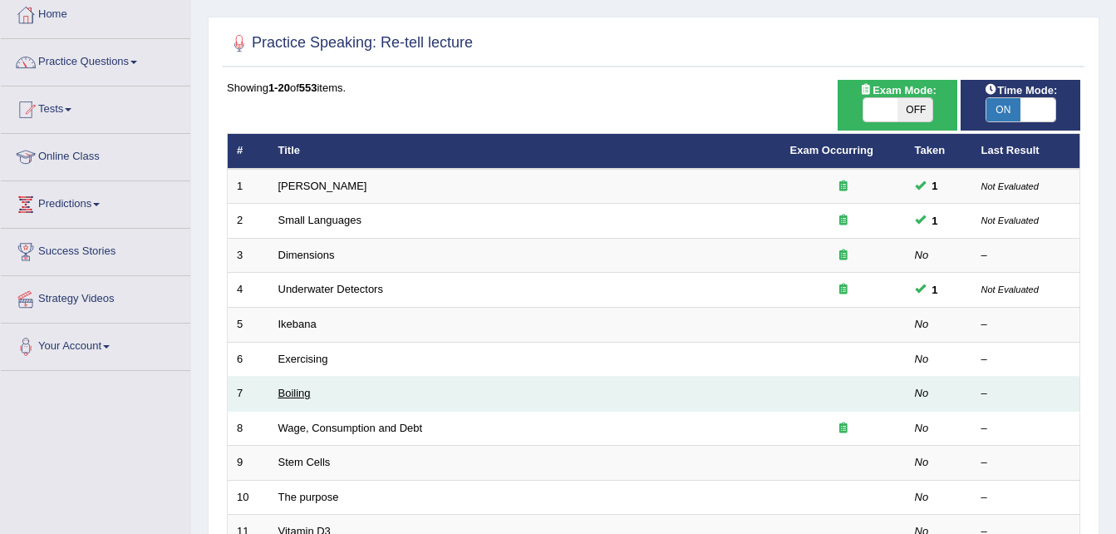
click at [308, 395] on link "Boiling" at bounding box center [294, 392] width 32 height 12
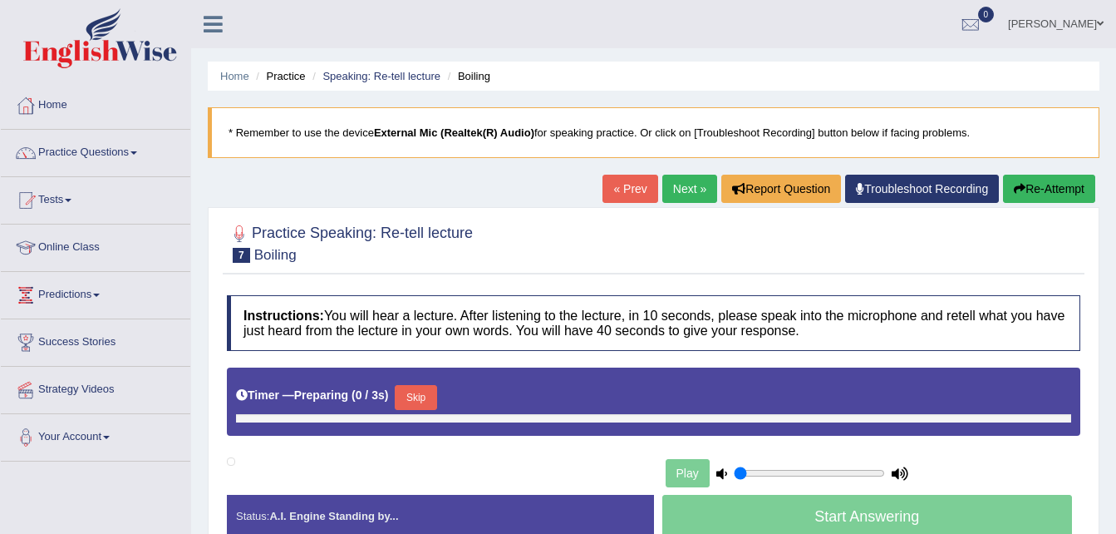
type input "0.95"
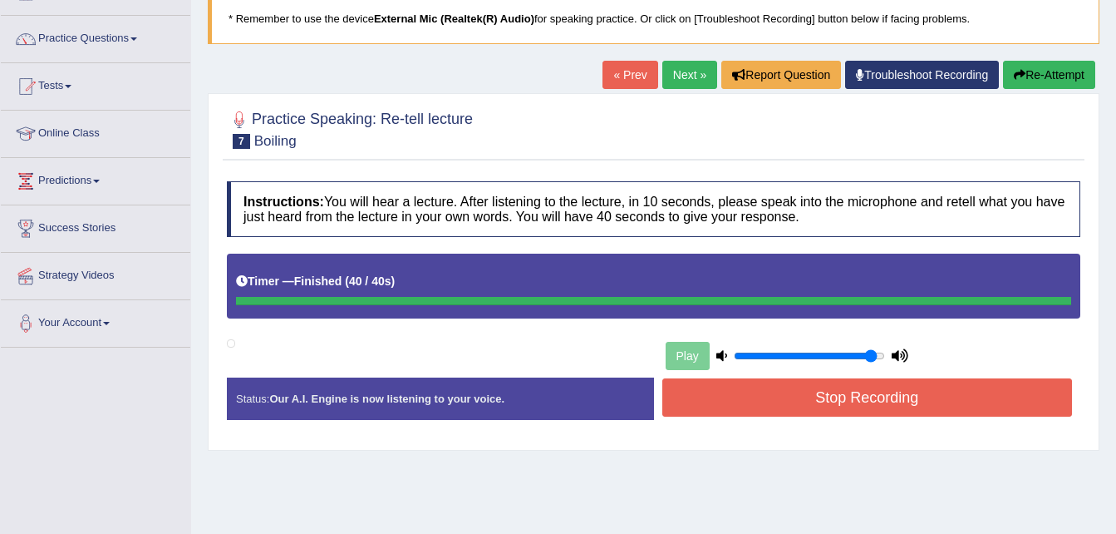
scroll to position [116, 0]
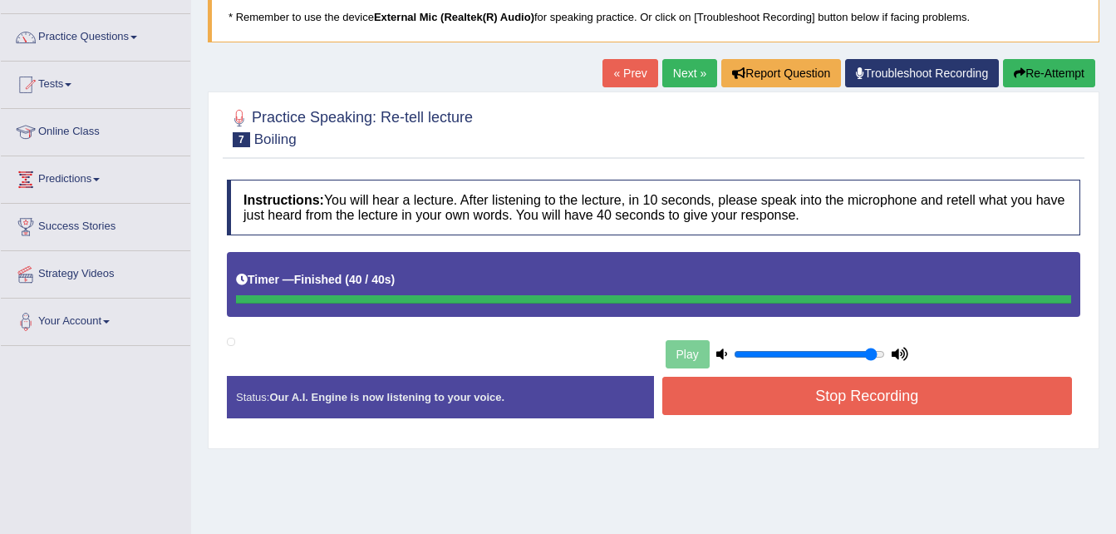
click at [746, 397] on button "Stop Recording" at bounding box center [867, 395] width 411 height 38
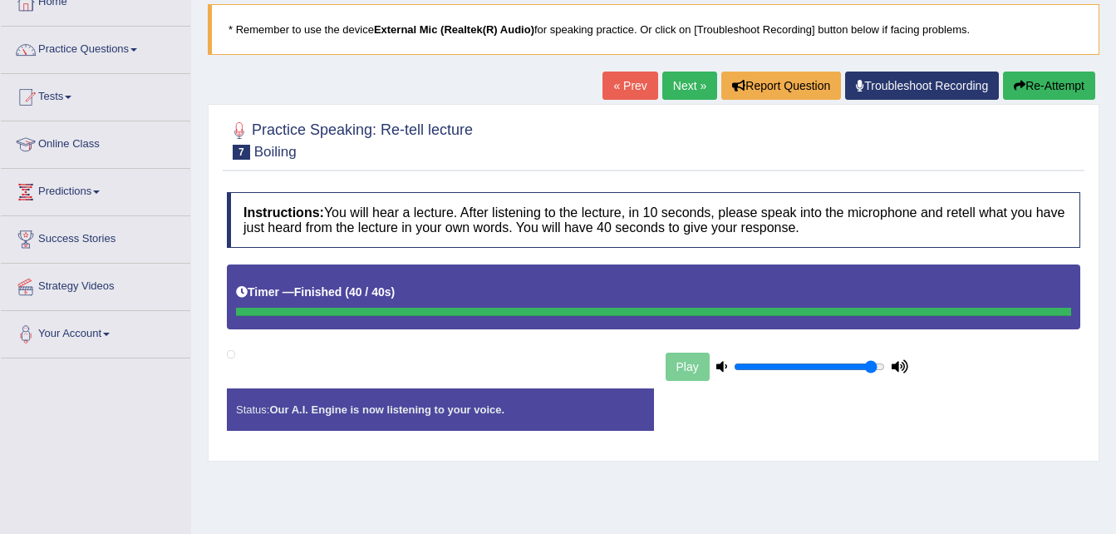
scroll to position [0, 0]
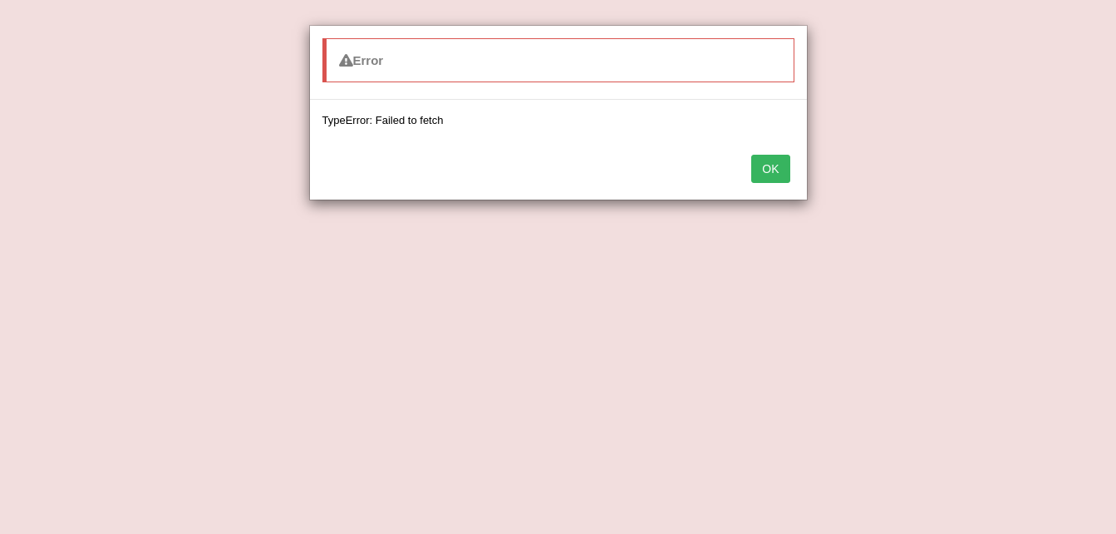
click at [773, 160] on button "OK" at bounding box center [770, 169] width 38 height 28
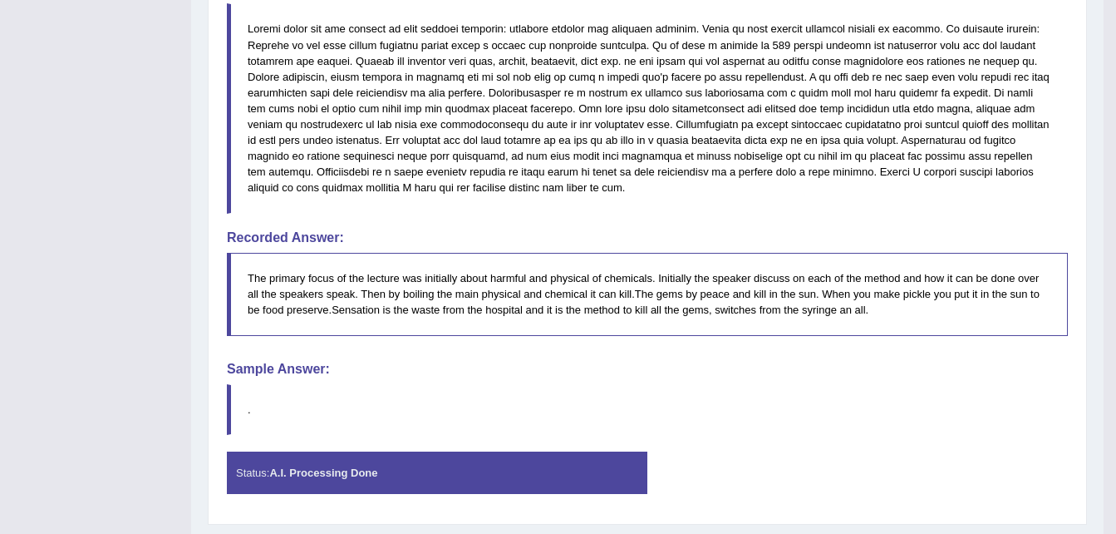
scroll to position [563, 0]
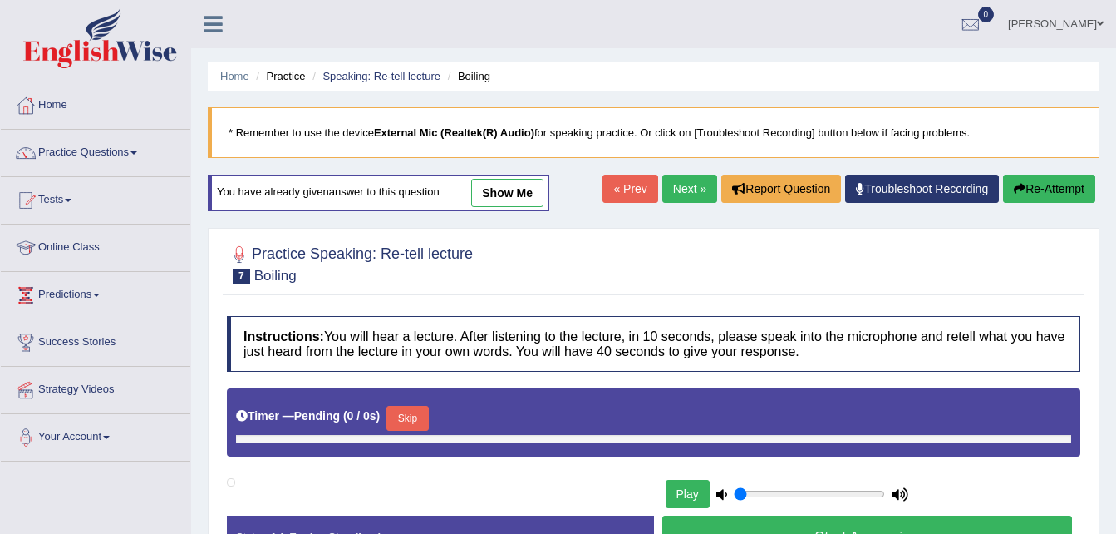
type input "0.95"
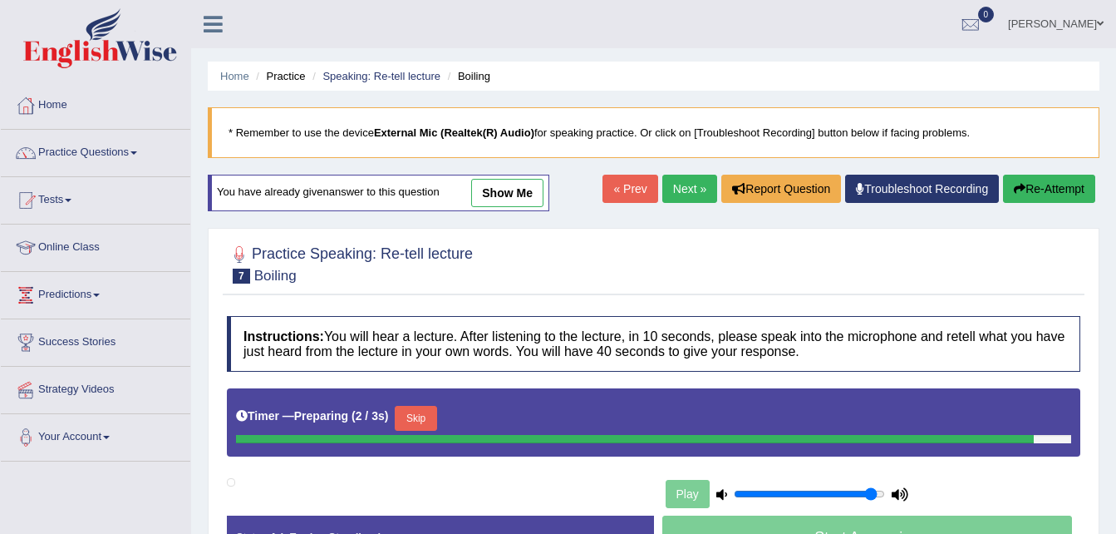
click at [523, 191] on link "show me" at bounding box center [507, 193] width 72 height 28
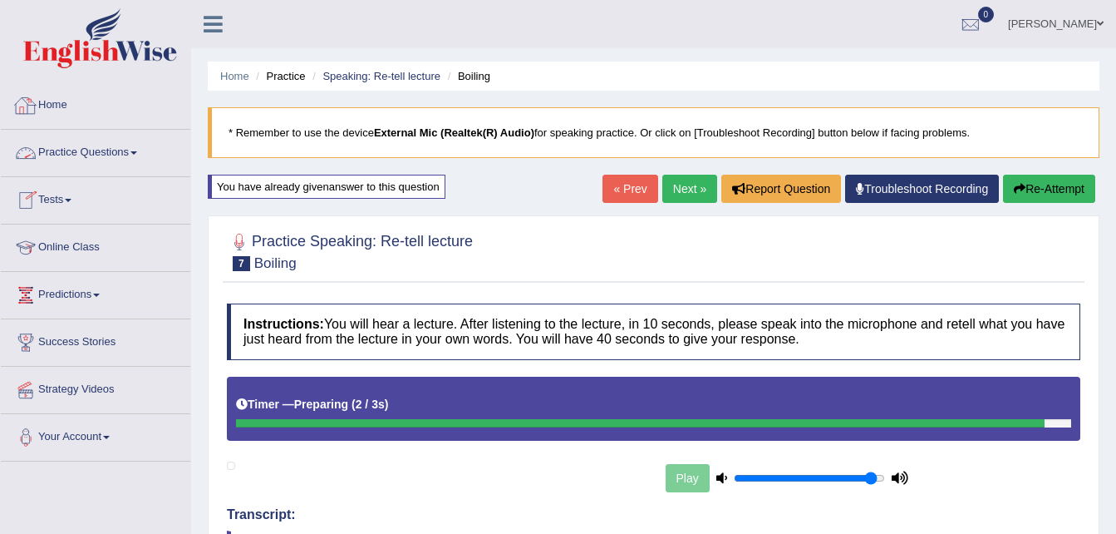
click at [58, 106] on link "Home" at bounding box center [95, 103] width 189 height 42
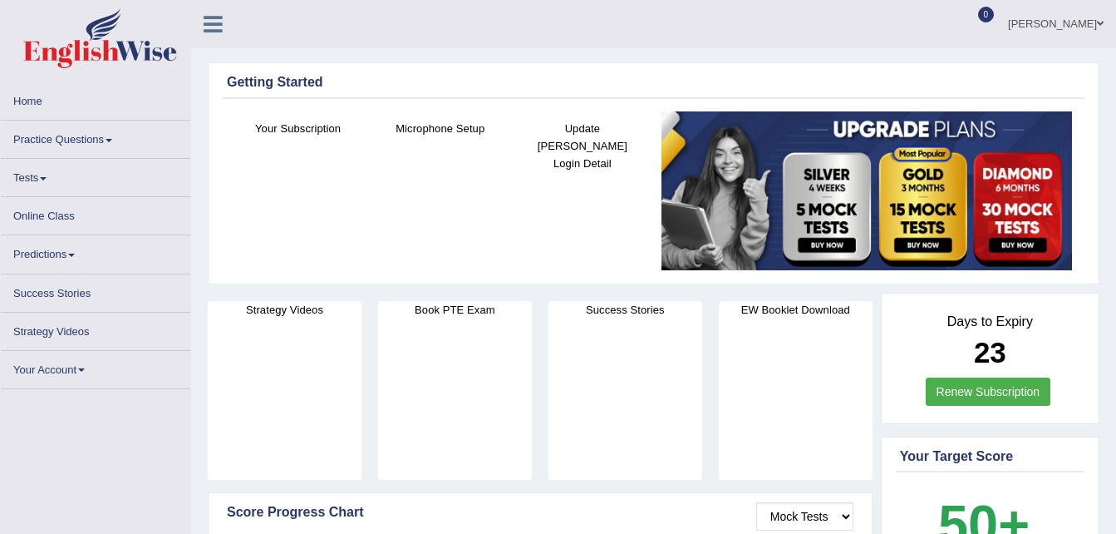
click at [112, 139] on span at bounding box center [109, 140] width 7 height 3
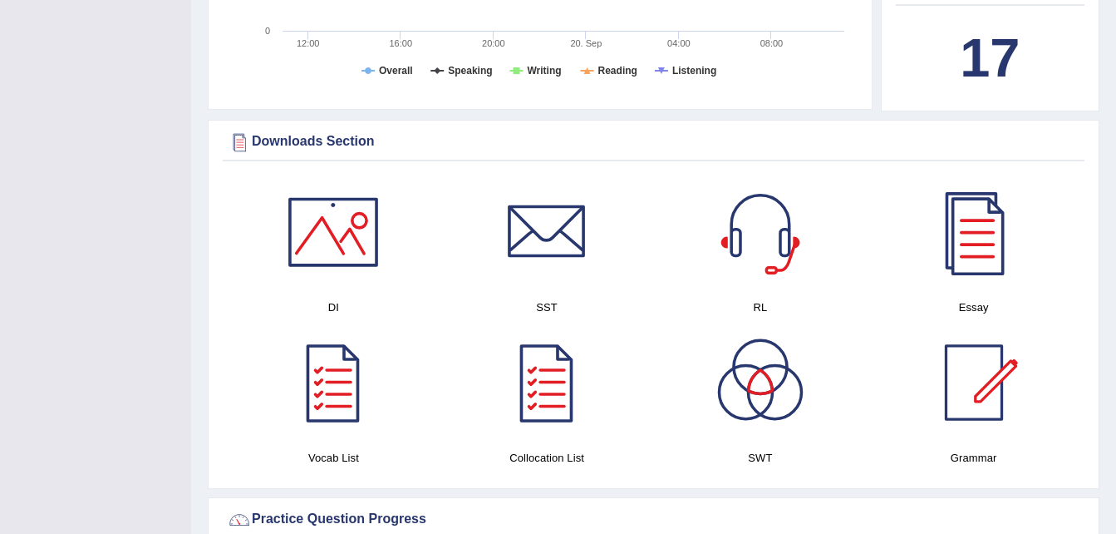
scroll to position [736, 0]
click at [112, 138] on div "Toggle navigation Home Practice Questions Speaking Practice Read Aloud Repeat S…" at bounding box center [558, 520] width 1116 height 2512
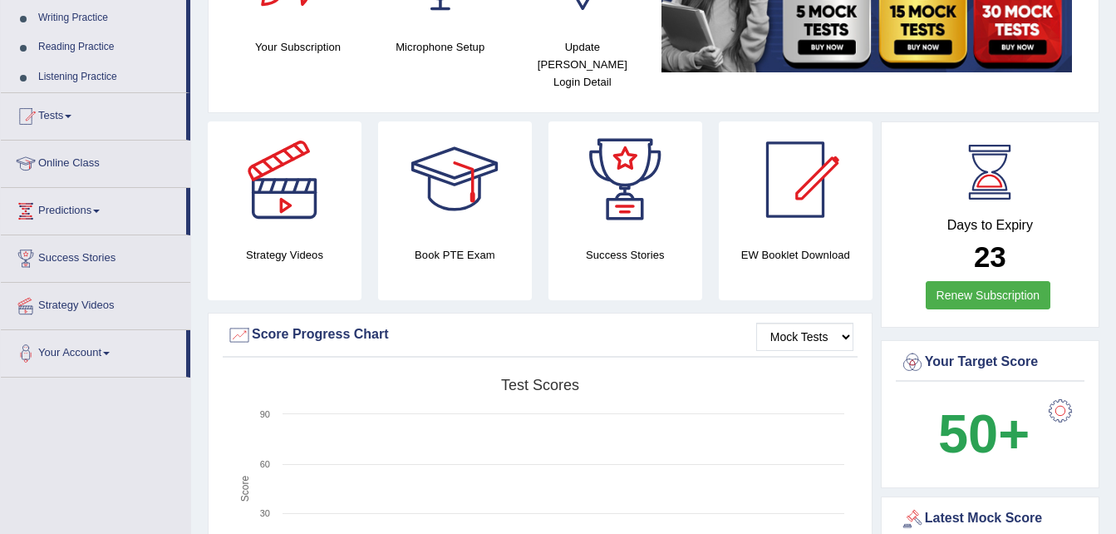
scroll to position [0, 0]
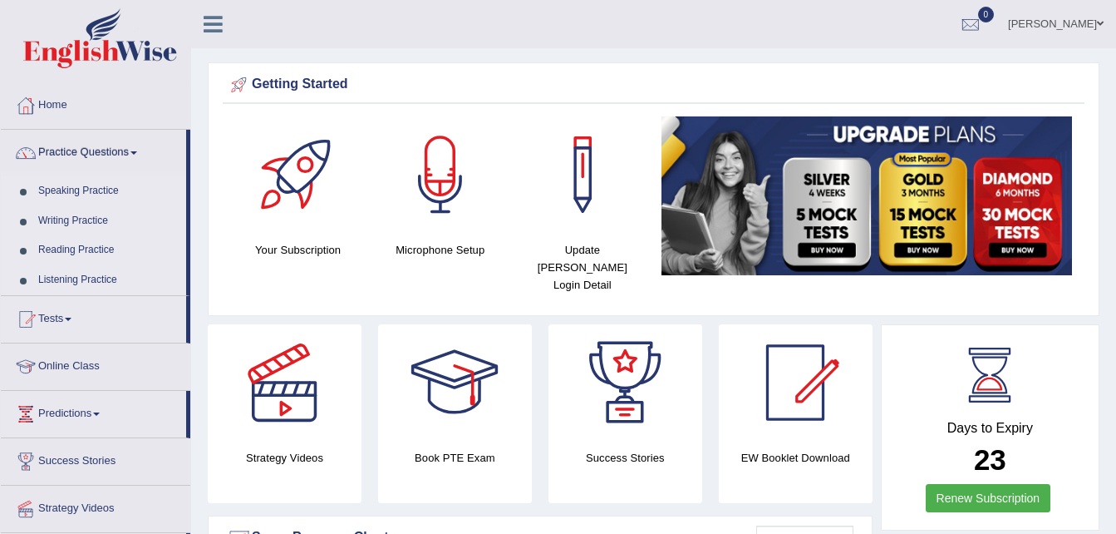
click at [132, 150] on link "Practice Questions" at bounding box center [93, 151] width 185 height 42
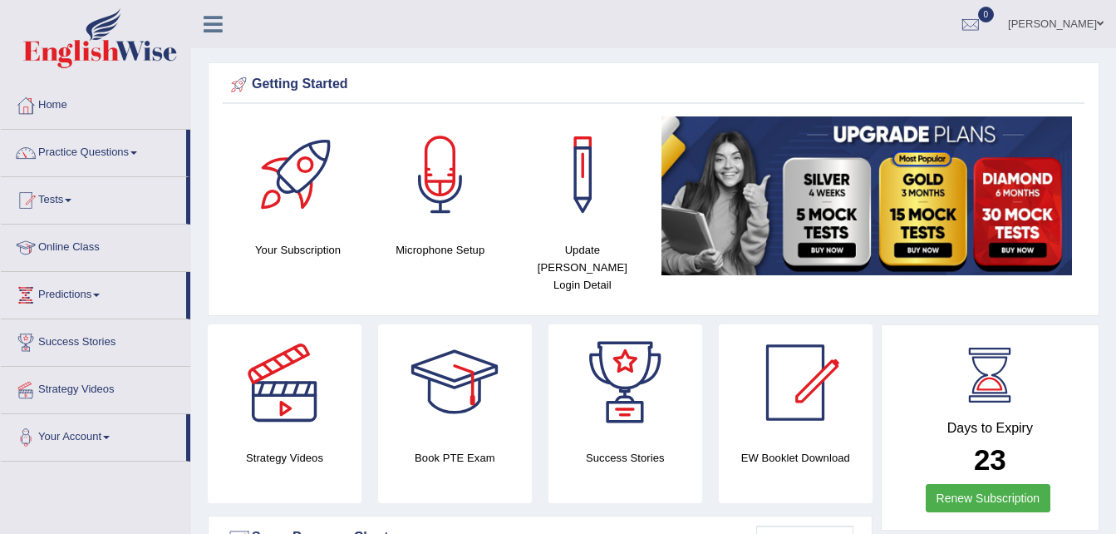
click at [132, 150] on link "Practice Questions" at bounding box center [93, 151] width 185 height 42
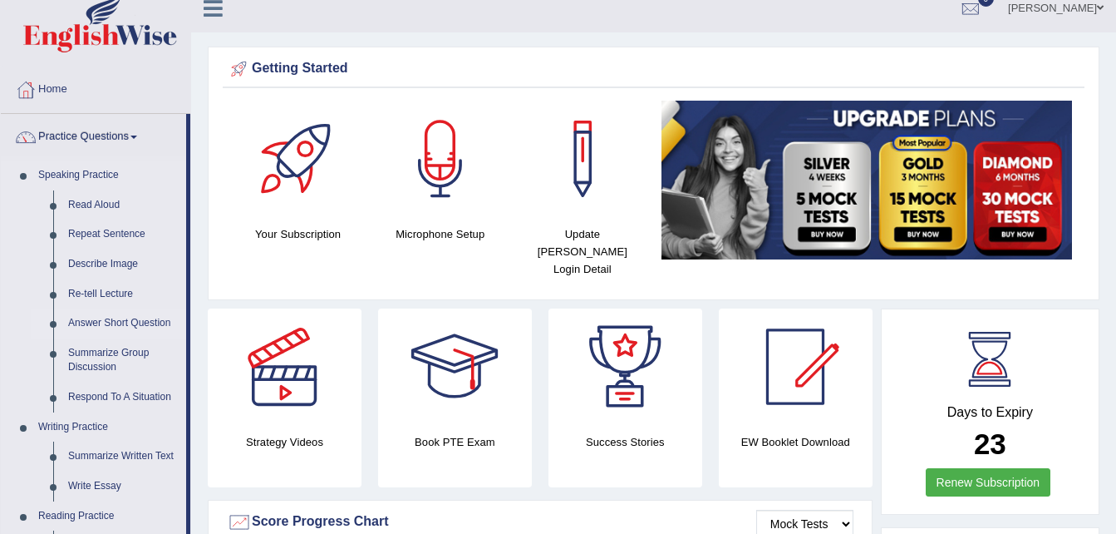
scroll to position [17, 0]
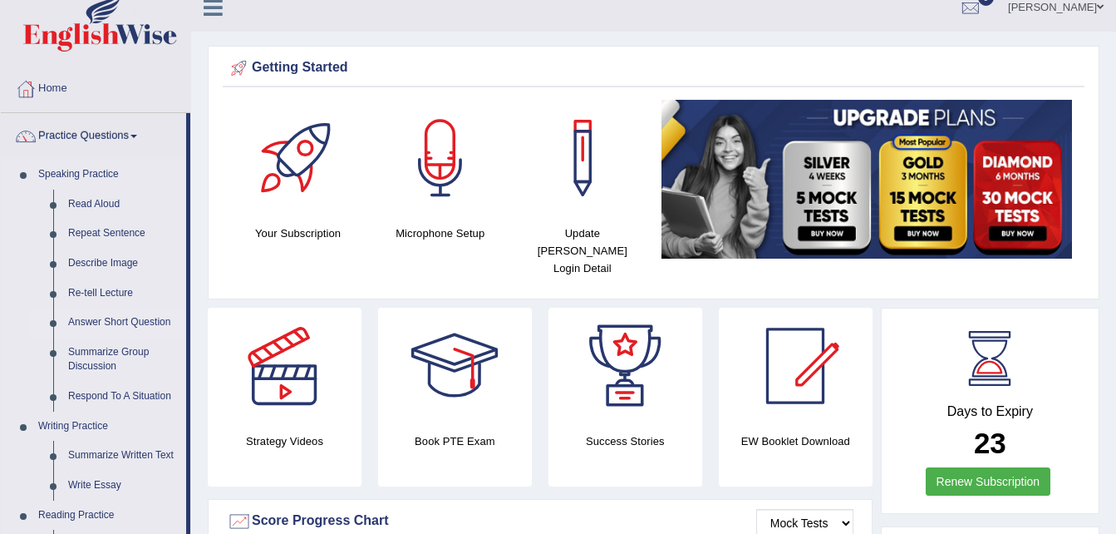
click at [147, 349] on link "Summarize Group Discussion" at bounding box center [123, 359] width 125 height 44
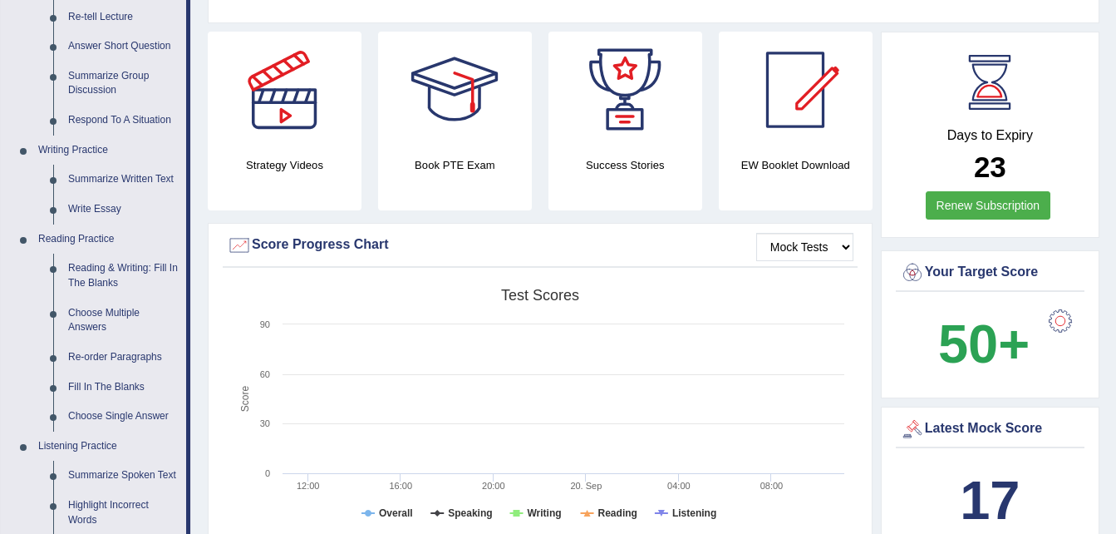
scroll to position [291, 0]
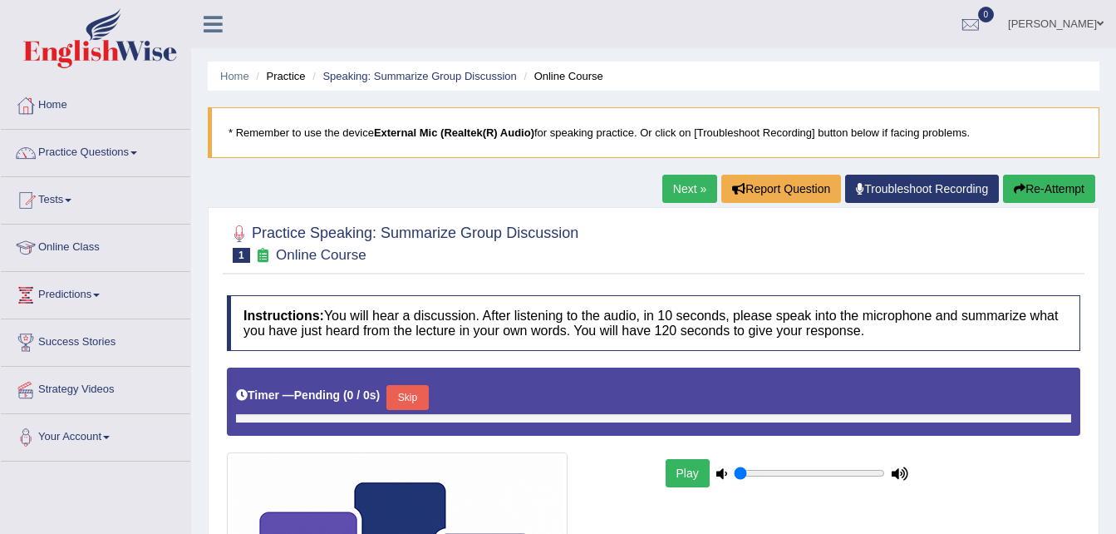
type input "0.95"
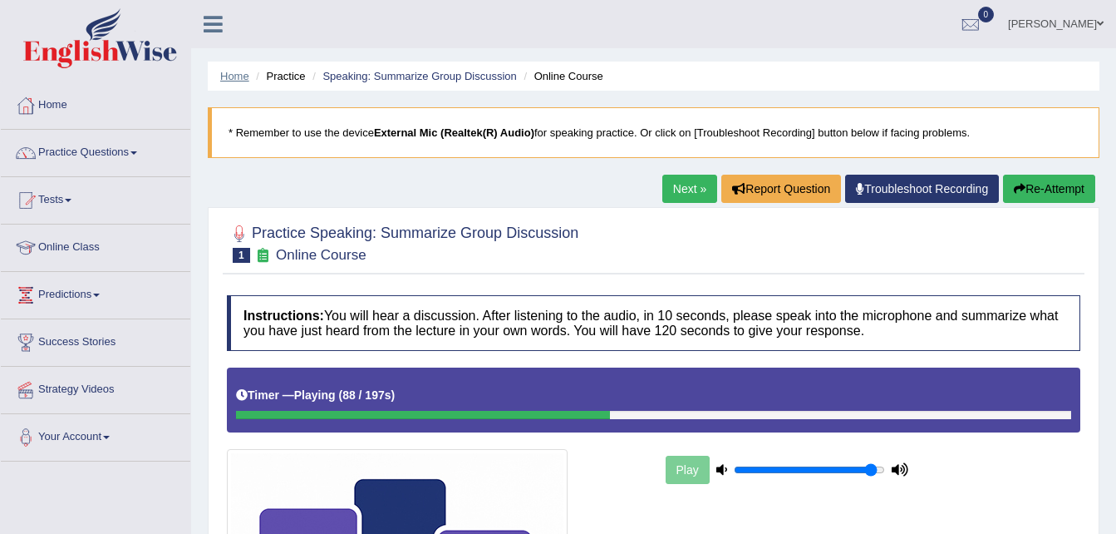
click at [236, 78] on link "Home" at bounding box center [234, 76] width 29 height 12
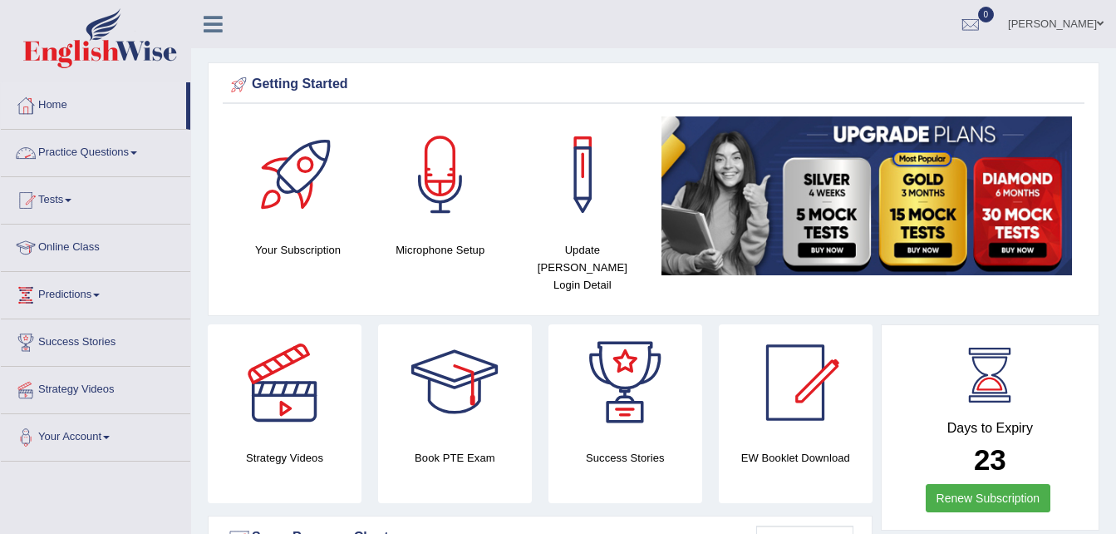
click at [137, 151] on span at bounding box center [133, 152] width 7 height 3
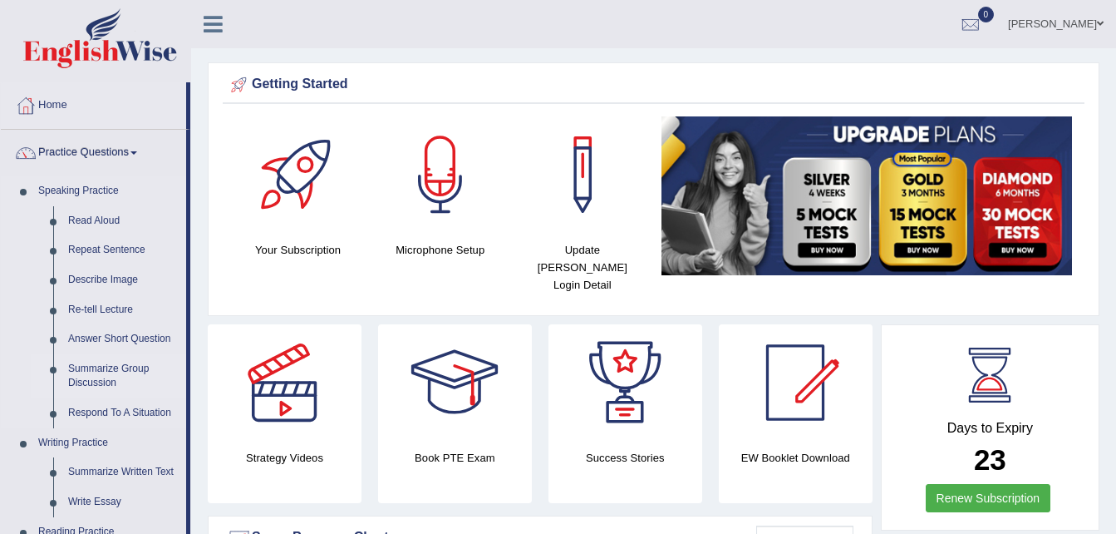
click at [116, 376] on link "Summarize Group Discussion" at bounding box center [123, 376] width 125 height 44
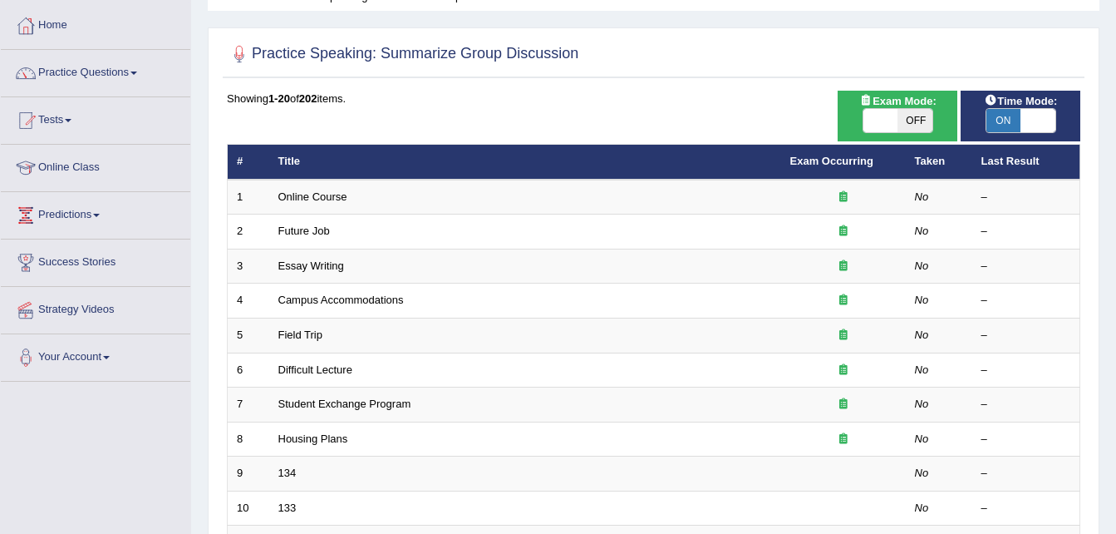
scroll to position [47, 0]
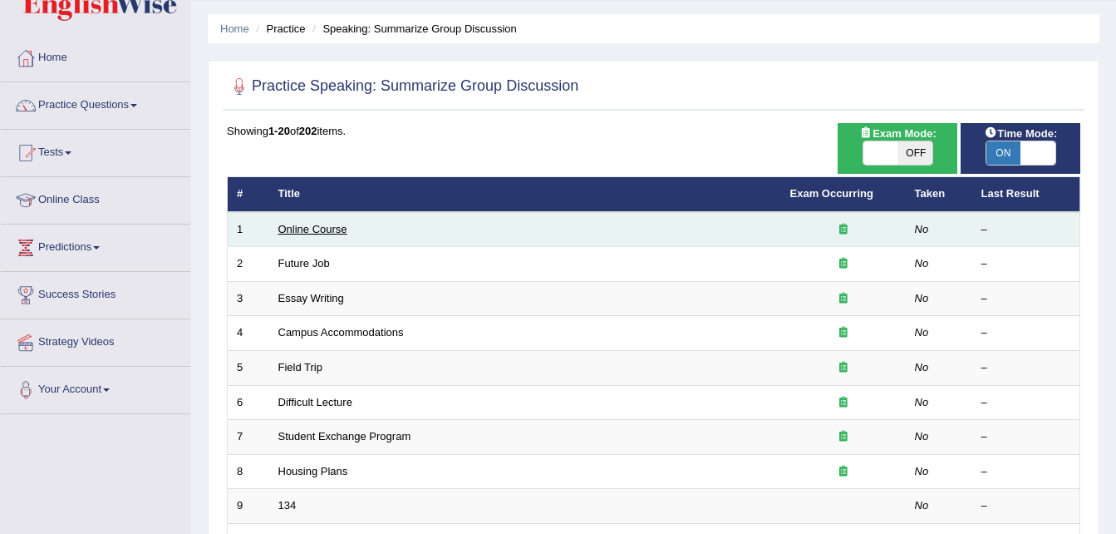
click at [328, 224] on link "Online Course" at bounding box center [312, 229] width 69 height 12
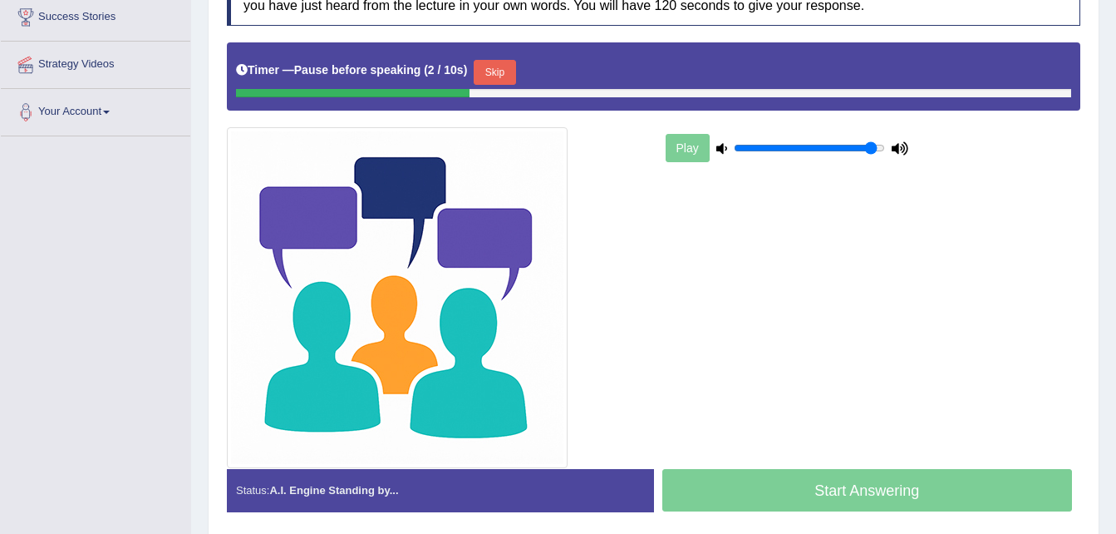
scroll to position [351, 0]
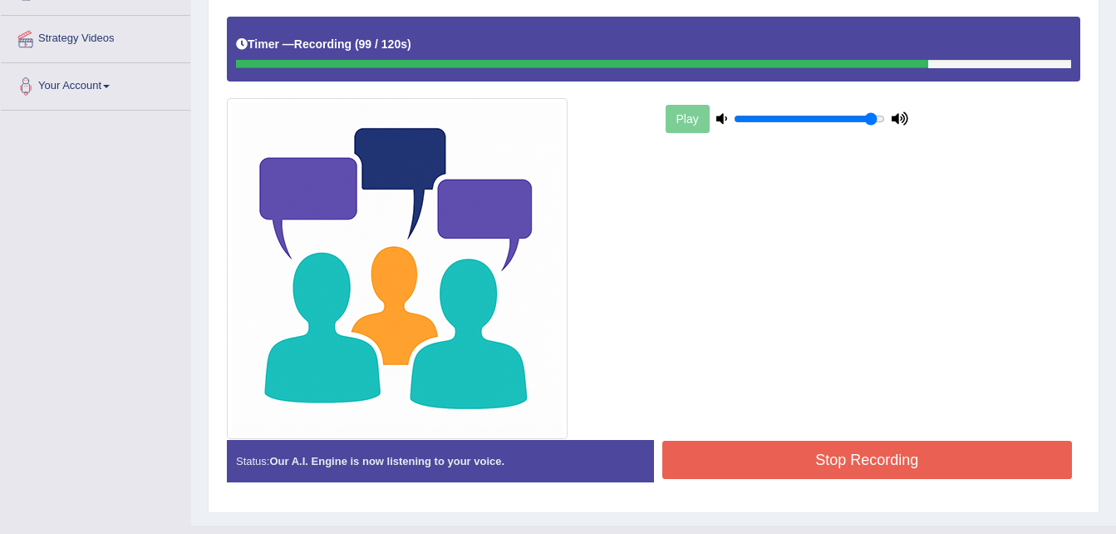
click at [888, 492] on div "Status: Our A.I. Engine is now listening to your voice. Start Answering Stop Re…" at bounding box center [654, 469] width 854 height 59
click at [902, 468] on button "Stop Recording" at bounding box center [867, 459] width 411 height 38
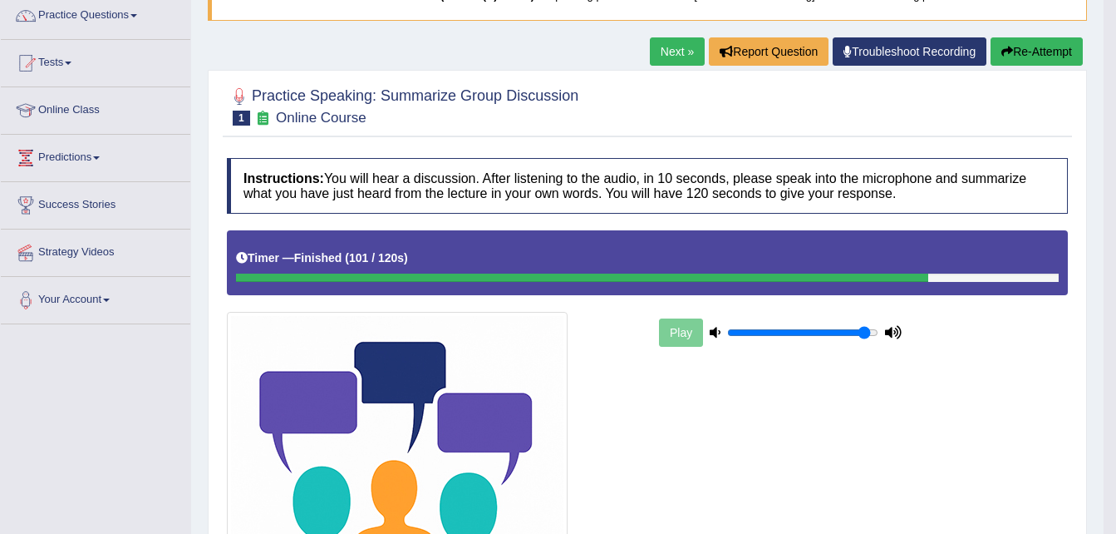
scroll to position [135, 0]
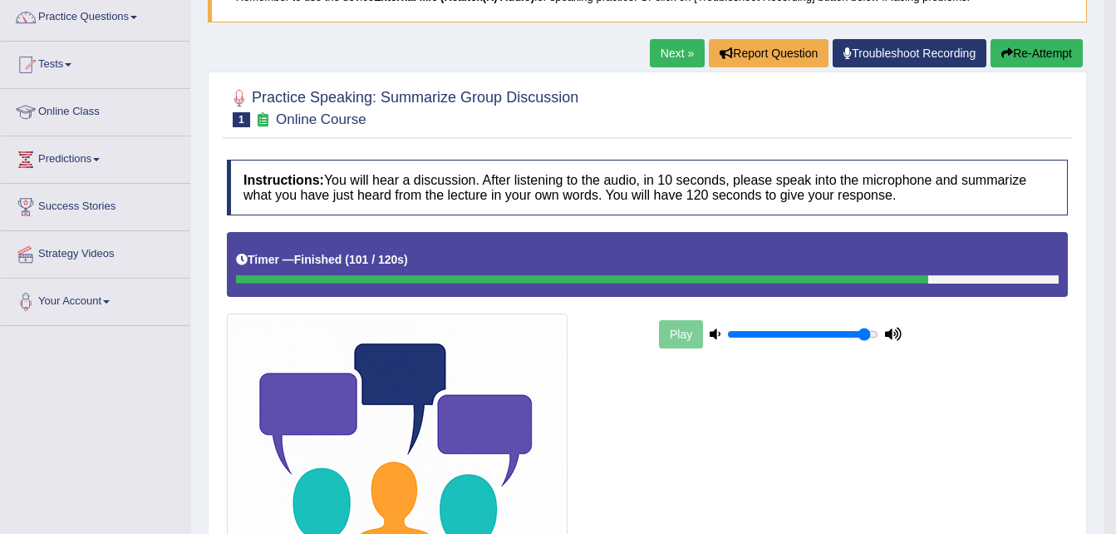
click at [672, 53] on link "Next »" at bounding box center [677, 53] width 55 height 28
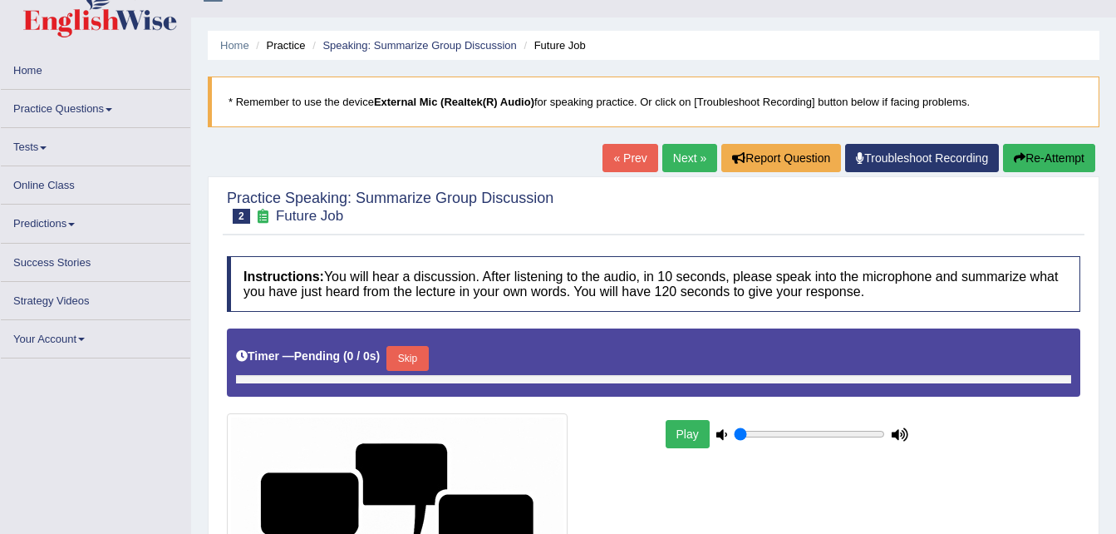
scroll to position [30, 0]
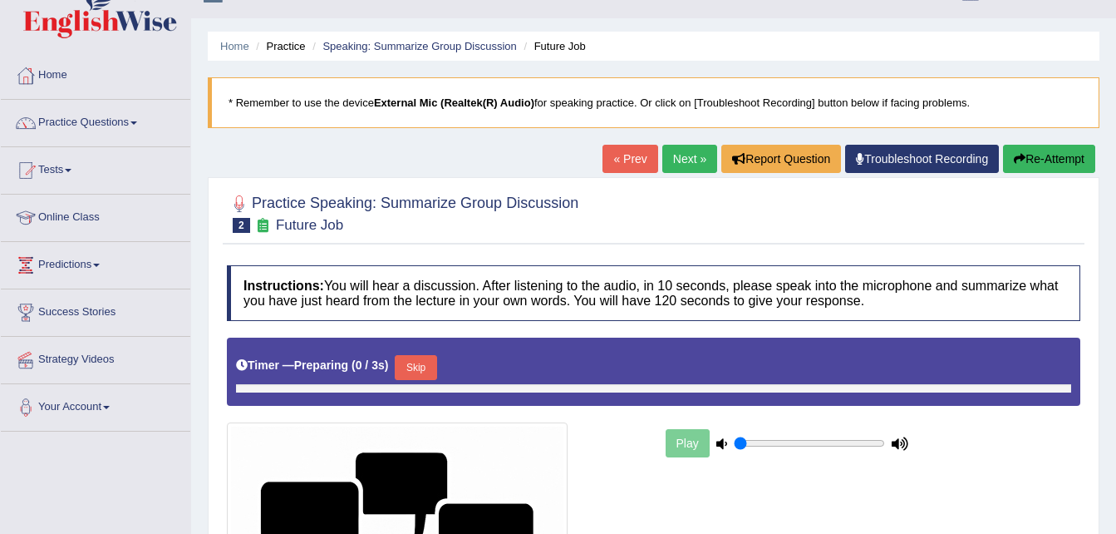
type input "0.95"
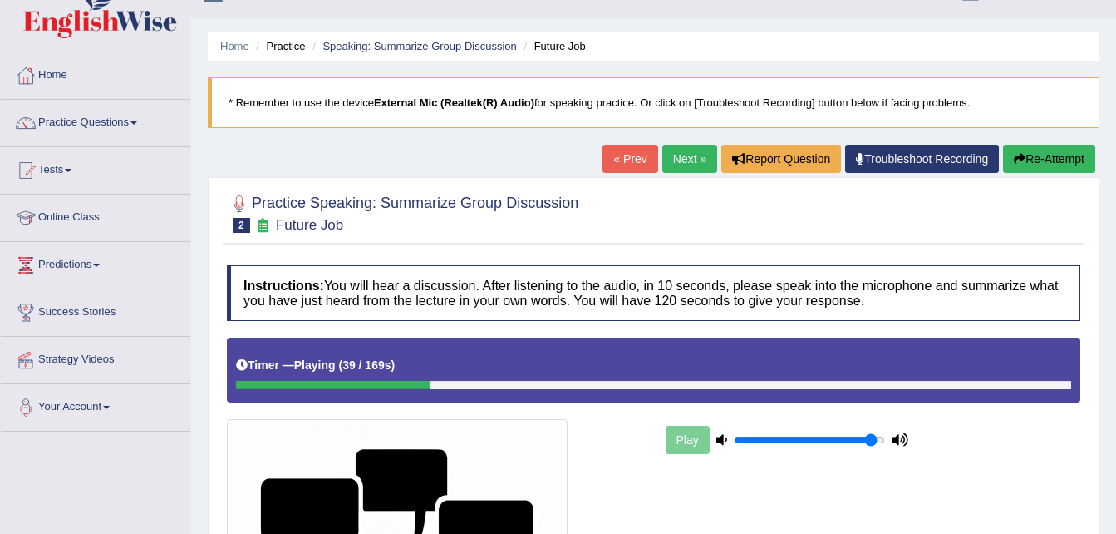
click at [237, 53] on li "Home" at bounding box center [234, 46] width 29 height 16
click at [238, 47] on link "Home" at bounding box center [234, 46] width 29 height 12
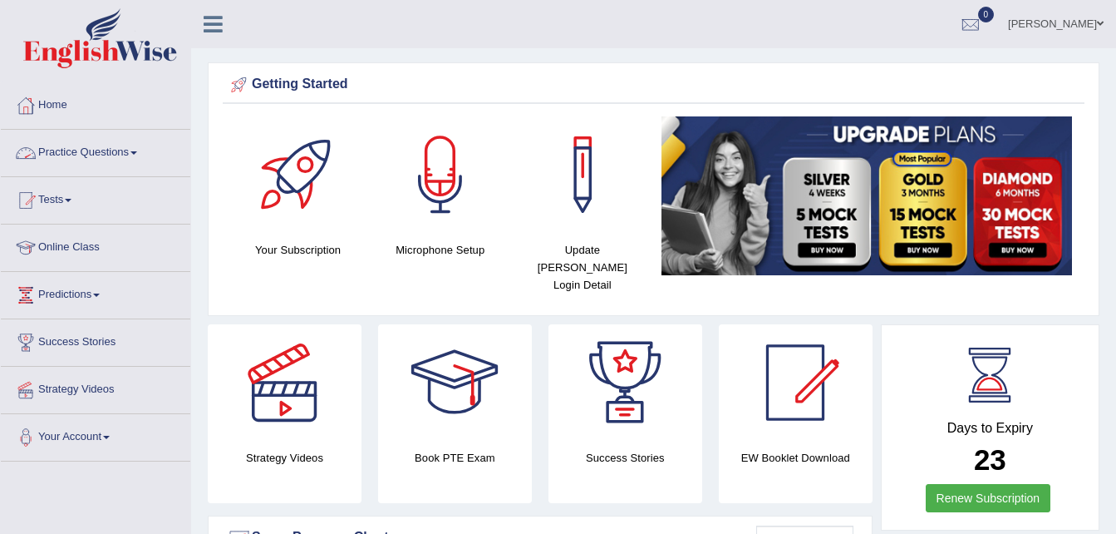
click at [140, 156] on link "Practice Questions" at bounding box center [95, 151] width 189 height 42
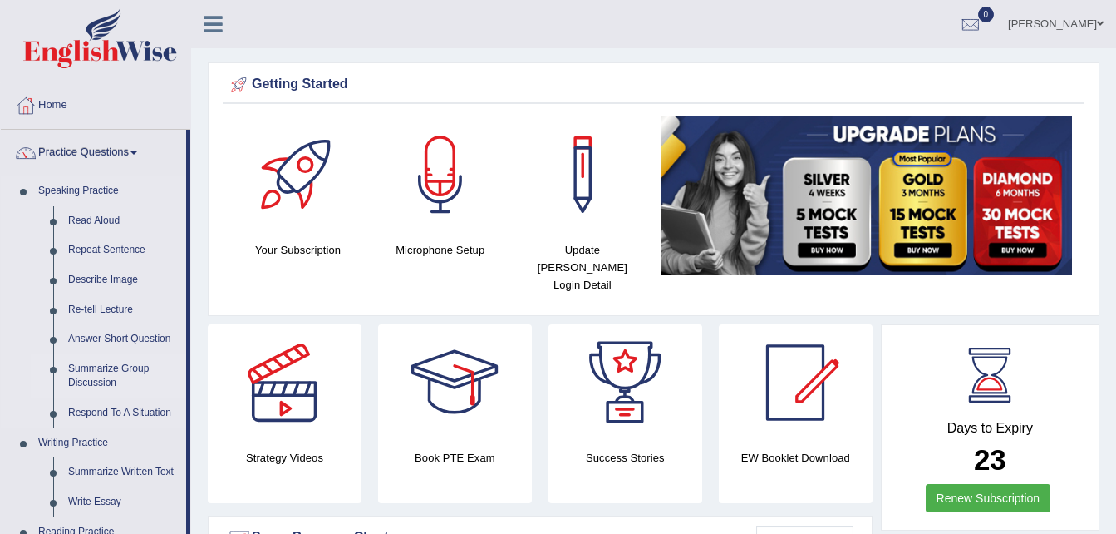
click at [101, 362] on link "Summarize Group Discussion" at bounding box center [123, 376] width 125 height 44
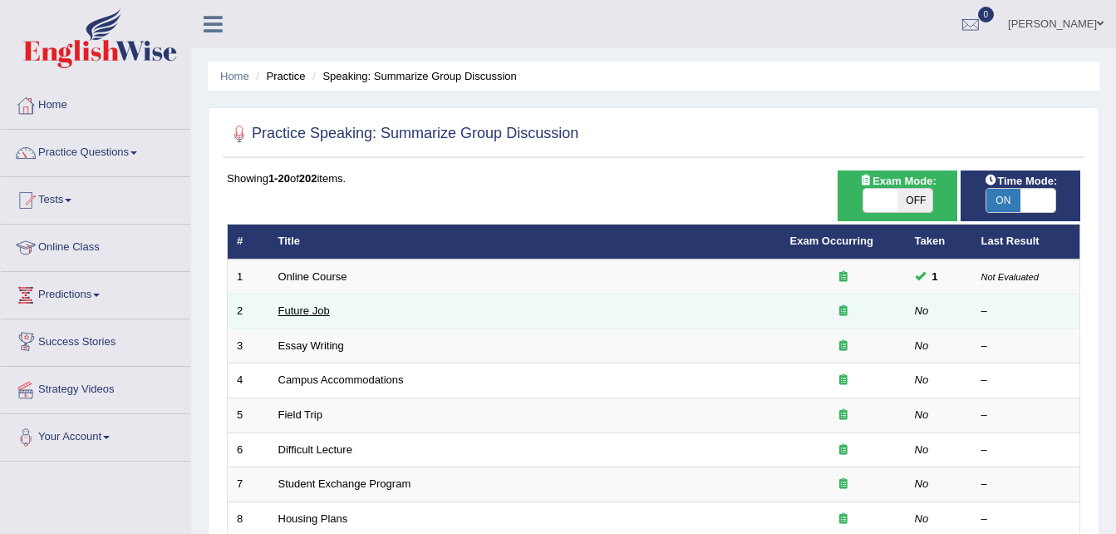
click at [297, 309] on link "Future Job" at bounding box center [304, 310] width 52 height 12
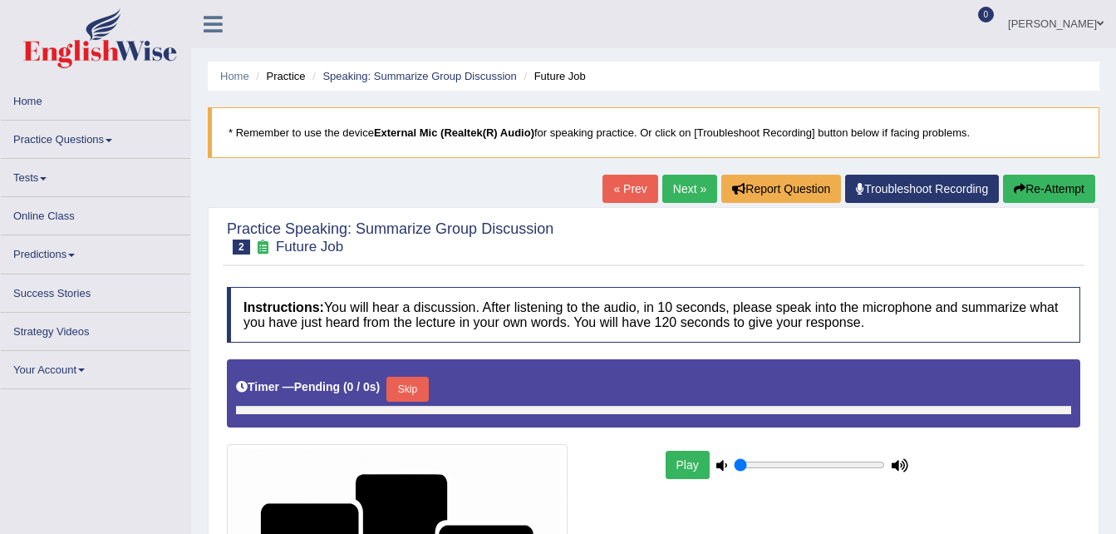
scroll to position [117, 0]
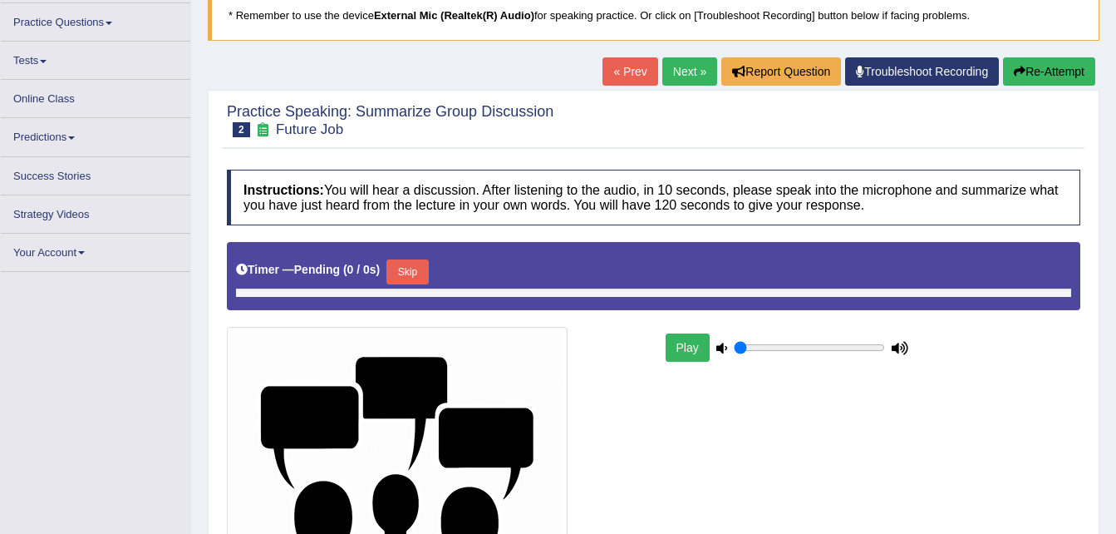
click at [689, 351] on button "Play" at bounding box center [688, 347] width 44 height 28
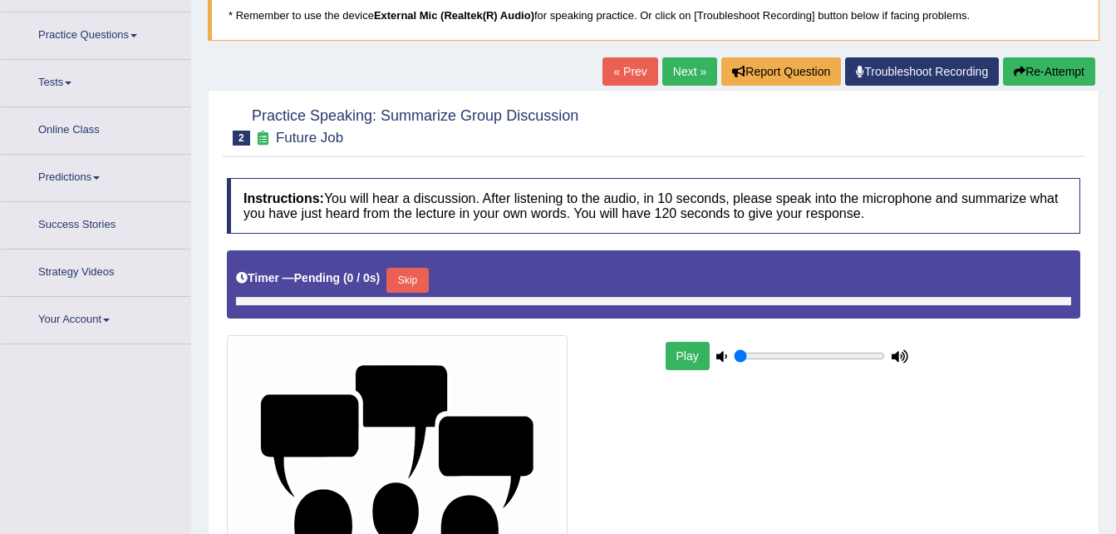
type input "0.95"
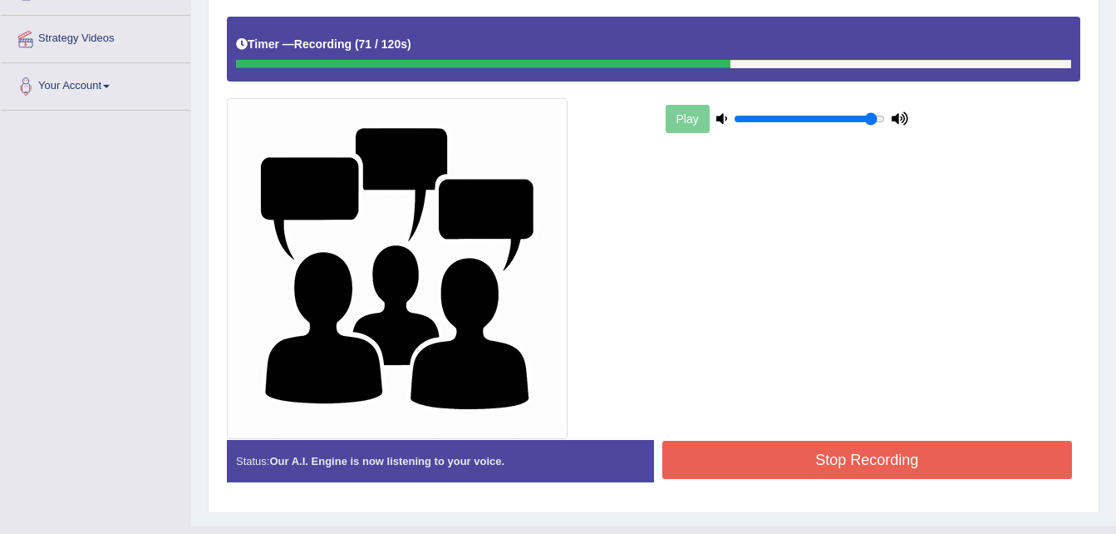
scroll to position [384, 0]
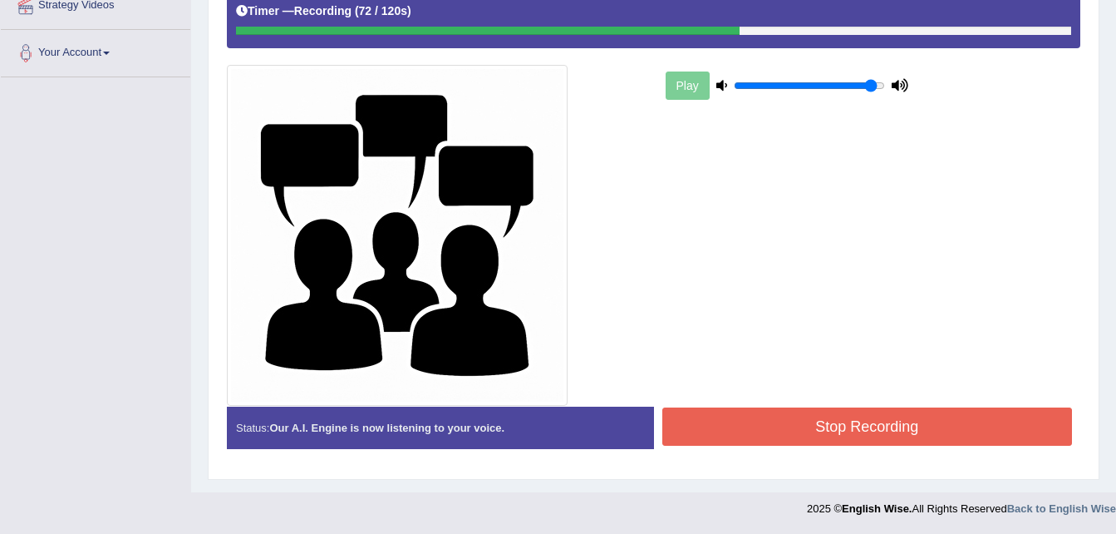
click at [827, 436] on button "Stop Recording" at bounding box center [867, 426] width 411 height 38
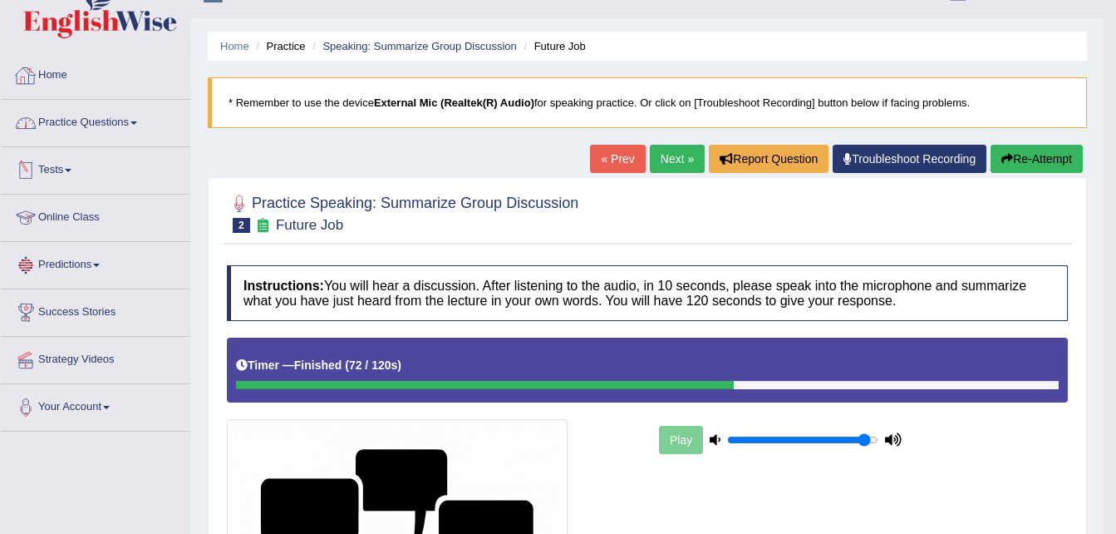
scroll to position [27, 0]
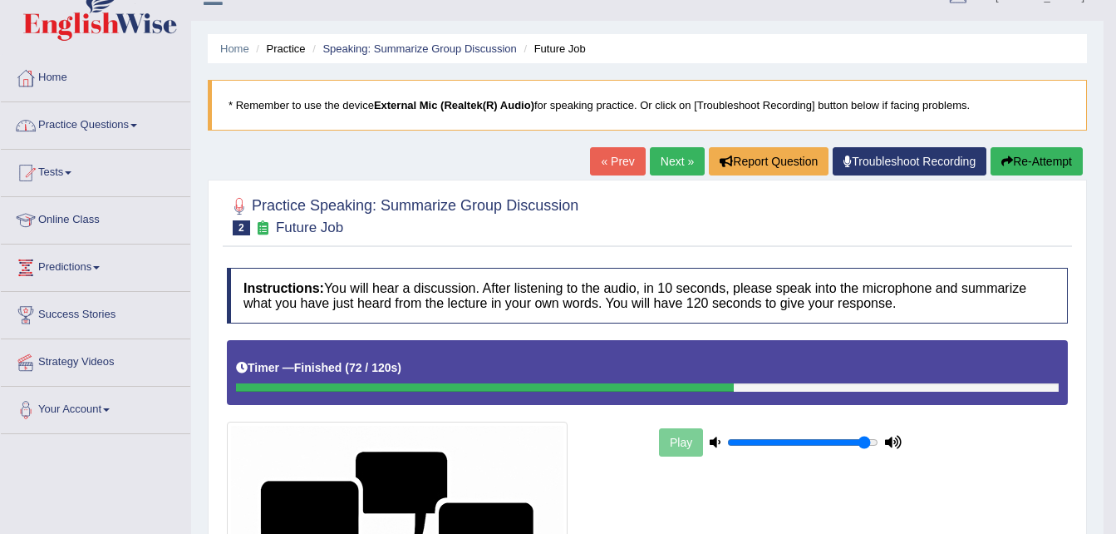
click at [135, 130] on link "Practice Questions" at bounding box center [95, 123] width 189 height 42
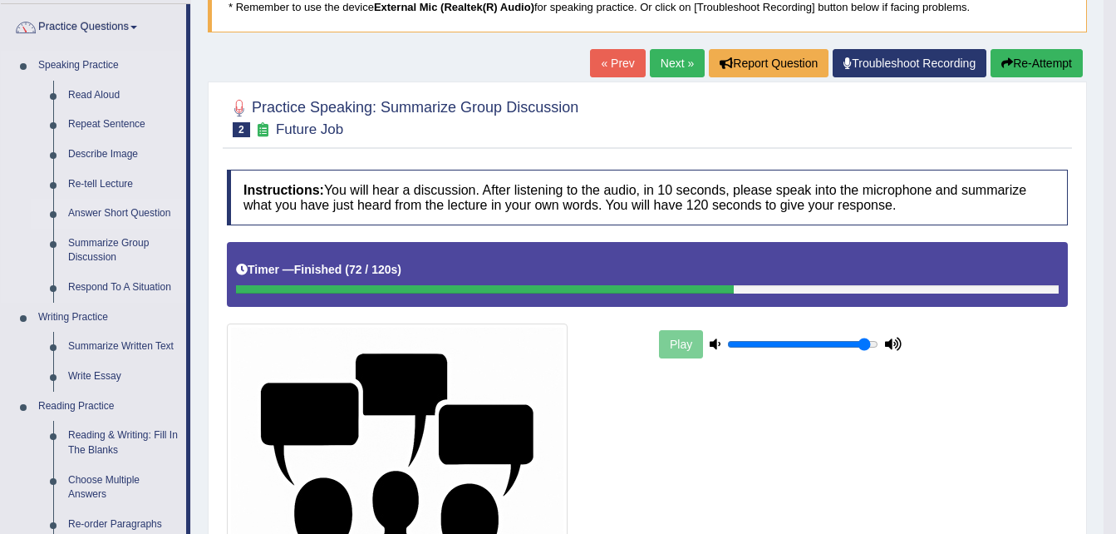
scroll to position [126, 0]
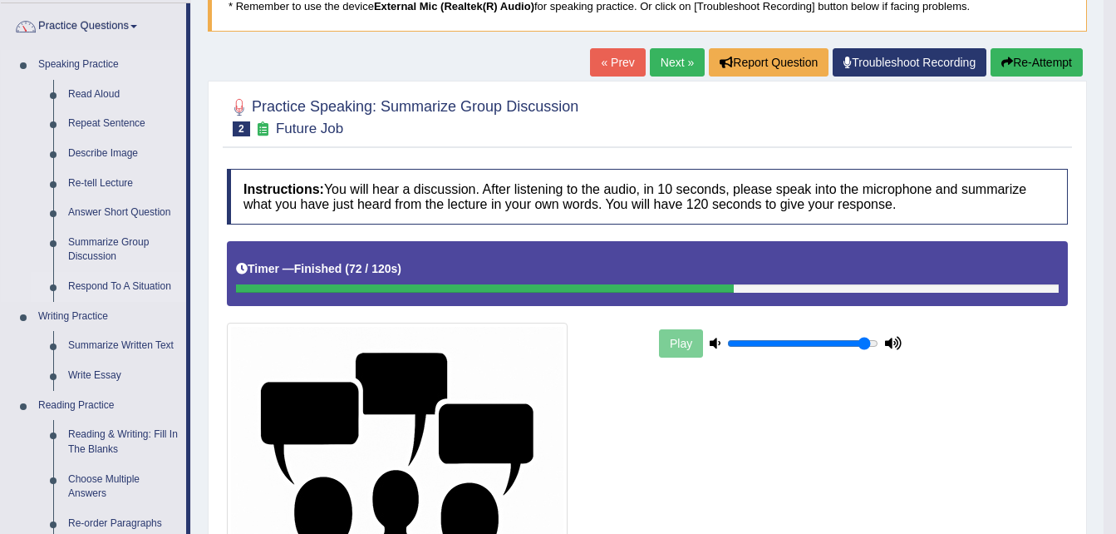
click at [137, 290] on link "Respond To A Situation" at bounding box center [123, 287] width 125 height 30
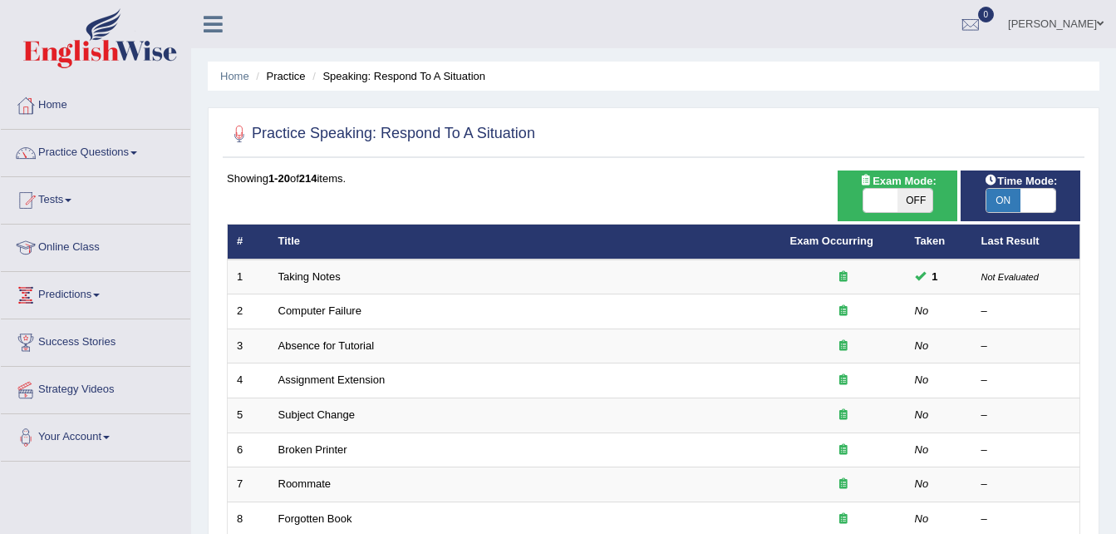
click at [357, 316] on link "Computer Failure" at bounding box center [319, 310] width 83 height 12
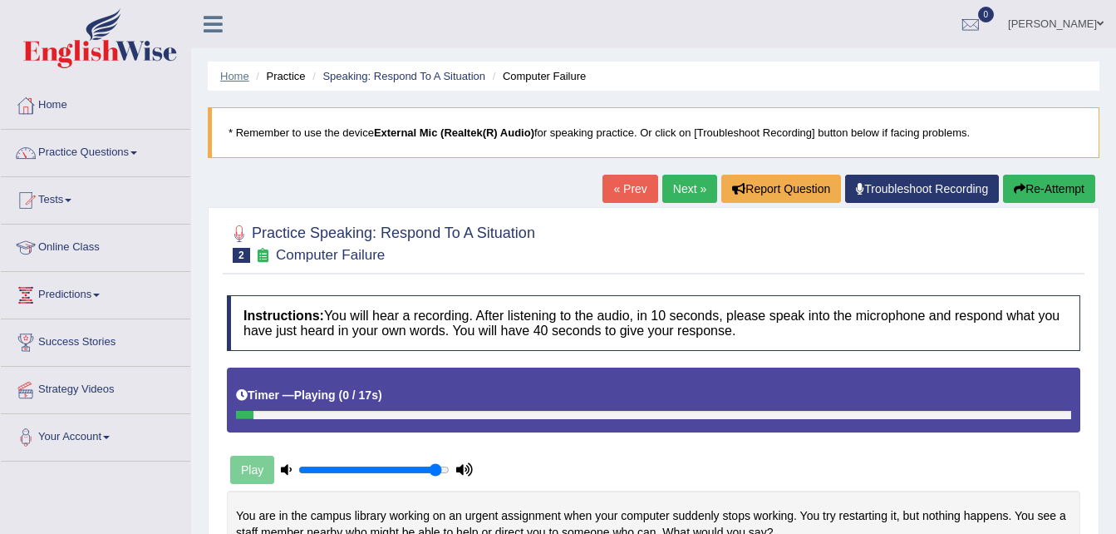
click at [234, 77] on link "Home" at bounding box center [234, 76] width 29 height 12
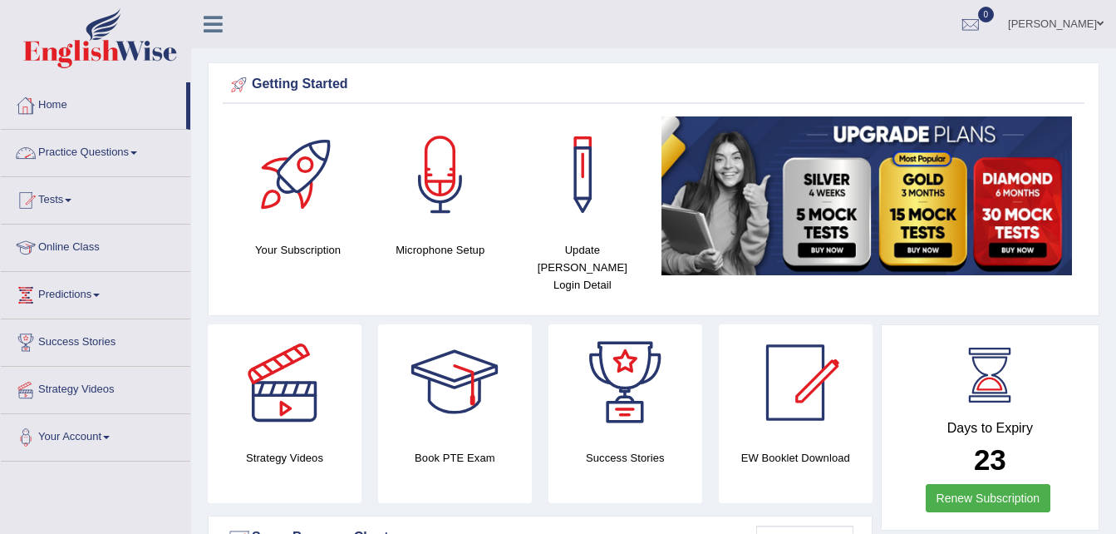
click at [140, 149] on link "Practice Questions" at bounding box center [95, 151] width 189 height 42
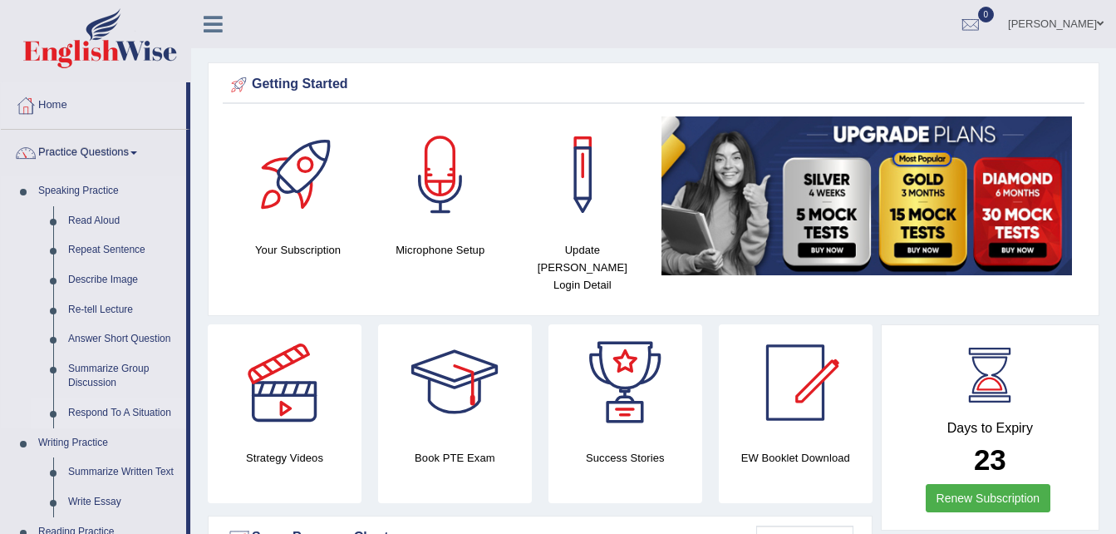
click at [139, 410] on link "Respond To A Situation" at bounding box center [123, 413] width 125 height 30
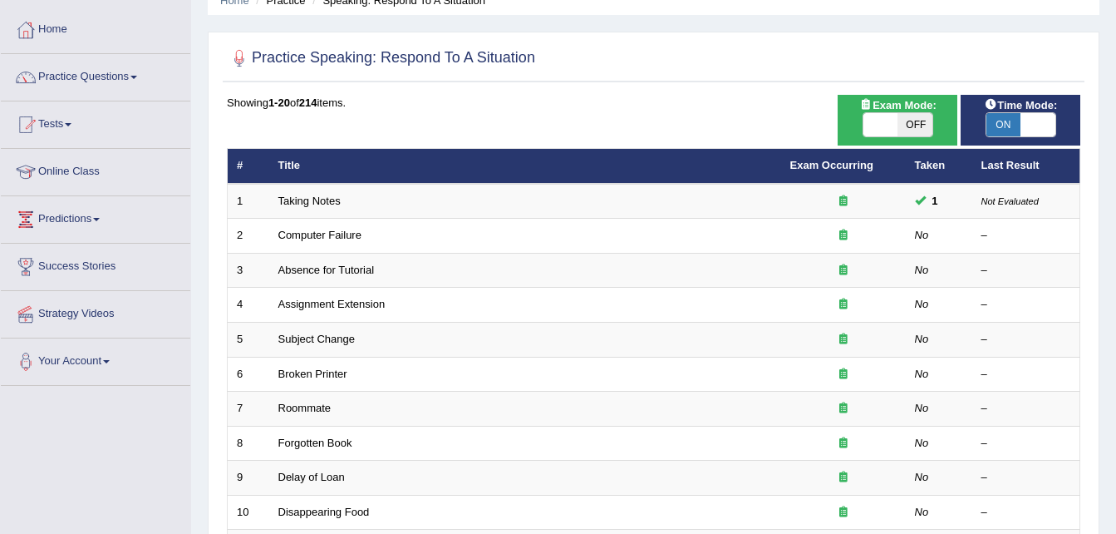
scroll to position [71, 0]
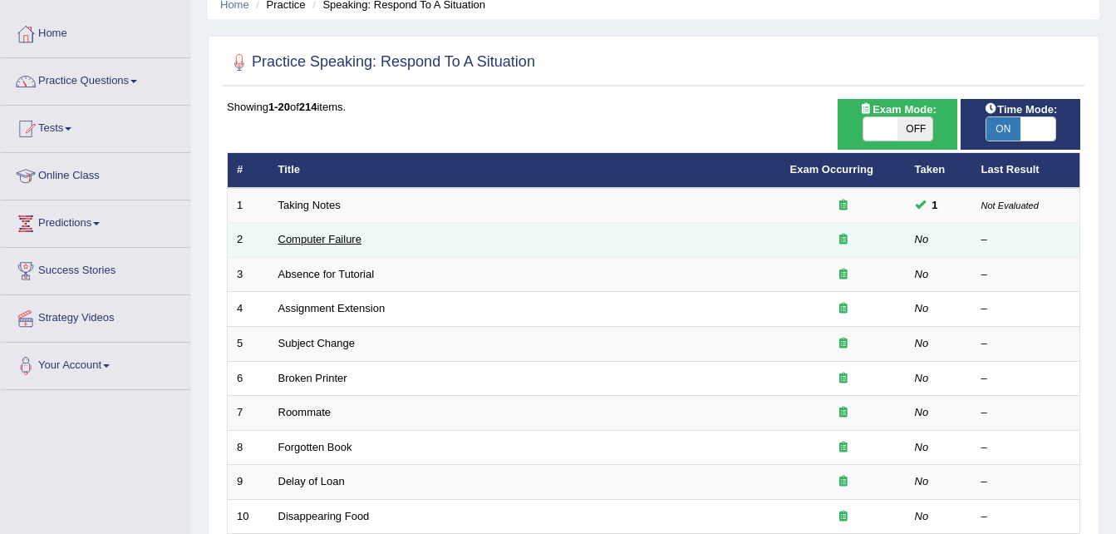
click at [351, 245] on link "Computer Failure" at bounding box center [319, 239] width 83 height 12
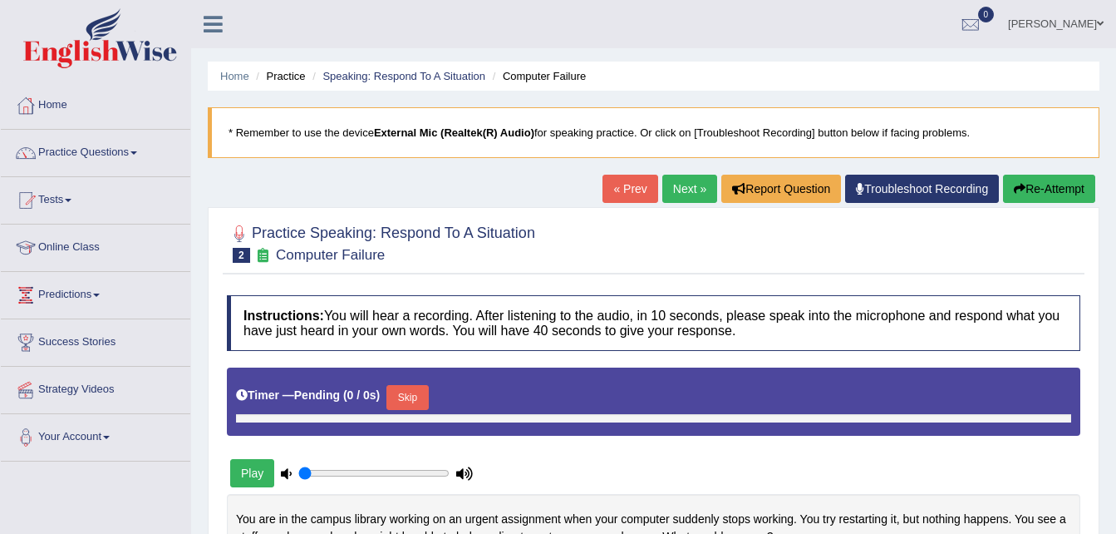
type input "0.95"
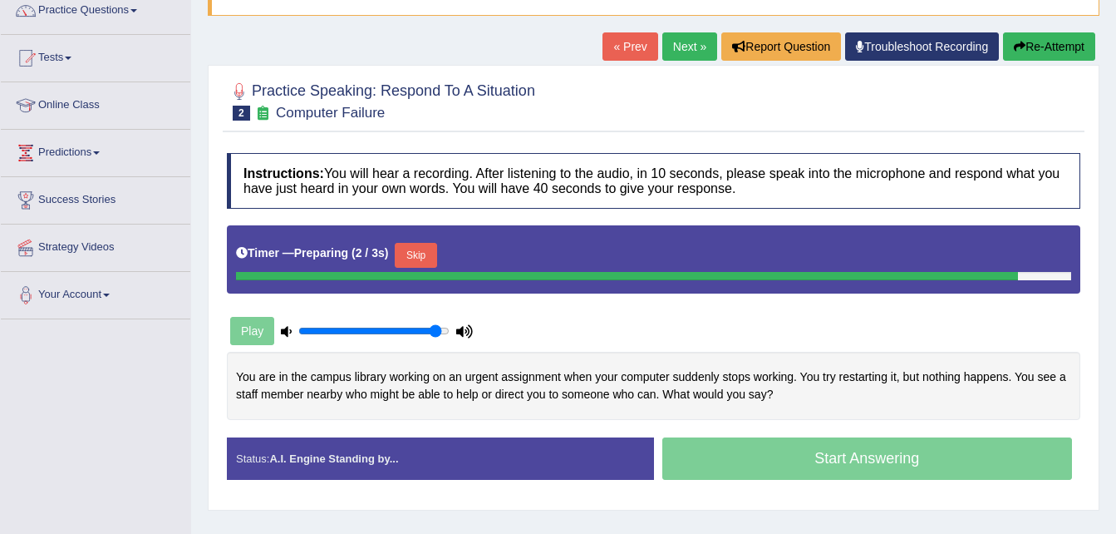
scroll to position [146, 0]
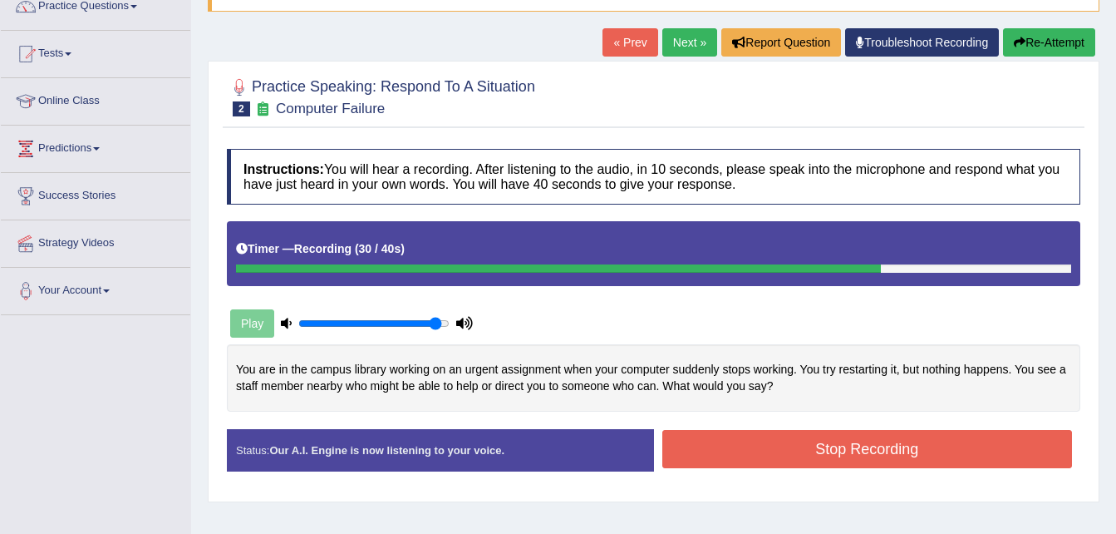
click at [795, 445] on button "Stop Recording" at bounding box center [867, 449] width 411 height 38
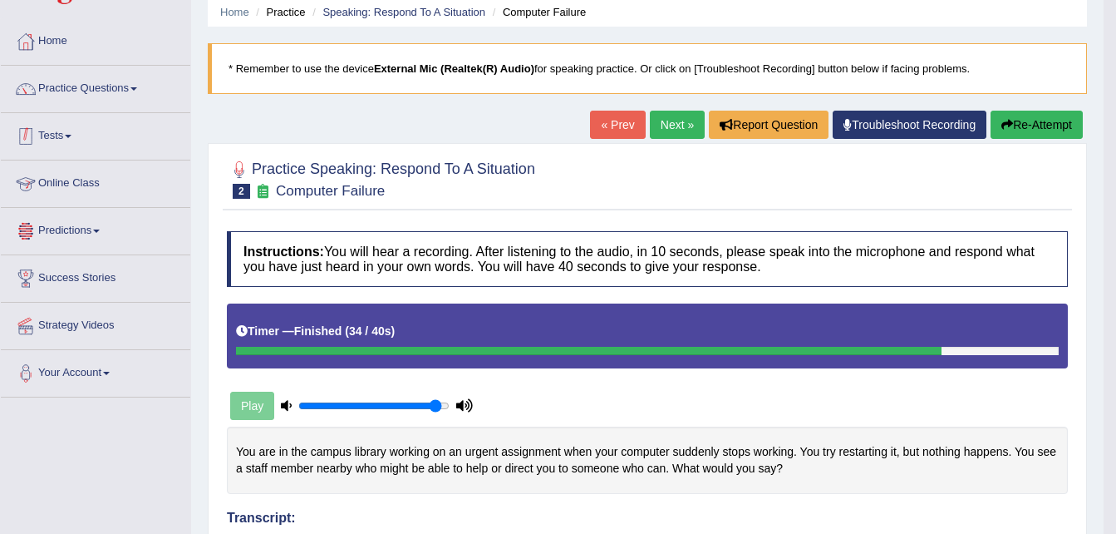
scroll to position [62, 0]
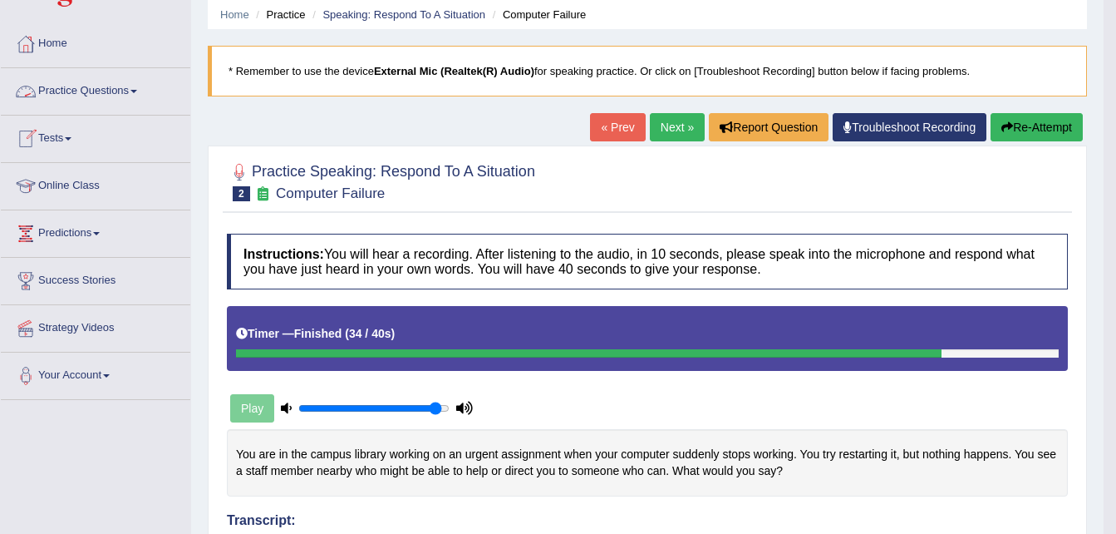
click at [140, 106] on link "Practice Questions" at bounding box center [95, 89] width 189 height 42
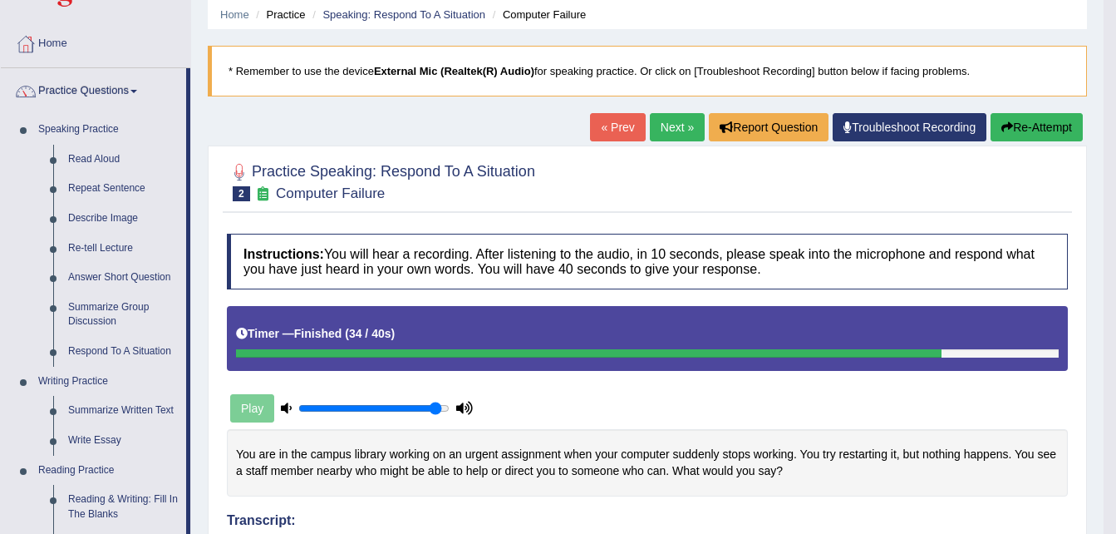
click at [142, 85] on link "Practice Questions" at bounding box center [93, 89] width 185 height 42
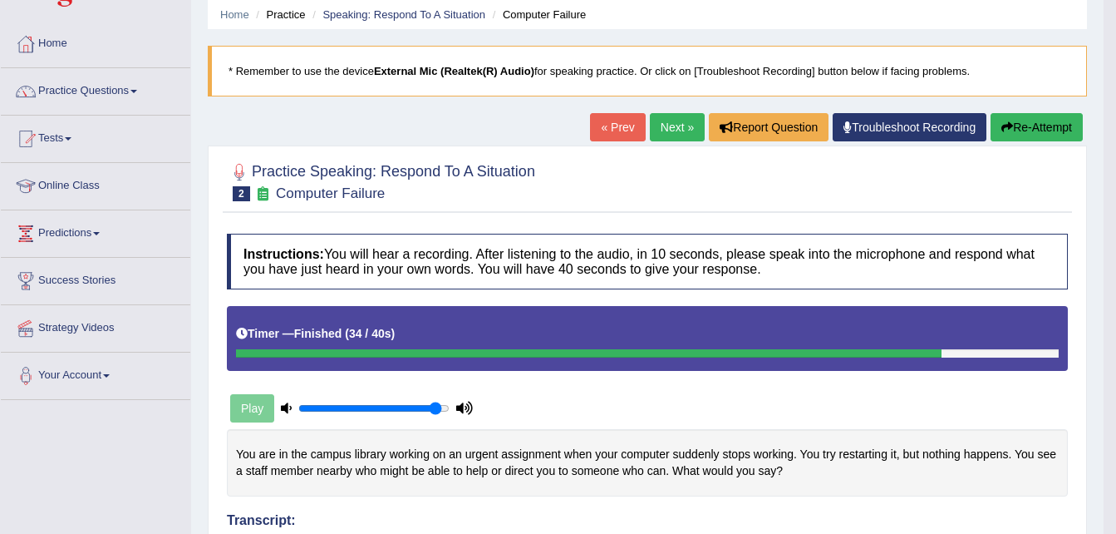
click at [135, 90] on span at bounding box center [133, 91] width 7 height 3
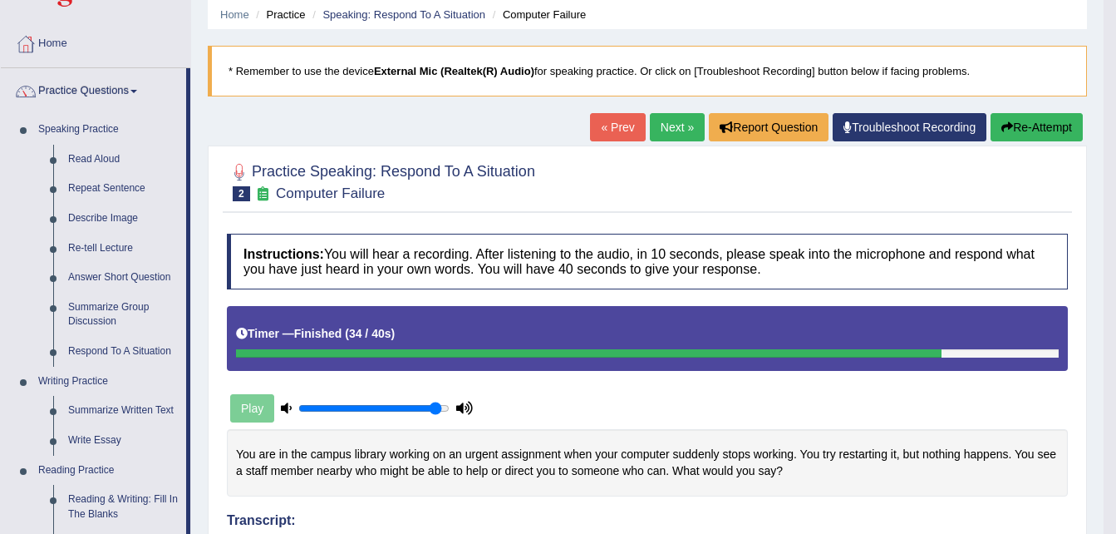
click at [135, 90] on span at bounding box center [133, 91] width 7 height 3
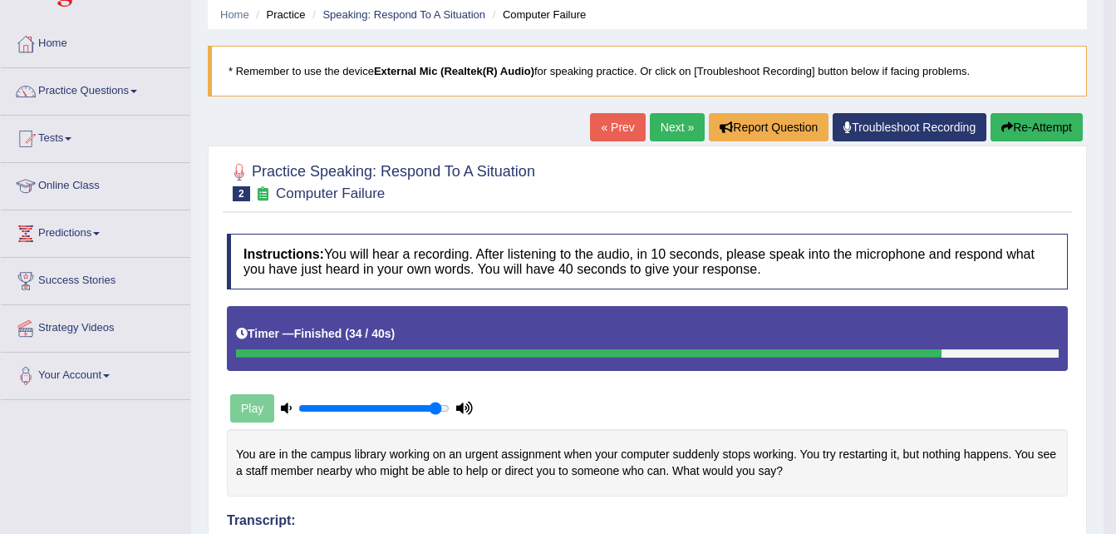
click at [81, 140] on link "Tests" at bounding box center [95, 137] width 189 height 42
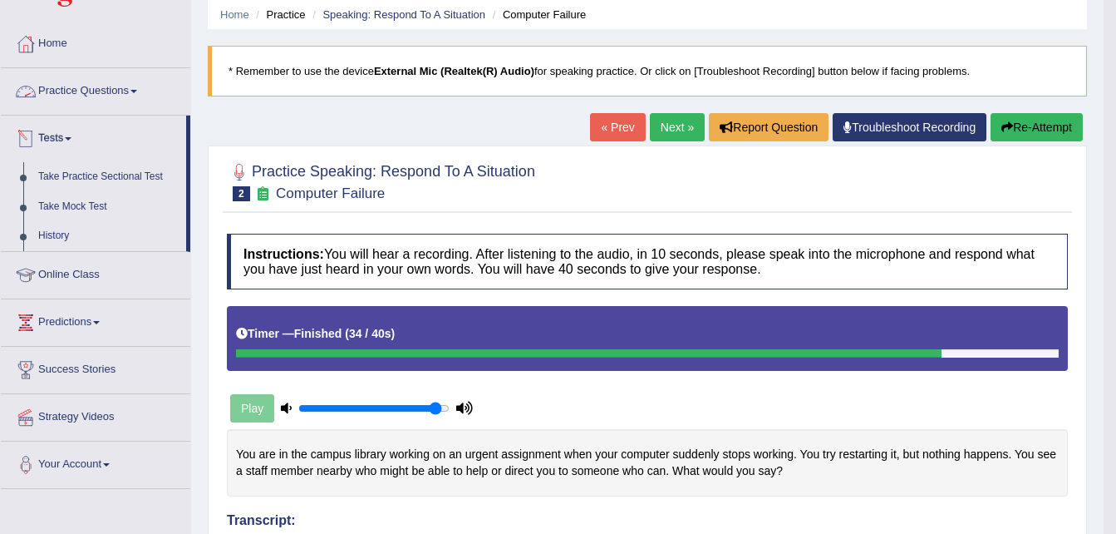
click at [138, 88] on link "Practice Questions" at bounding box center [95, 89] width 189 height 42
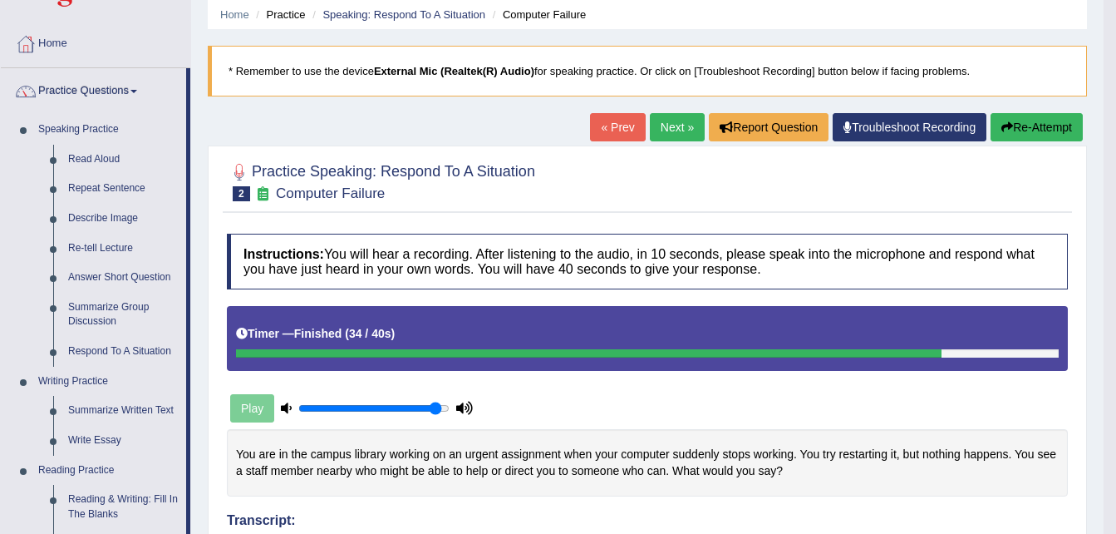
click at [138, 88] on link "Practice Questions" at bounding box center [93, 89] width 185 height 42
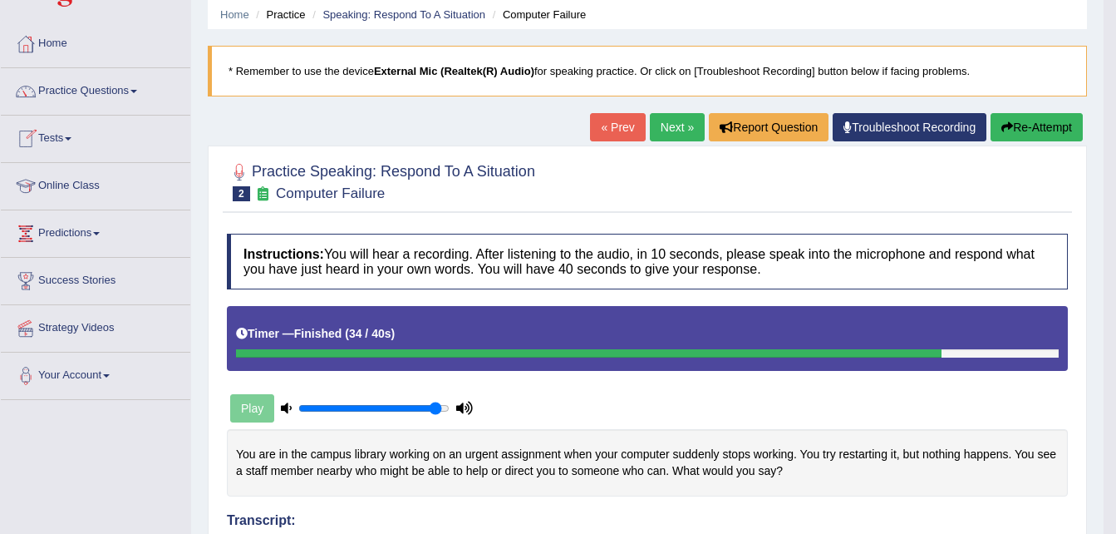
click at [139, 132] on link "Tests" at bounding box center [95, 137] width 189 height 42
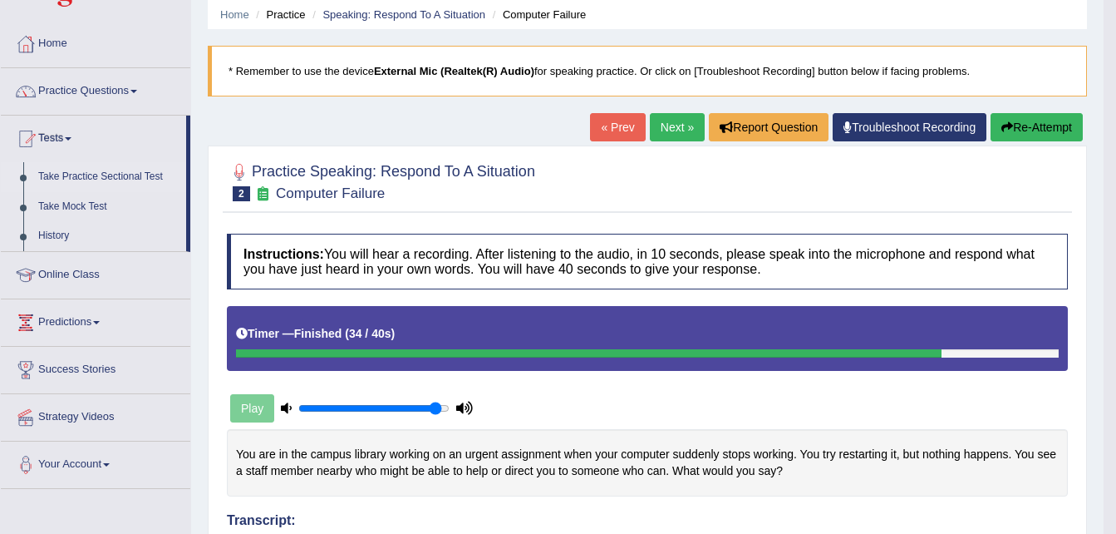
click at [137, 175] on link "Take Practice Sectional Test" at bounding box center [108, 177] width 155 height 30
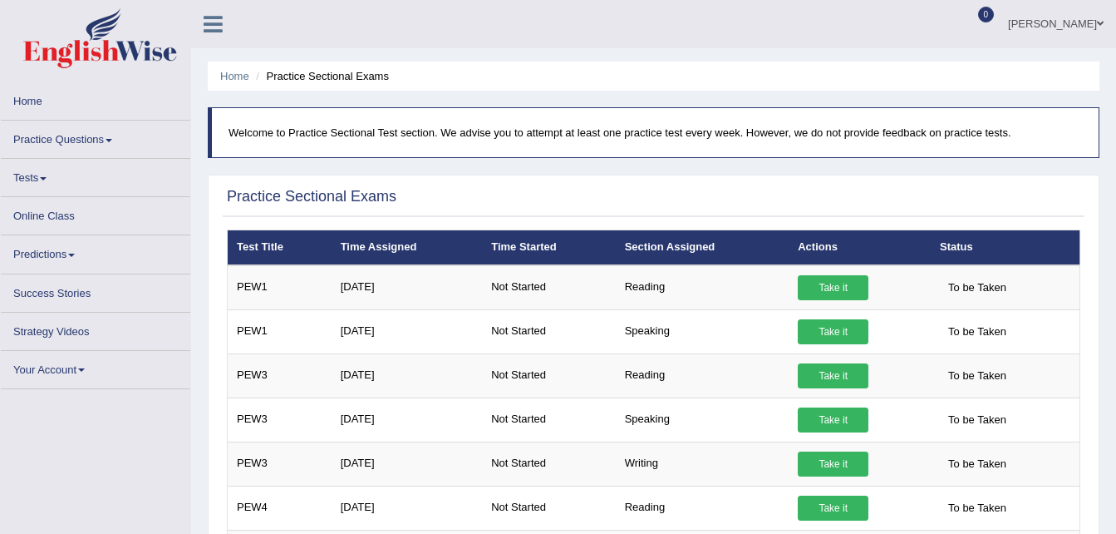
click at [843, 333] on link "Take it" at bounding box center [833, 331] width 71 height 25
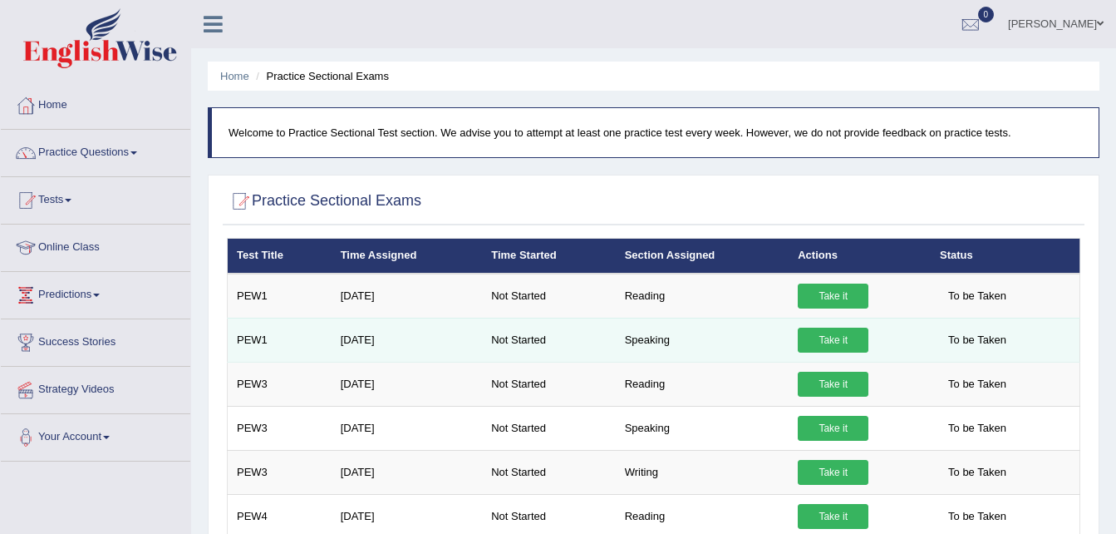
click at [820, 344] on link "Take it" at bounding box center [833, 339] width 71 height 25
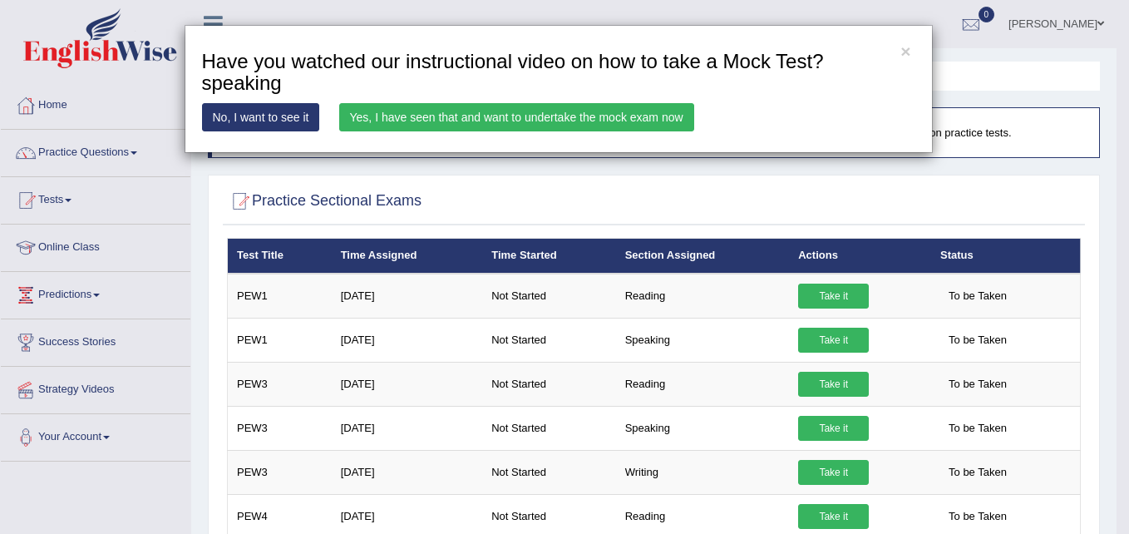
click at [574, 121] on link "Yes, I have seen that and want to undertake the mock exam now" at bounding box center [516, 117] width 355 height 28
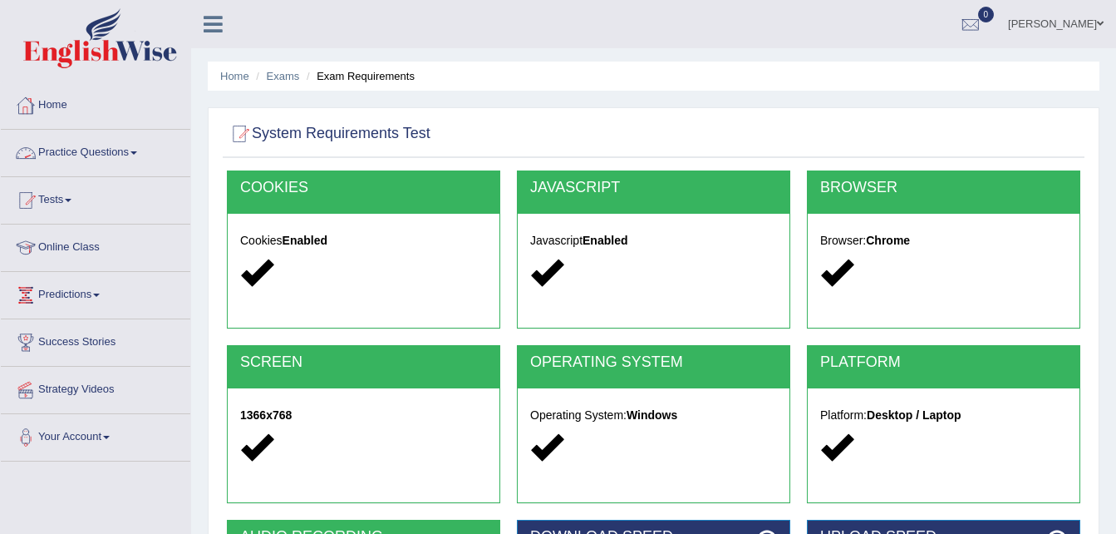
click at [137, 152] on span at bounding box center [133, 152] width 7 height 3
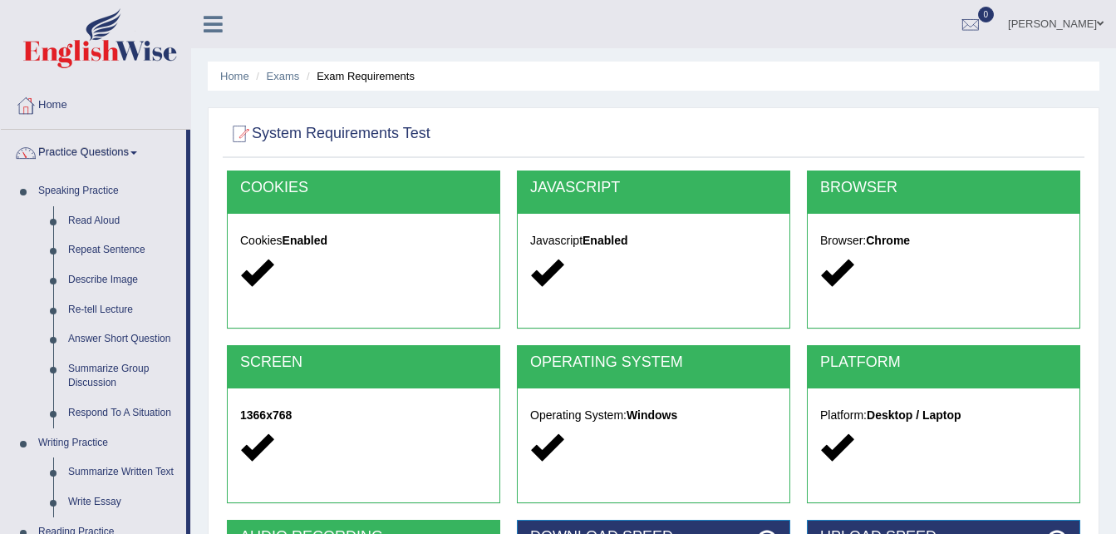
click at [137, 152] on span at bounding box center [133, 152] width 7 height 3
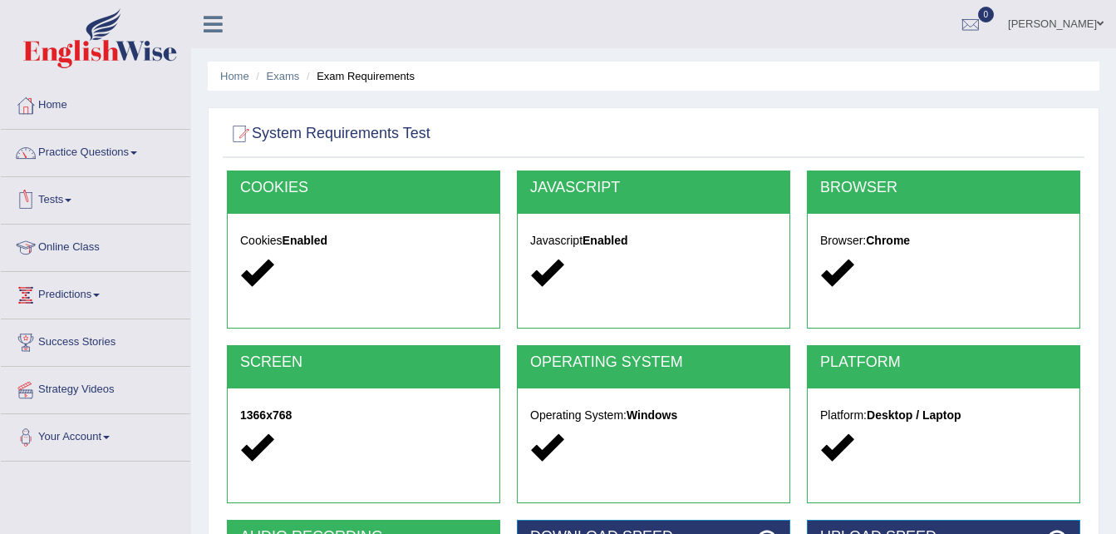
click at [71, 201] on span at bounding box center [68, 200] width 7 height 3
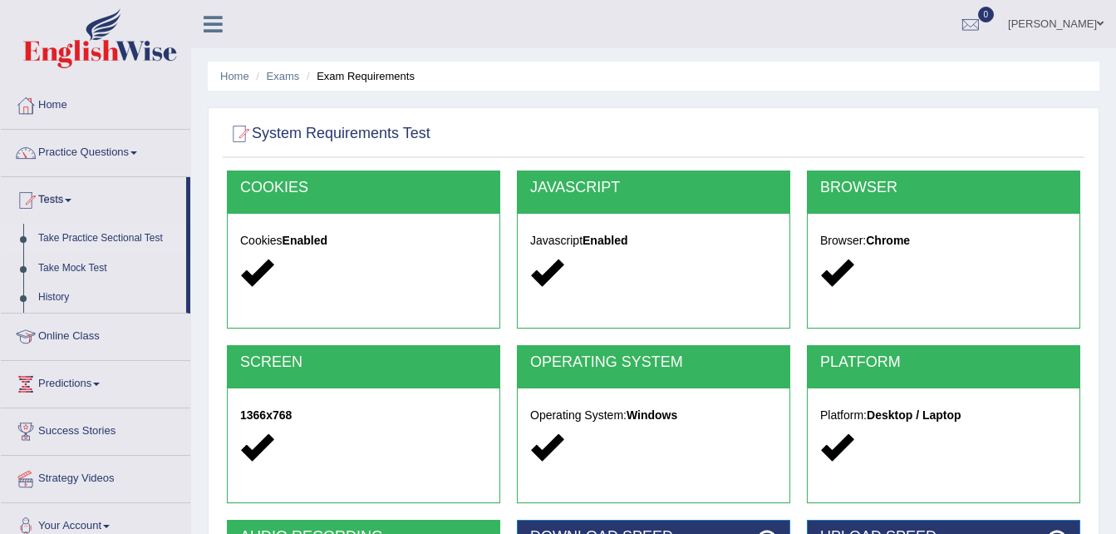
click at [104, 237] on link "Take Practice Sectional Test" at bounding box center [108, 239] width 155 height 30
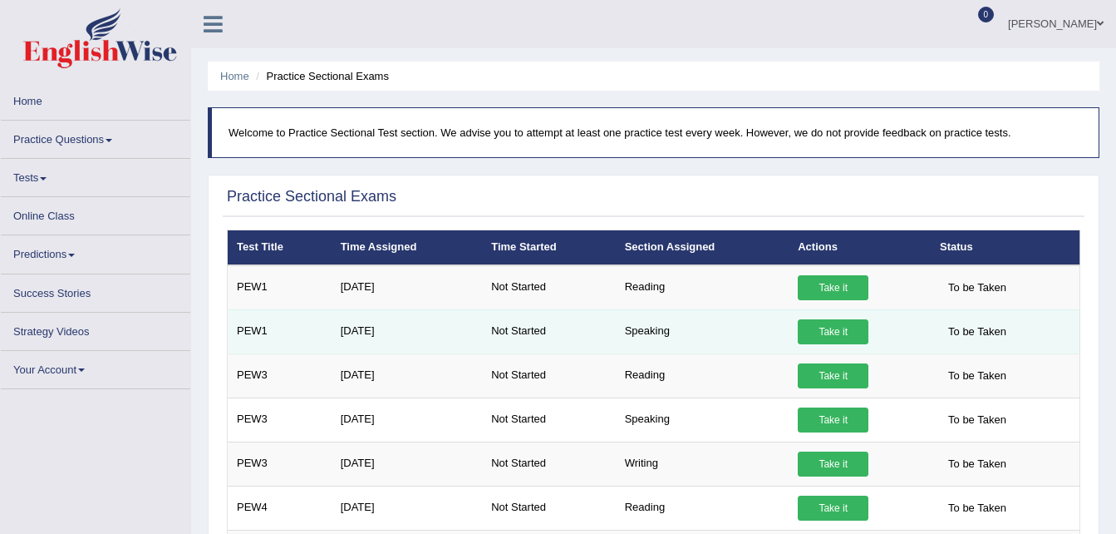
click at [834, 328] on link "Take it" at bounding box center [833, 331] width 71 height 25
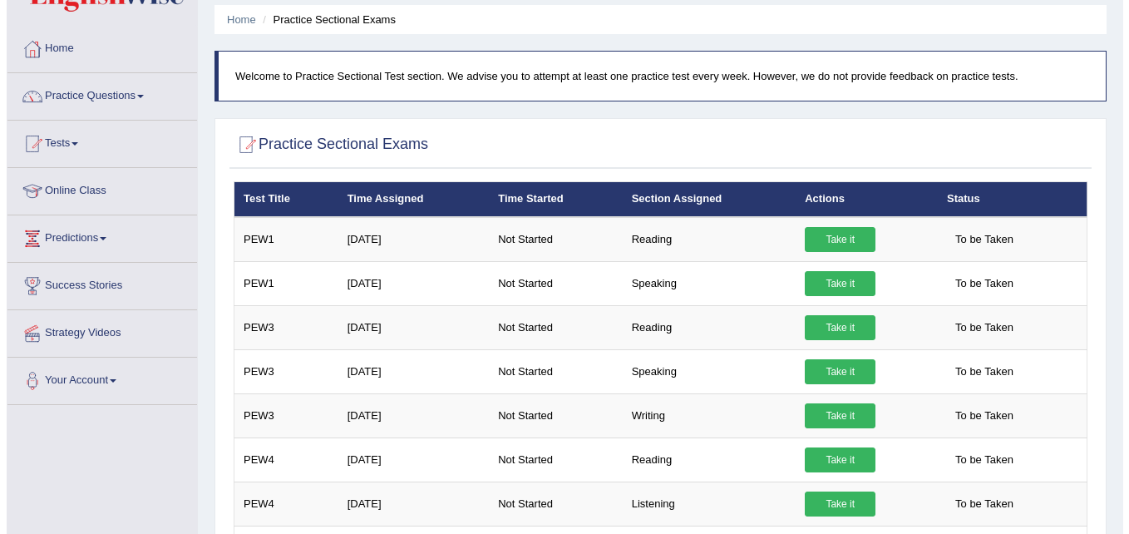
scroll to position [56, 0]
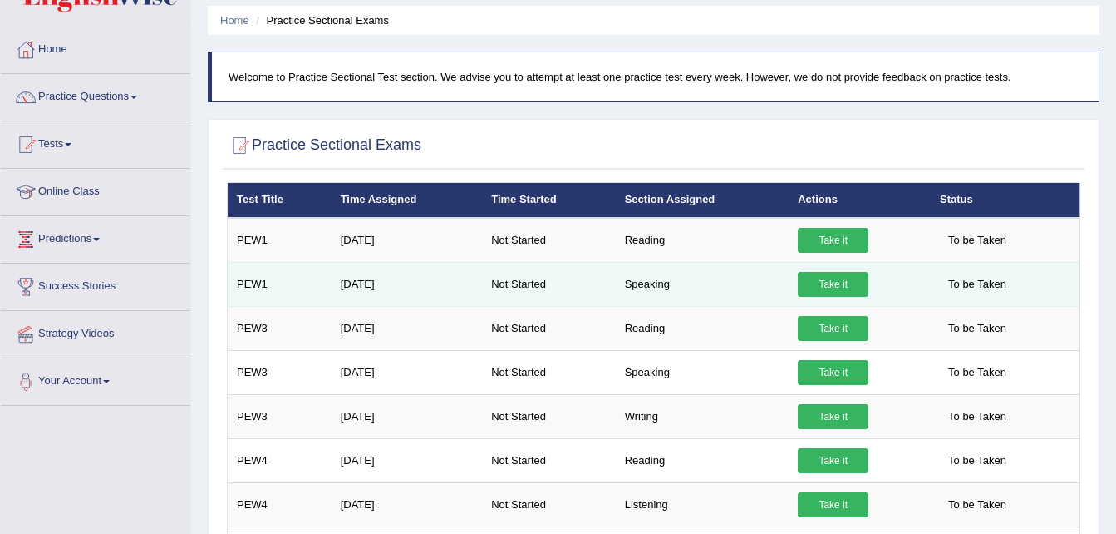
click at [833, 283] on link "Take it" at bounding box center [833, 284] width 71 height 25
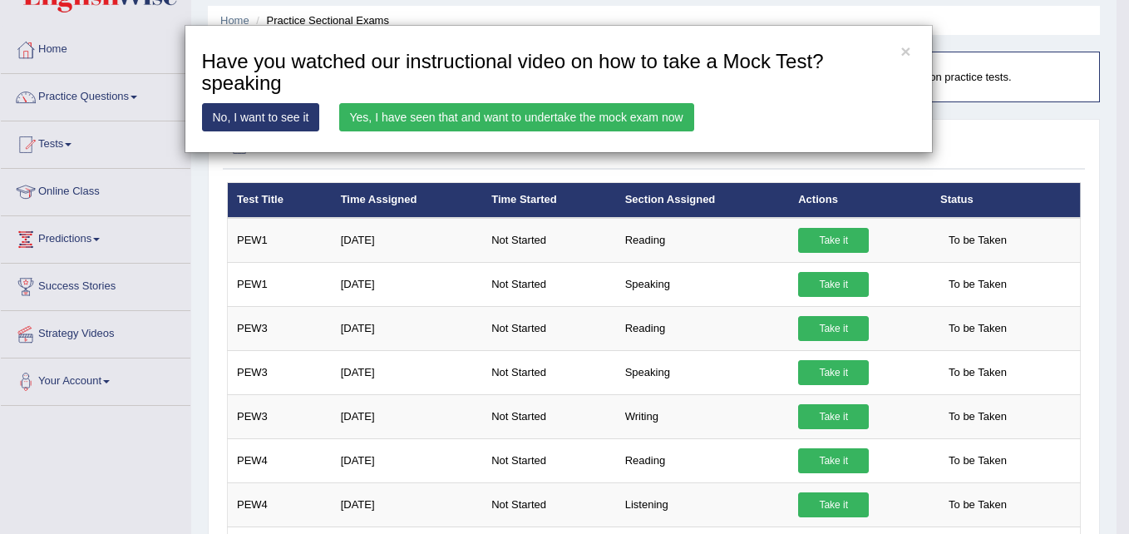
click at [456, 116] on link "Yes, I have seen that and want to undertake the mock exam now" at bounding box center [516, 117] width 355 height 28
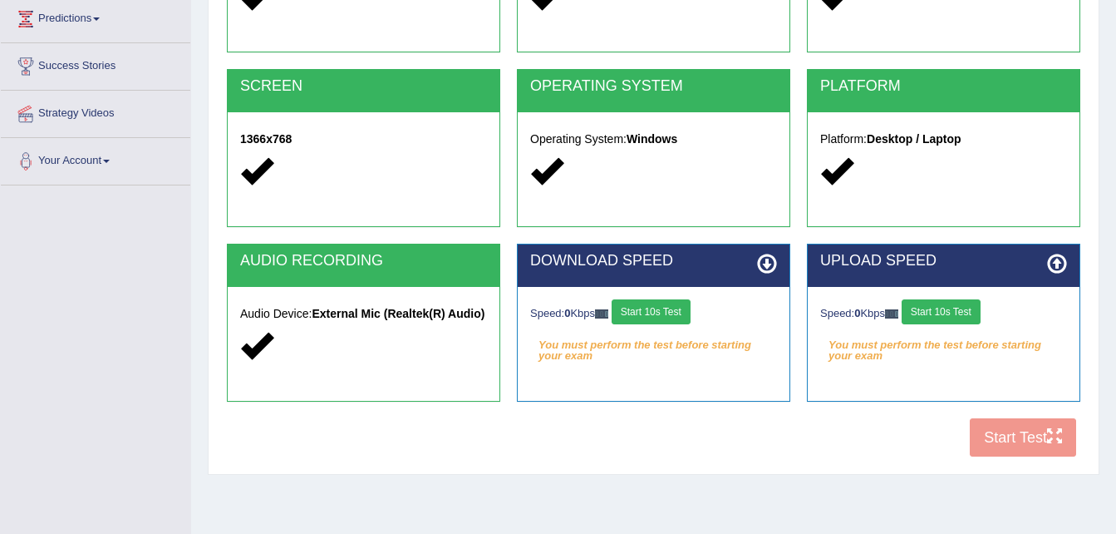
click at [671, 310] on button "Start 10s Test" at bounding box center [651, 311] width 79 height 25
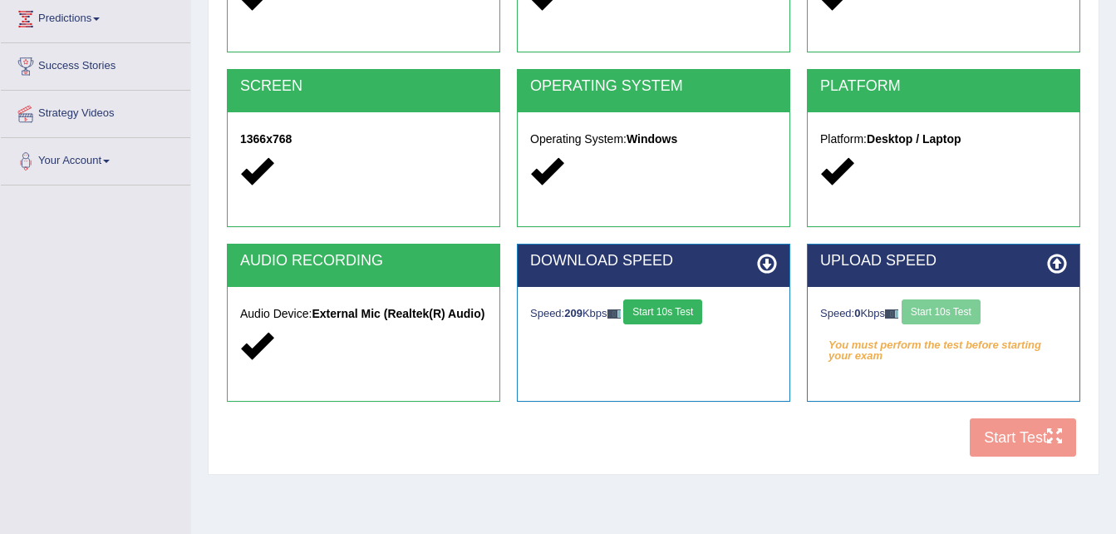
click at [930, 312] on div "Speed: 0 Kbps Start 10s Test" at bounding box center [943, 313] width 247 height 29
click at [684, 314] on button "Start 10s Test" at bounding box center [662, 311] width 79 height 25
click at [930, 319] on button "Start 10s Test" at bounding box center [941, 311] width 79 height 25
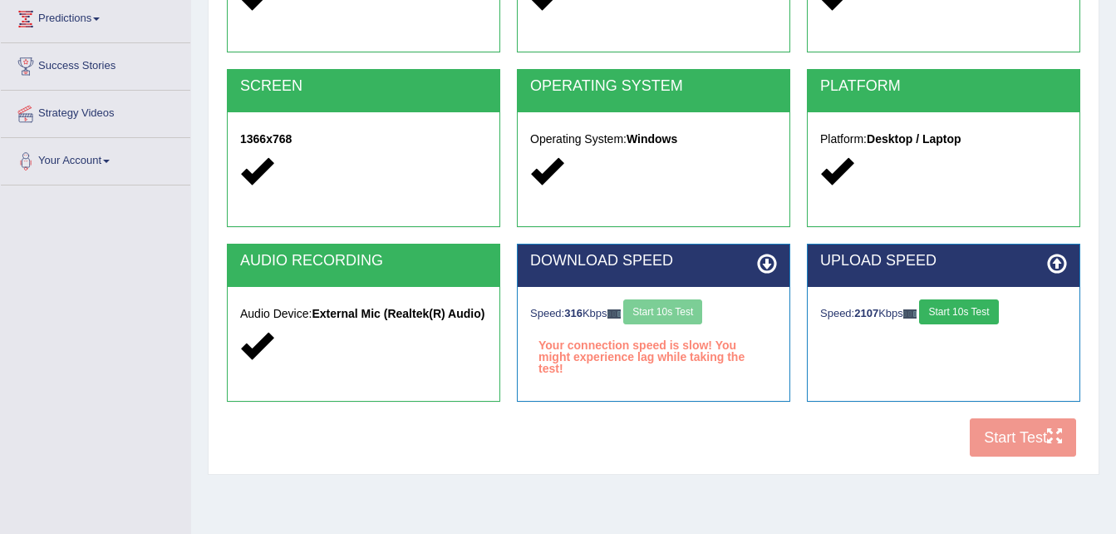
click at [667, 310] on div "Speed: 316 Kbps Start 10s Test" at bounding box center [653, 313] width 247 height 29
click at [964, 307] on button "Start 10s Test" at bounding box center [958, 311] width 79 height 25
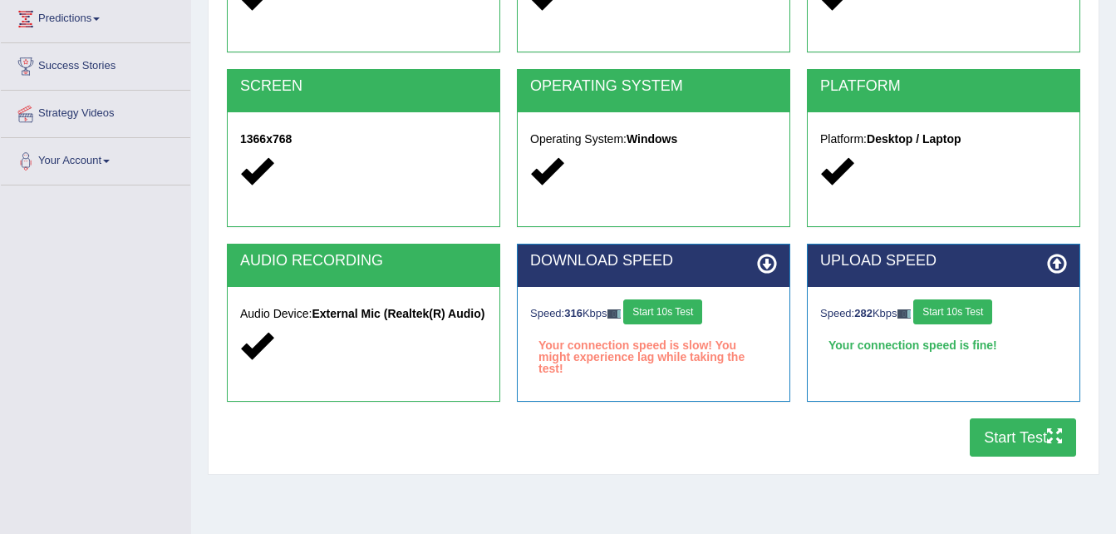
click at [690, 316] on button "Start 10s Test" at bounding box center [662, 311] width 79 height 25
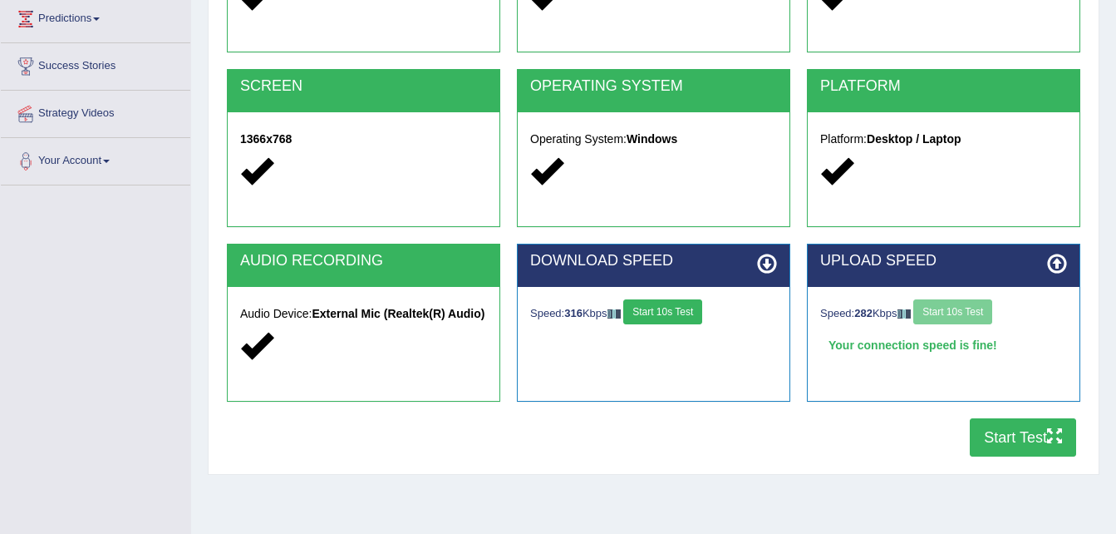
click at [690, 316] on button "Start 10s Test" at bounding box center [662, 311] width 79 height 25
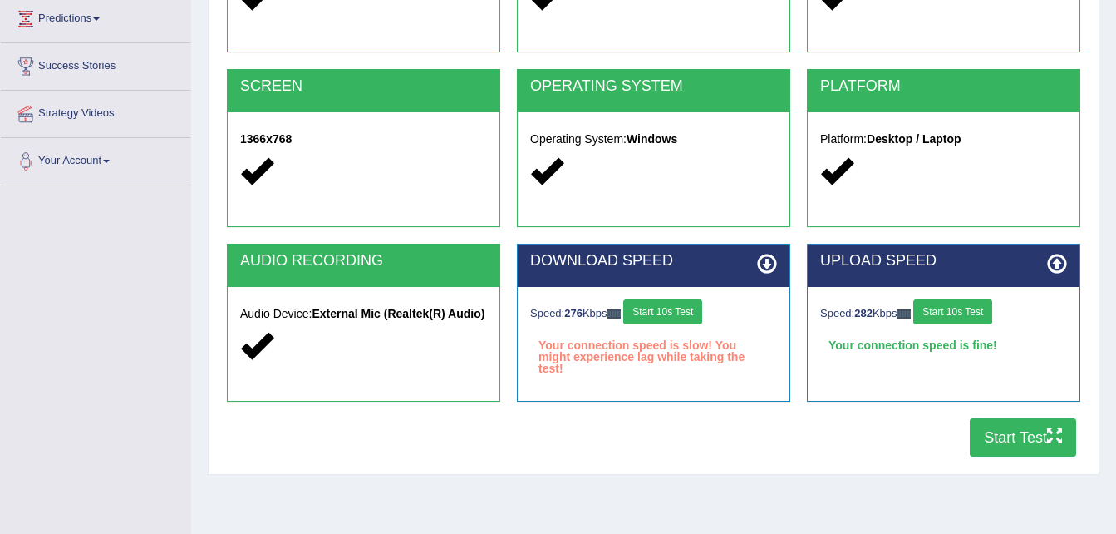
click at [992, 435] on button "Start Test" at bounding box center [1023, 437] width 106 height 38
click at [1001, 440] on button "Start Test" at bounding box center [1023, 437] width 106 height 38
click at [992, 432] on button "Start Test" at bounding box center [1023, 437] width 106 height 38
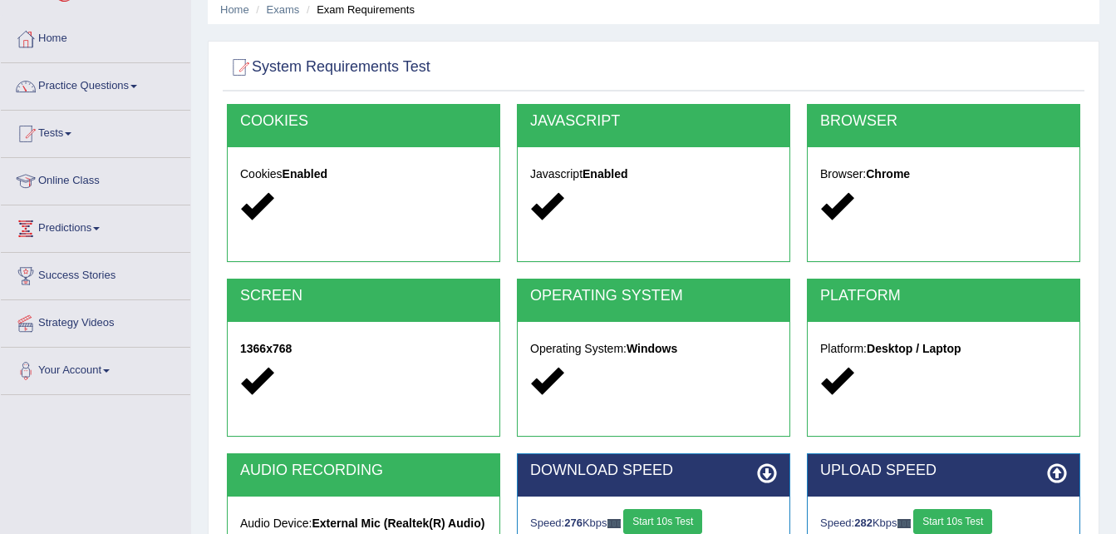
scroll to position [63, 0]
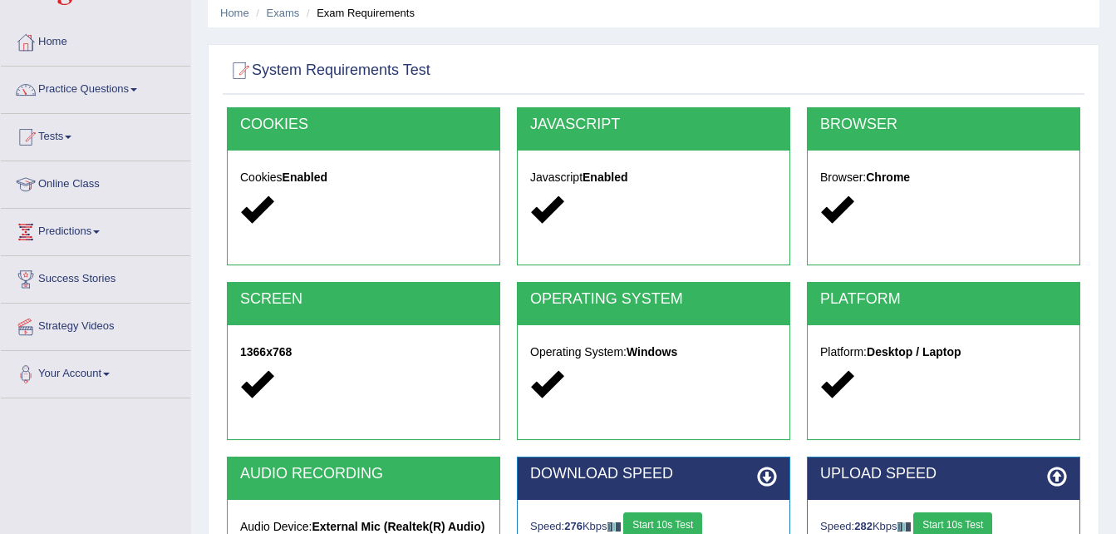
click at [135, 91] on link "Practice Questions" at bounding box center [95, 87] width 189 height 42
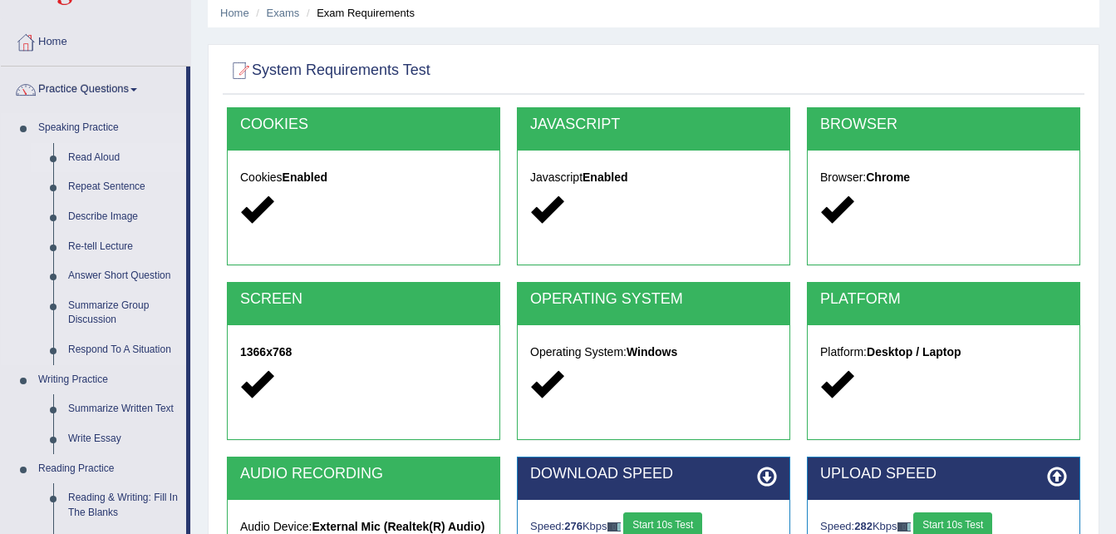
click at [96, 156] on link "Read Aloud" at bounding box center [123, 158] width 125 height 30
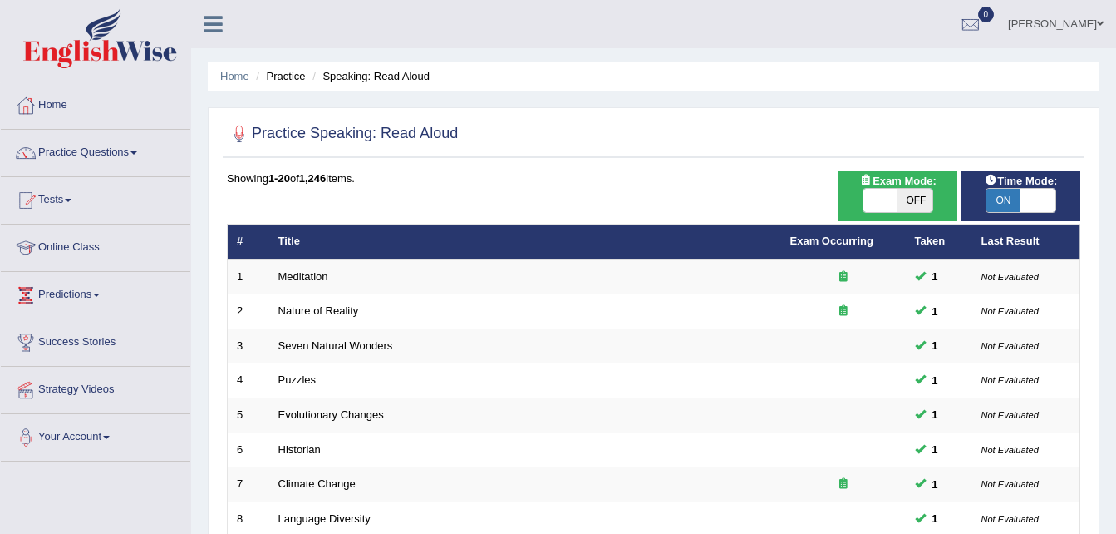
click at [137, 151] on span at bounding box center [133, 152] width 7 height 3
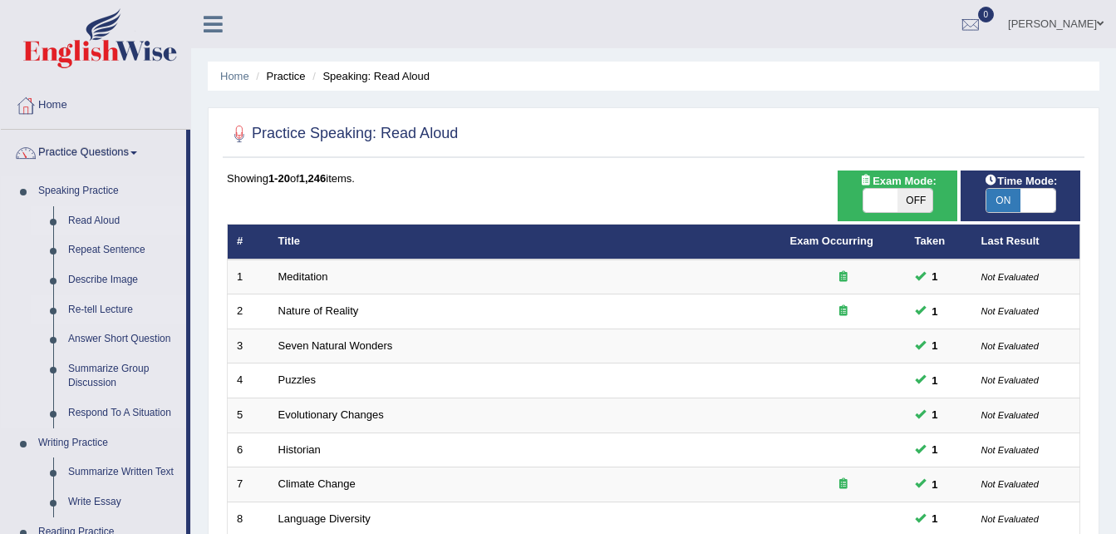
click at [123, 305] on link "Re-tell Lecture" at bounding box center [123, 310] width 125 height 30
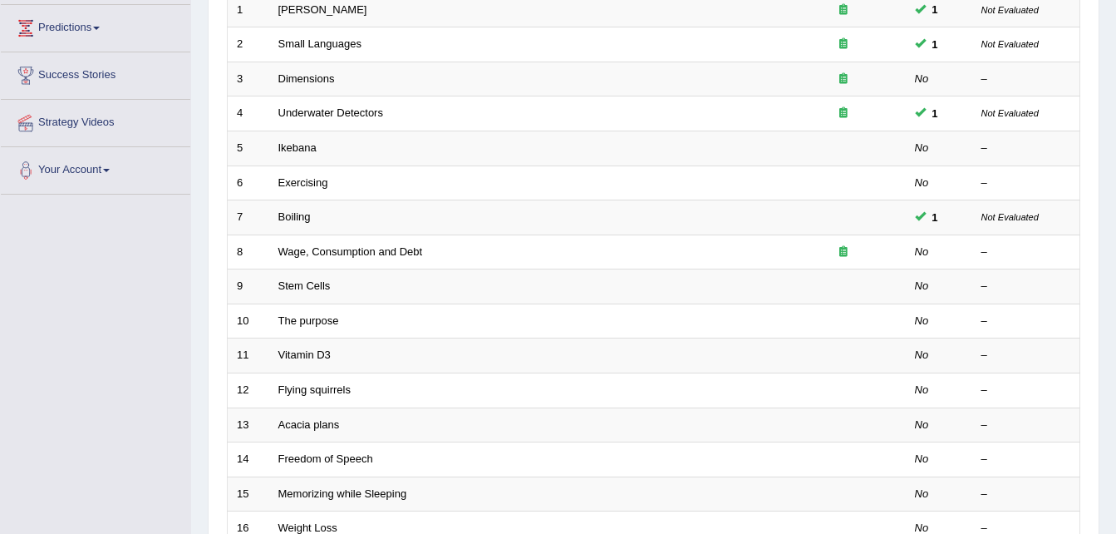
scroll to position [268, 0]
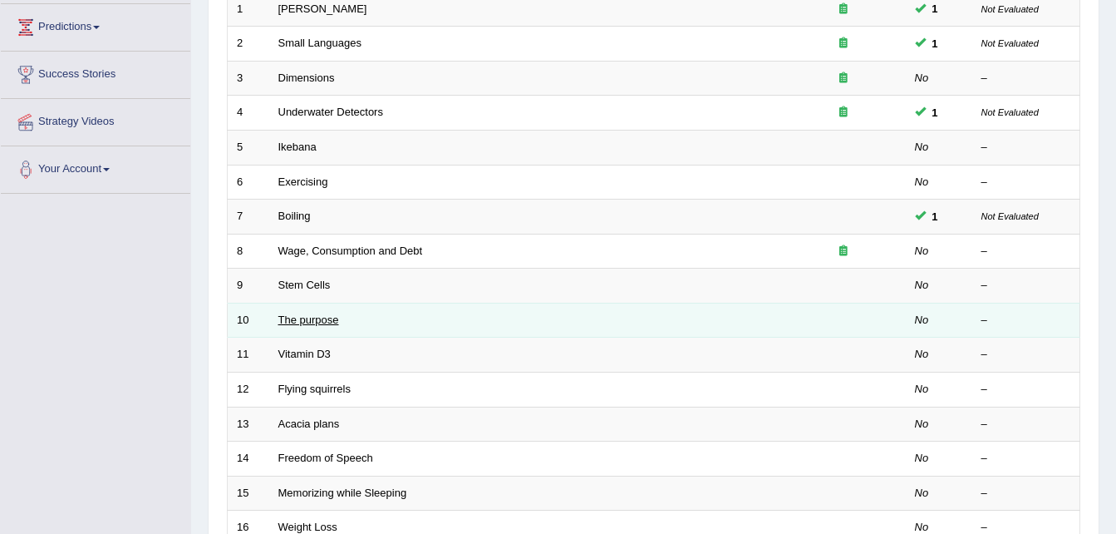
click at [330, 322] on link "The purpose" at bounding box center [308, 319] width 61 height 12
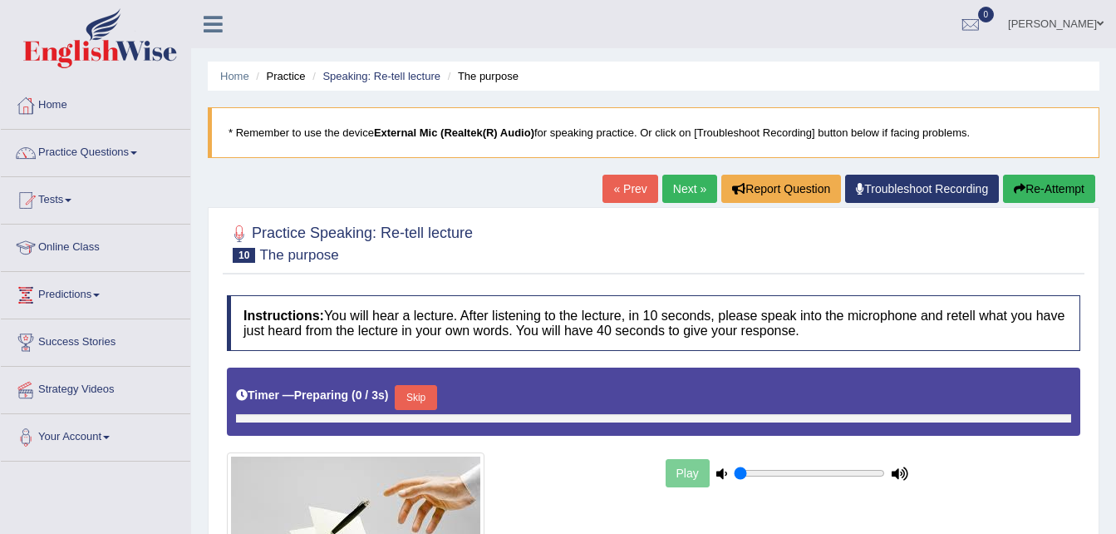
type input "0.95"
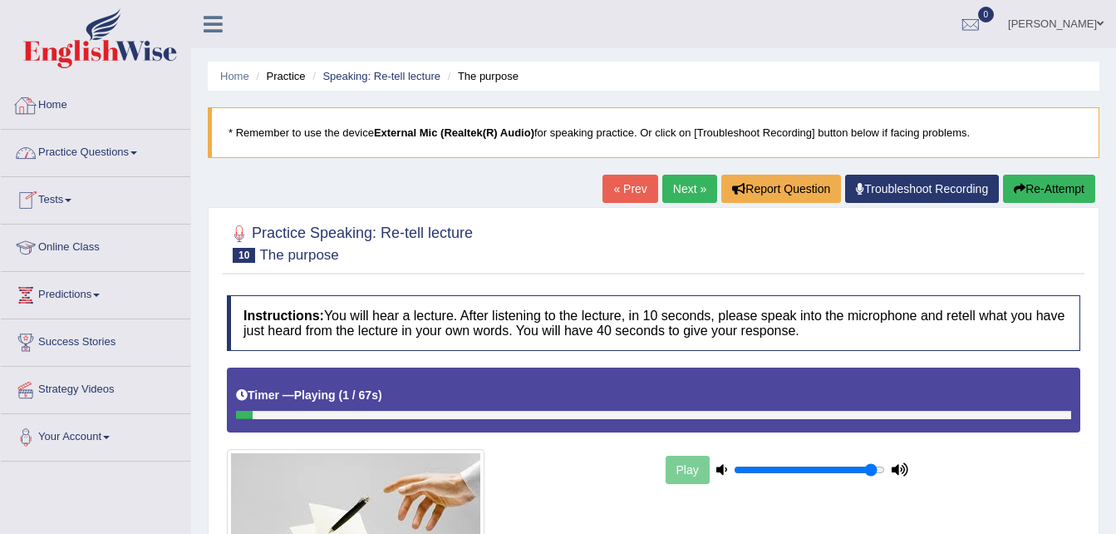
click at [224, 83] on li "Home" at bounding box center [234, 76] width 29 height 16
click at [234, 74] on link "Home" at bounding box center [234, 76] width 29 height 12
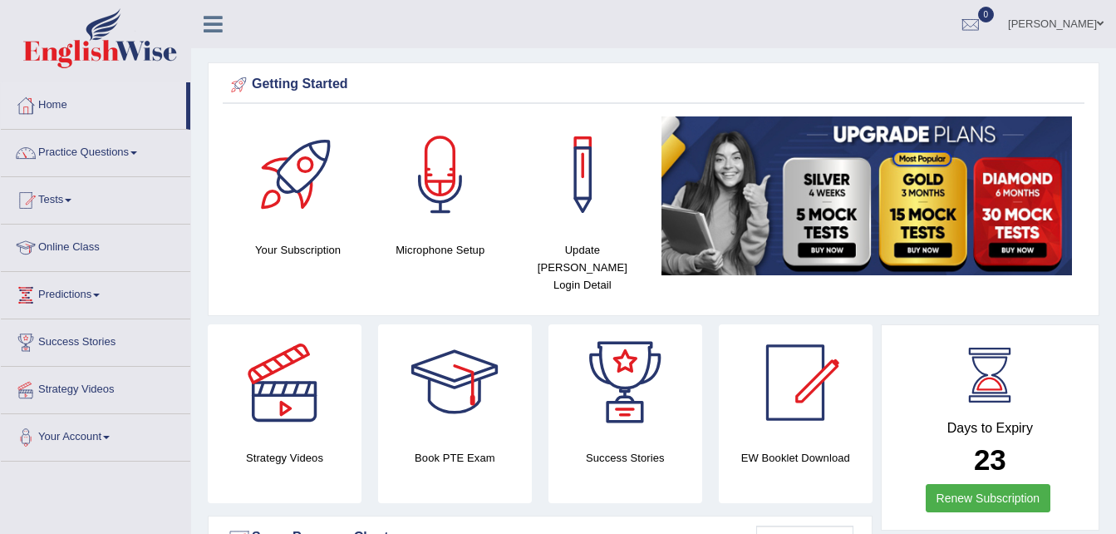
click at [137, 150] on link "Practice Questions" at bounding box center [95, 151] width 189 height 42
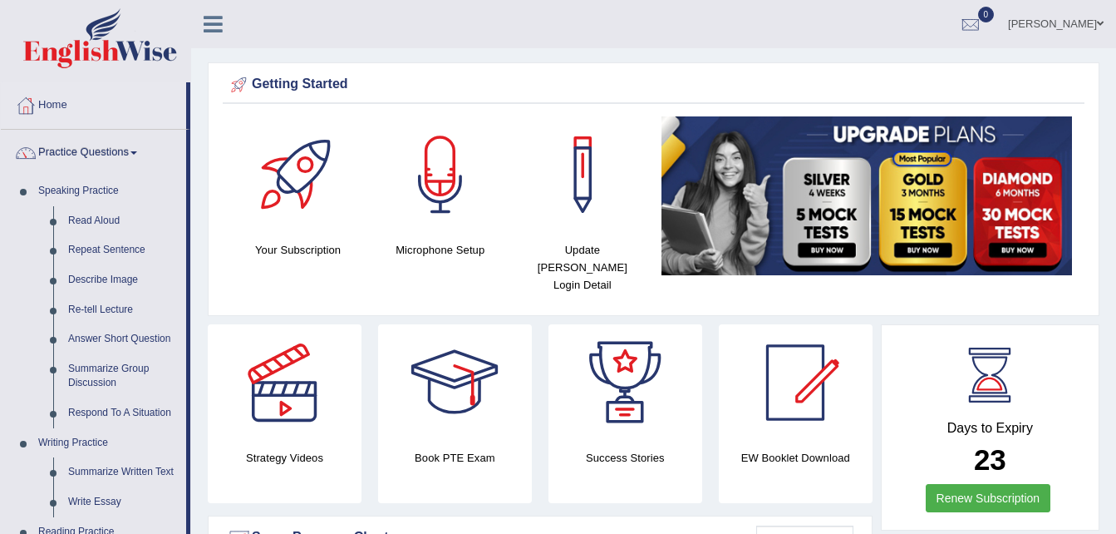
click at [137, 150] on link "Practice Questions" at bounding box center [93, 151] width 185 height 42
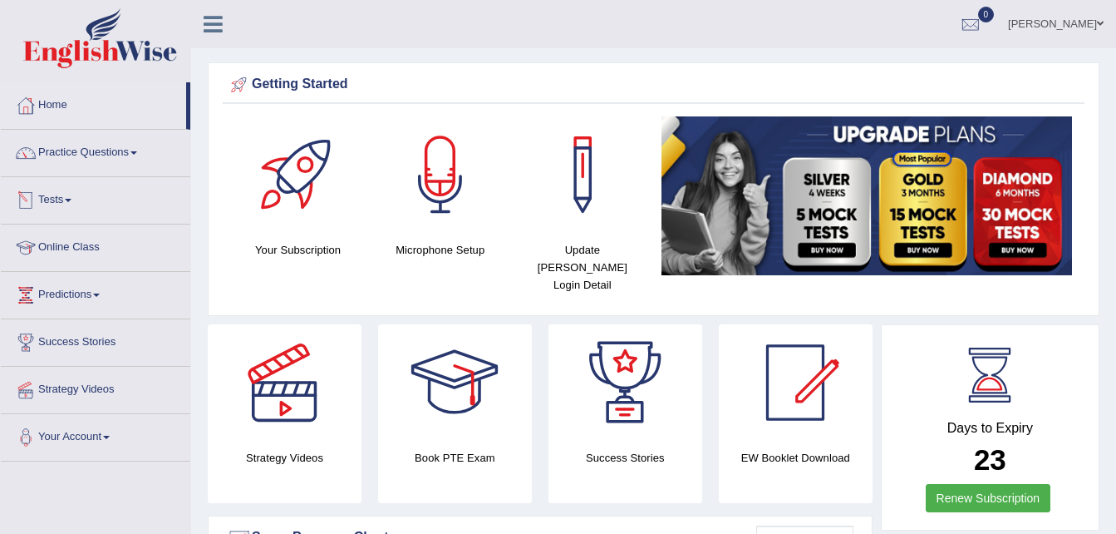
click at [71, 199] on span at bounding box center [68, 200] width 7 height 3
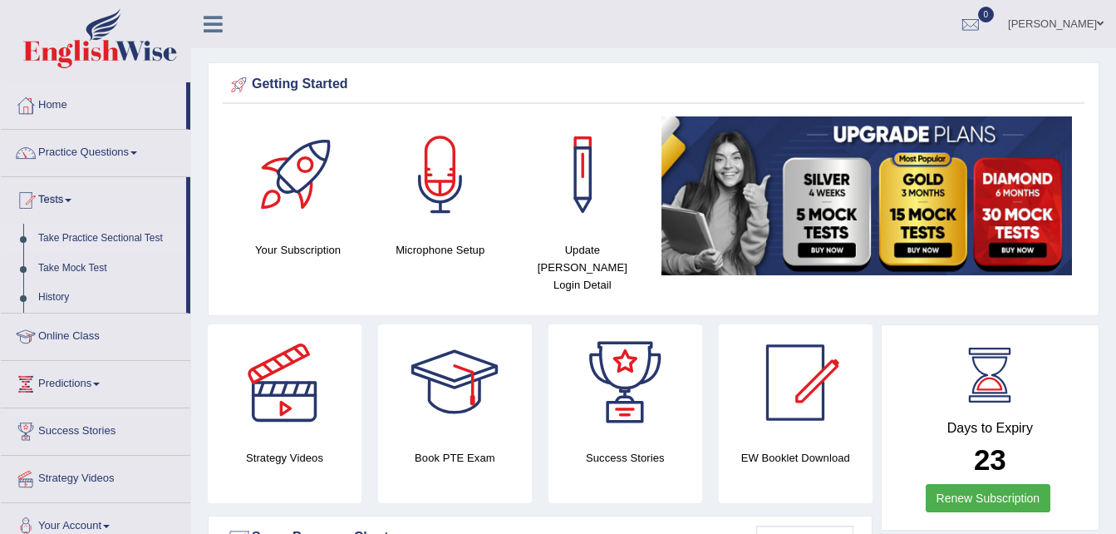
click at [80, 237] on link "Take Practice Sectional Test" at bounding box center [108, 239] width 155 height 30
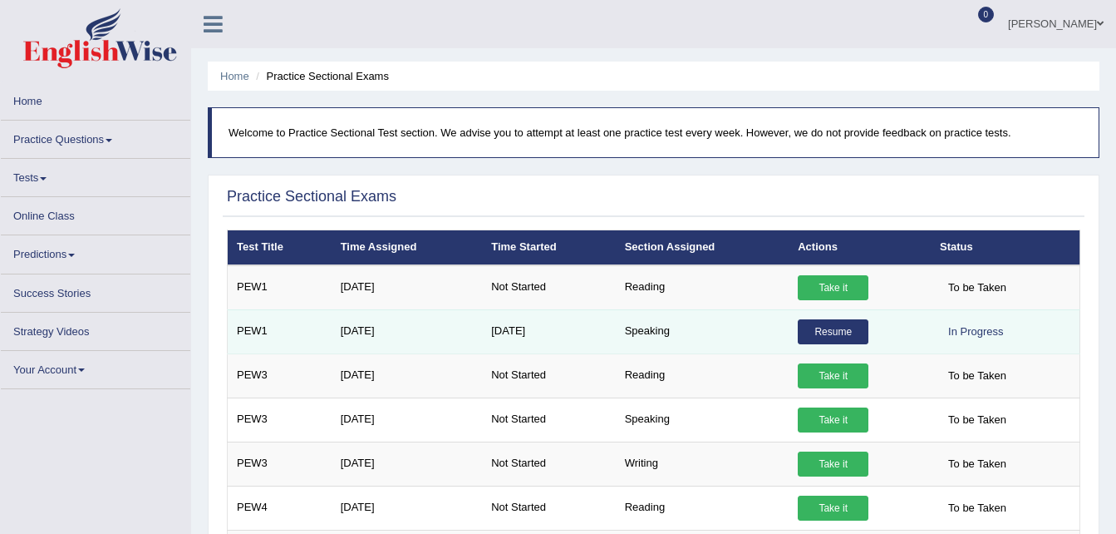
click at [808, 323] on link "Resume" at bounding box center [833, 331] width 71 height 25
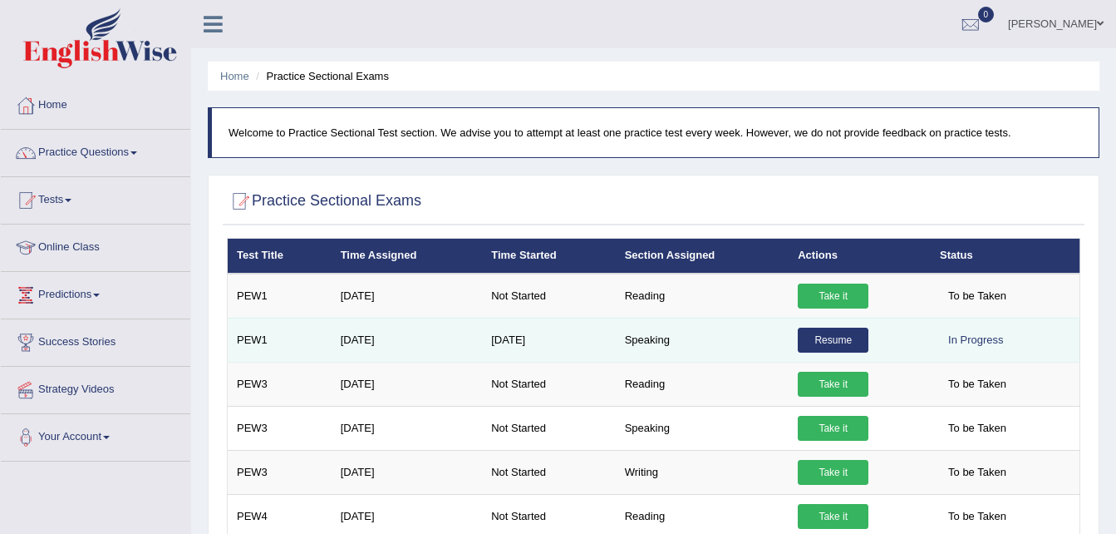
click at [832, 340] on link "Resume" at bounding box center [833, 339] width 71 height 25
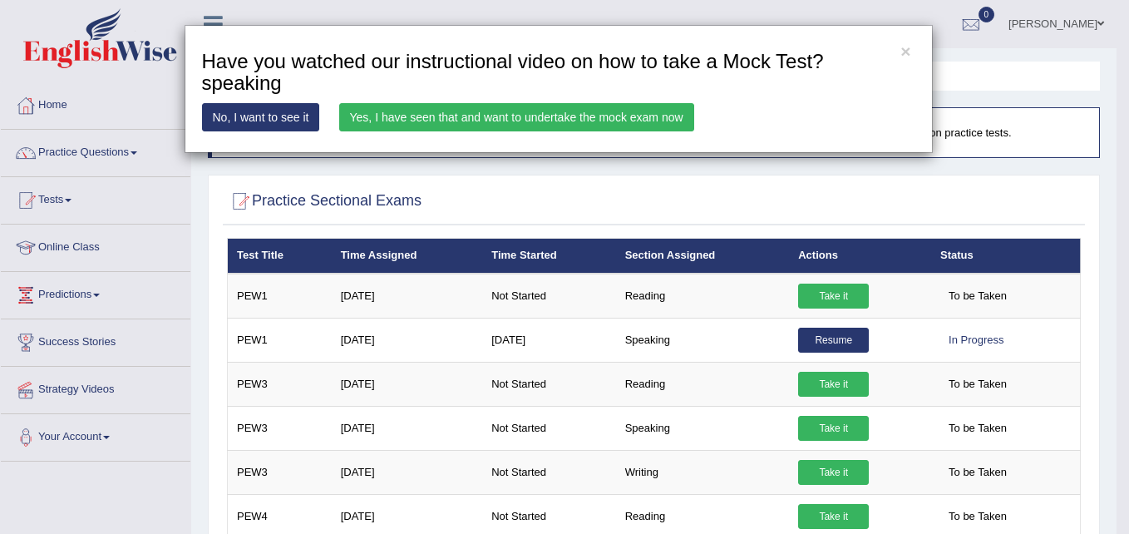
click at [600, 120] on link "Yes, I have seen that and want to undertake the mock exam now" at bounding box center [516, 117] width 355 height 28
click at [579, 110] on link "Yes, I have seen that and want to undertake the mock exam now" at bounding box center [516, 117] width 355 height 28
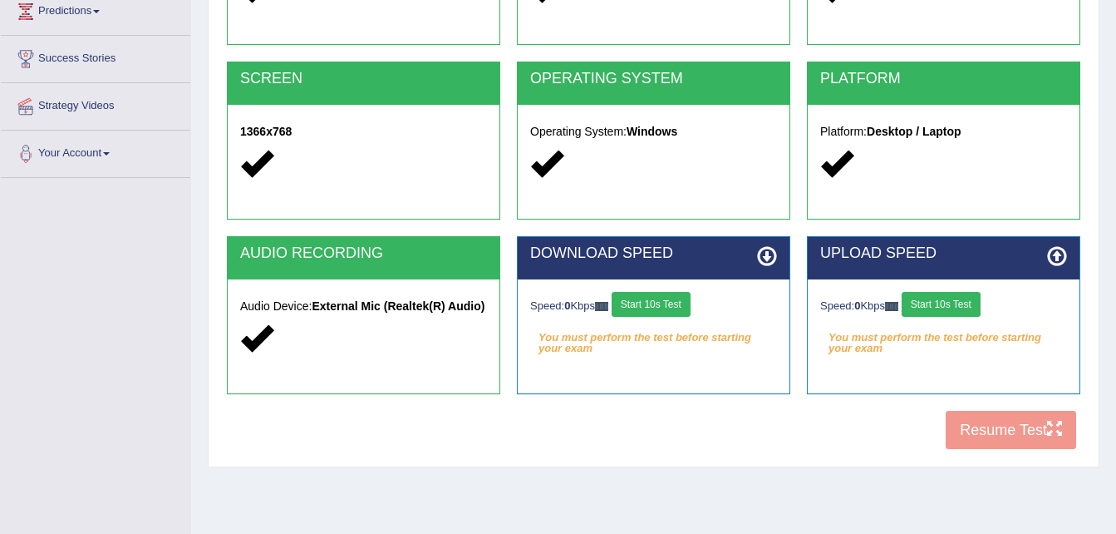
scroll to position [288, 0]
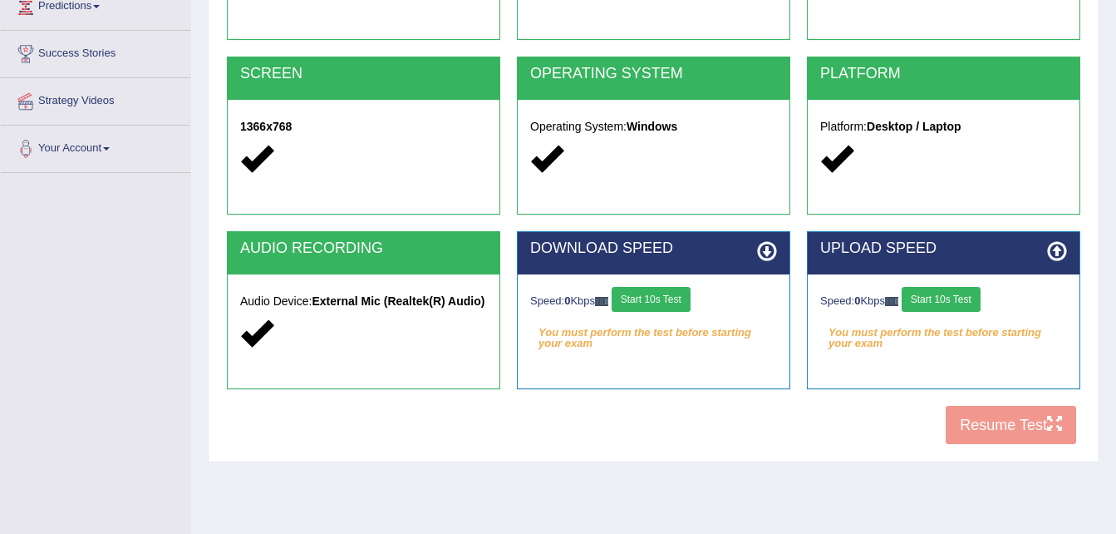
click at [682, 297] on button "Start 10s Test" at bounding box center [651, 299] width 79 height 25
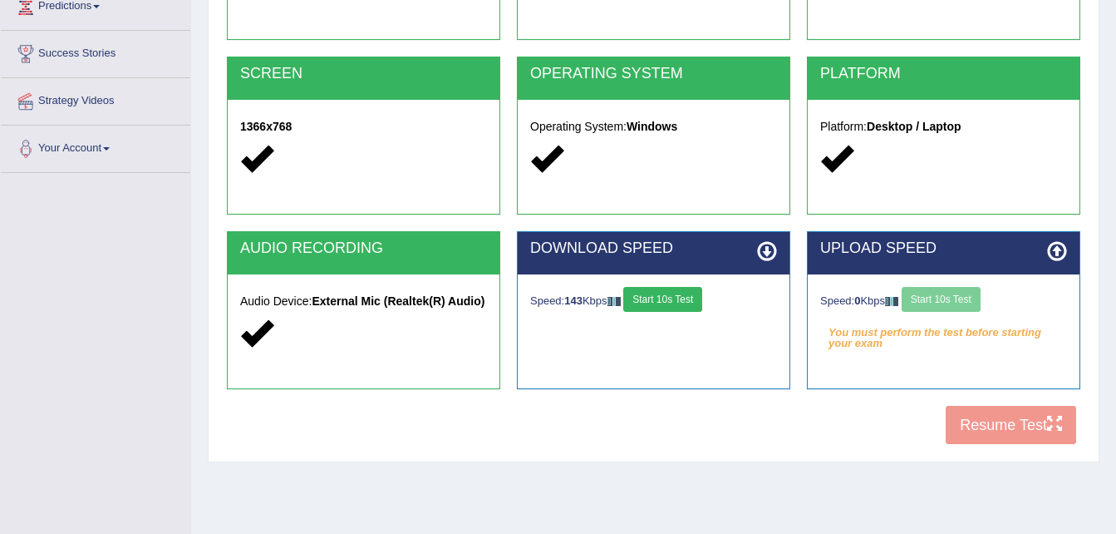
click at [682, 297] on button "Start 10s Test" at bounding box center [662, 299] width 79 height 25
click at [977, 307] on button "Start 10s Test" at bounding box center [941, 299] width 79 height 25
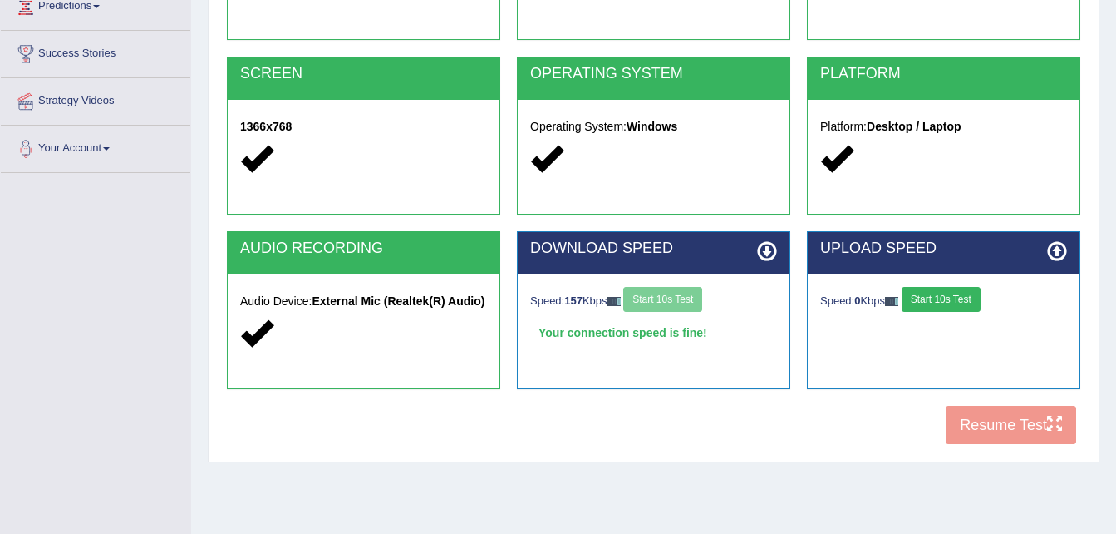
click at [977, 307] on button "Start 10s Test" at bounding box center [941, 299] width 79 height 25
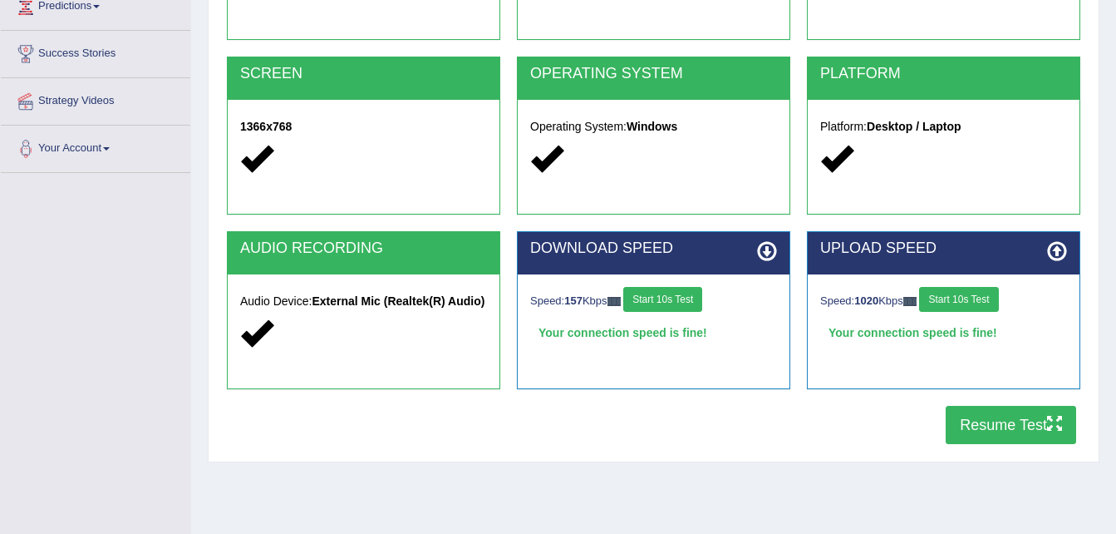
click at [992, 421] on button "Resume Test" at bounding box center [1011, 425] width 130 height 38
click at [991, 426] on button "Resume Test" at bounding box center [1011, 425] width 130 height 38
